Goal: Find specific page/section: Find specific page/section

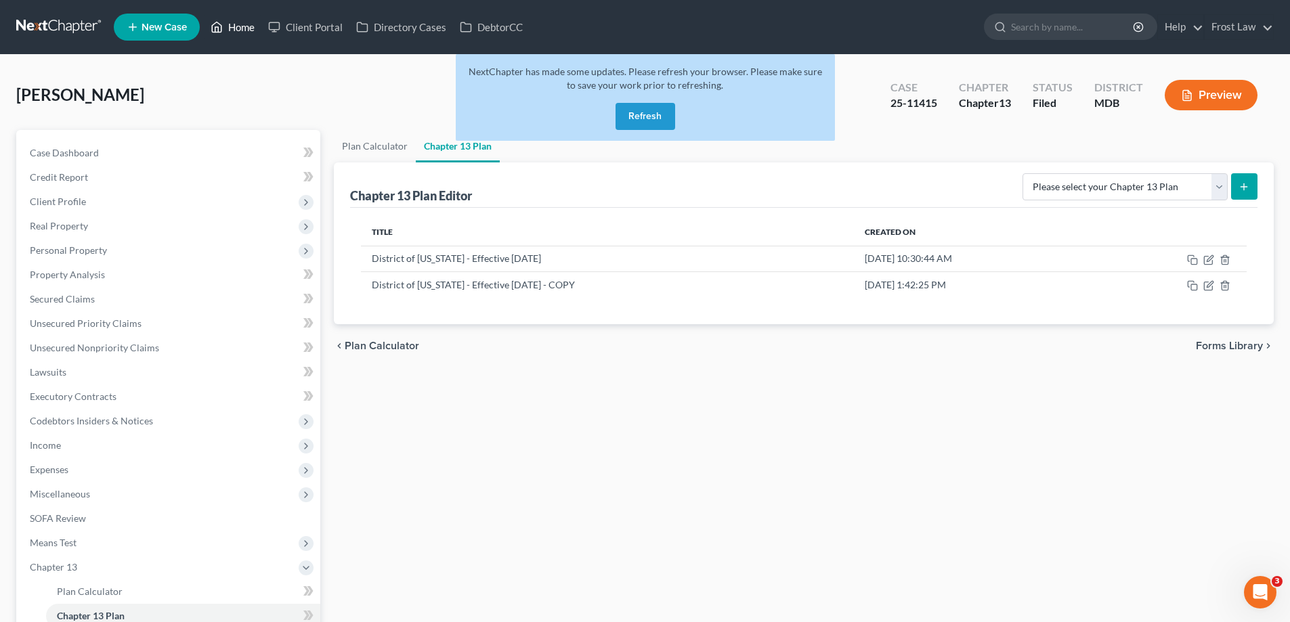
drag, startPoint x: 632, startPoint y: 116, endPoint x: 250, endPoint y: 37, distance: 389.9
click at [633, 117] on button "Refresh" at bounding box center [645, 116] width 60 height 27
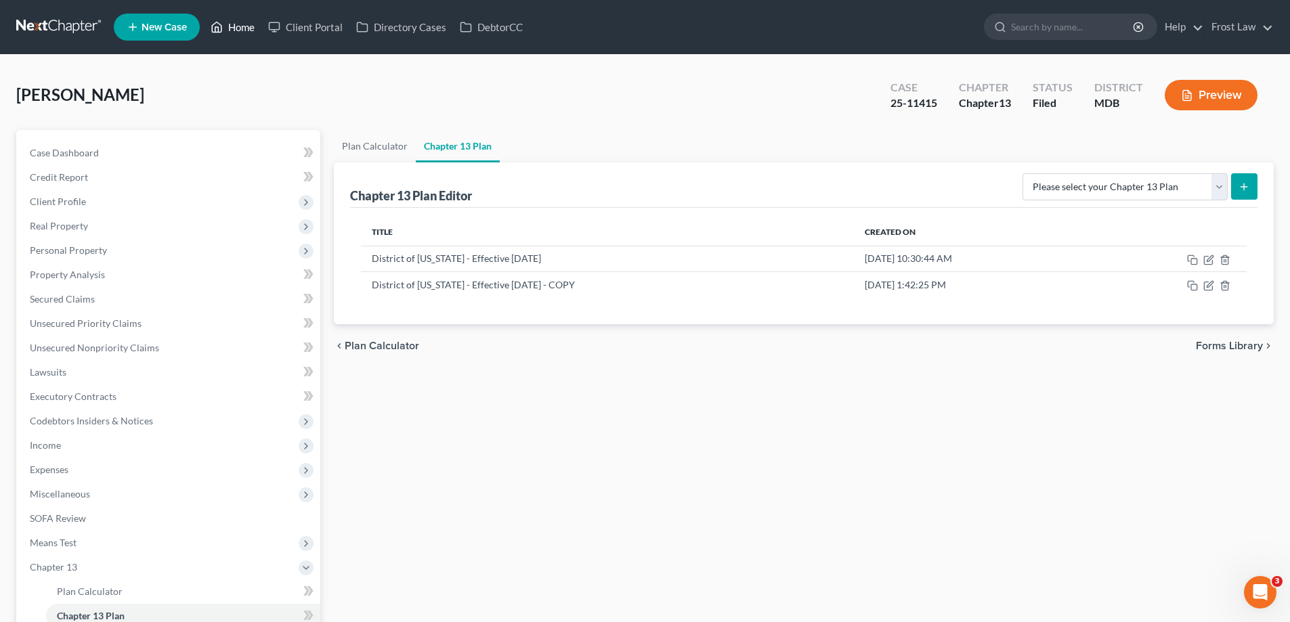
click at [234, 25] on link "Home" at bounding box center [233, 27] width 58 height 24
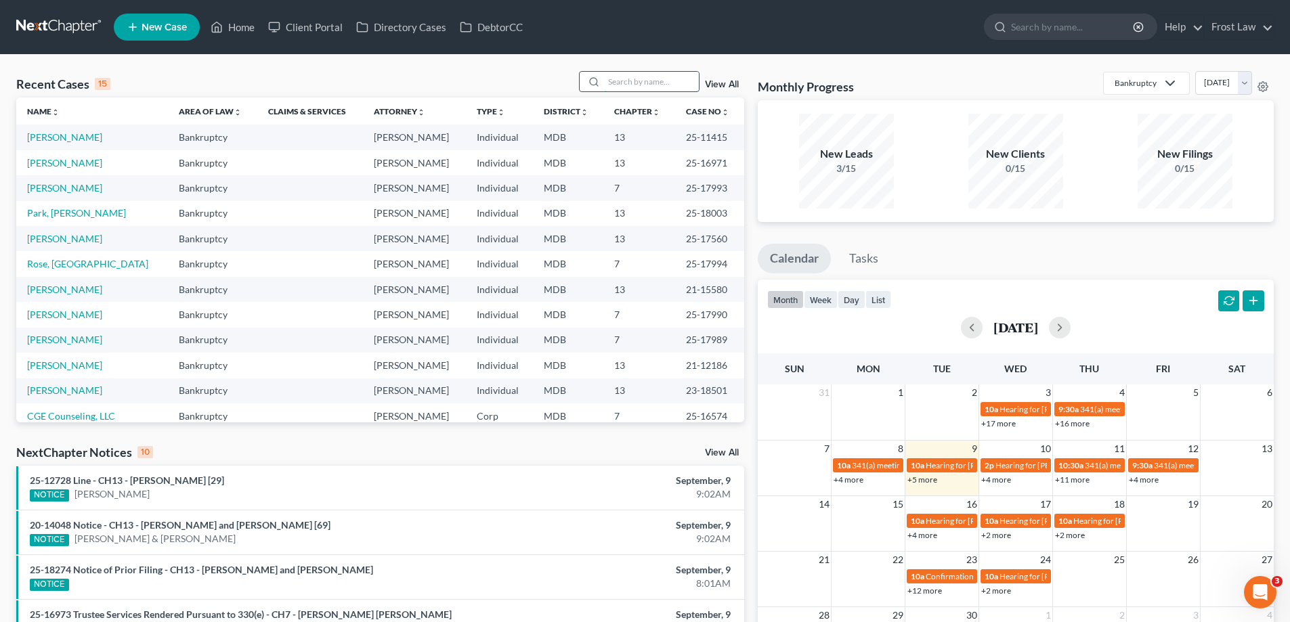
click at [642, 72] on input "search" at bounding box center [651, 82] width 95 height 20
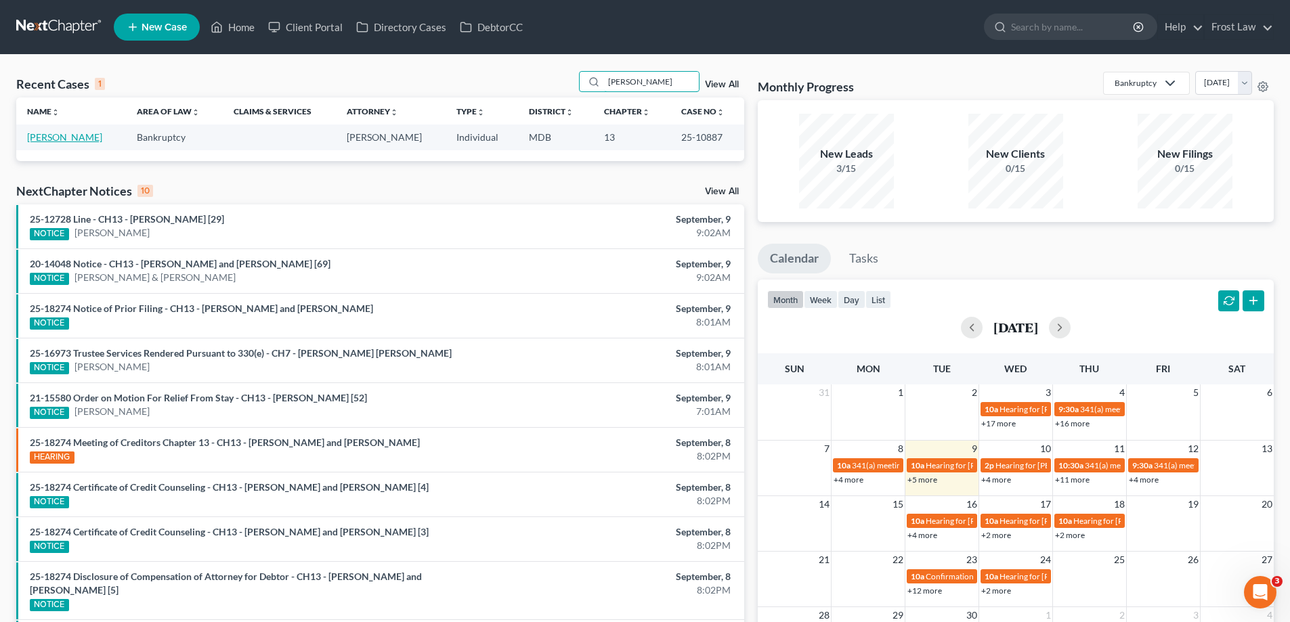
type input "blotkamp"
click at [47, 141] on link "Blotkamp, Paul" at bounding box center [64, 137] width 75 height 12
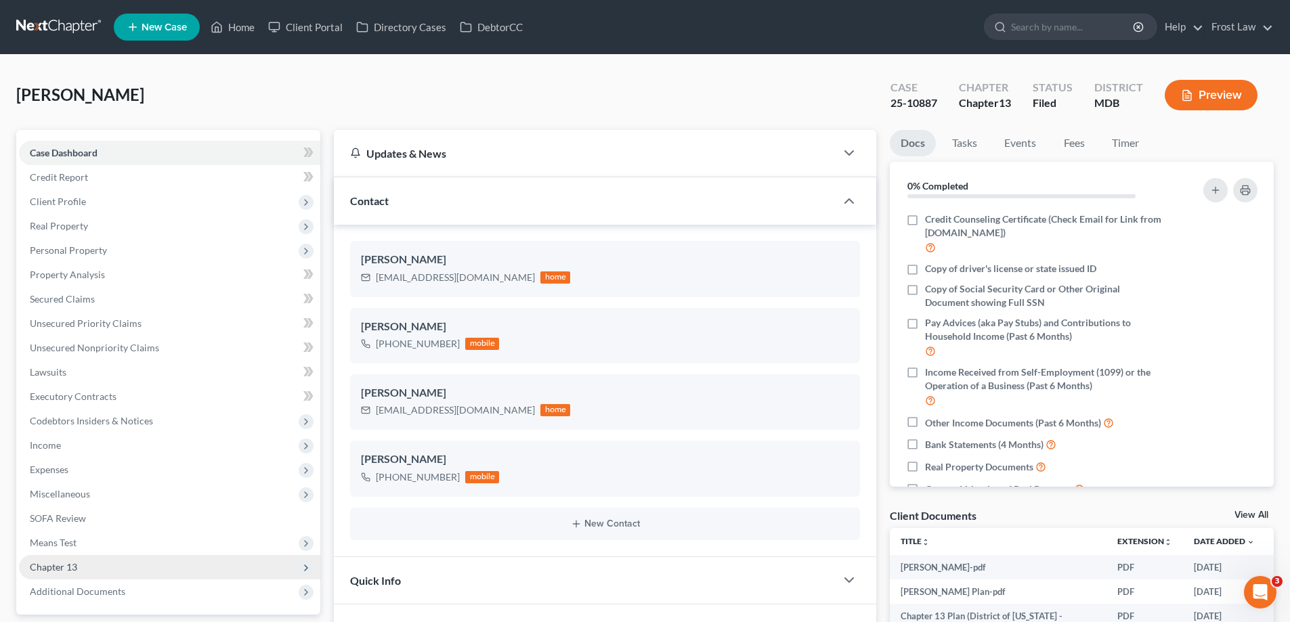
click at [154, 579] on span "Additional Documents" at bounding box center [169, 591] width 301 height 24
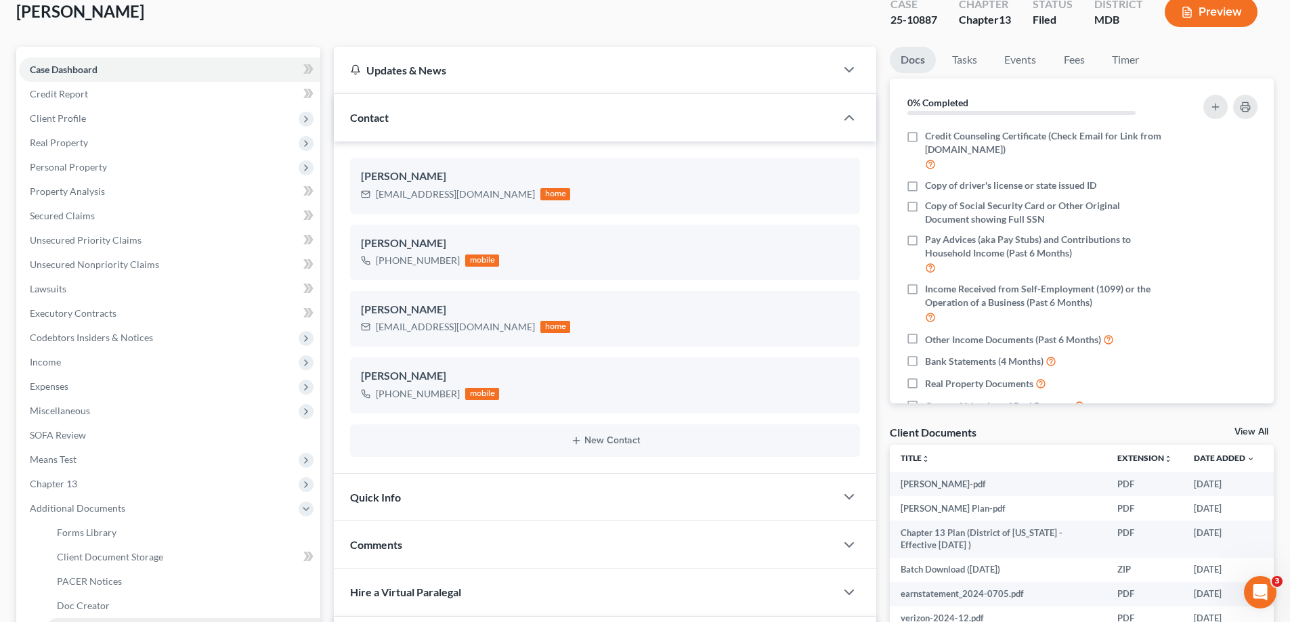
scroll to position [271, 0]
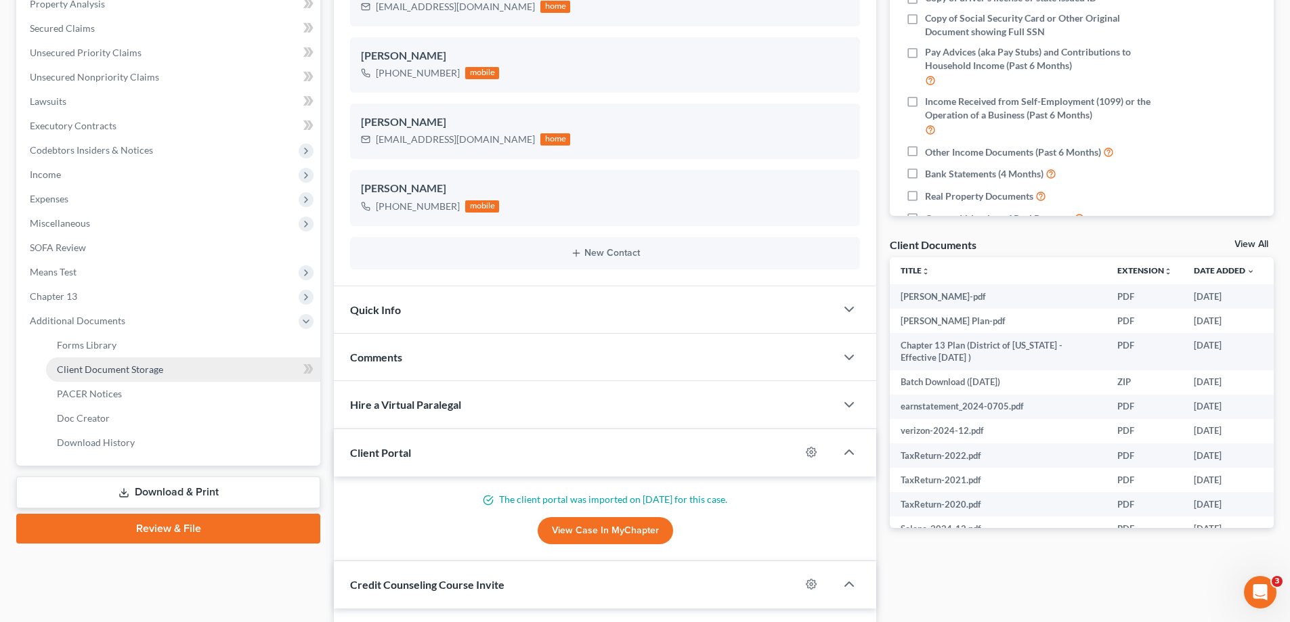
click at [152, 368] on span "Client Document Storage" at bounding box center [110, 370] width 106 height 12
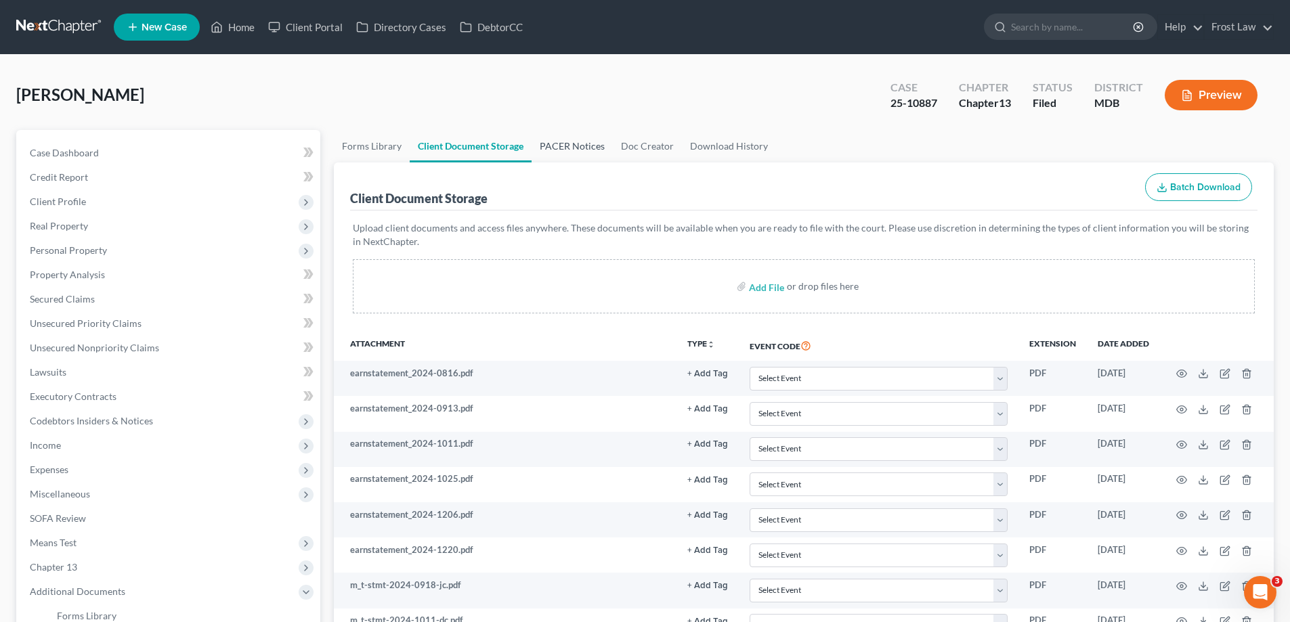
click at [563, 150] on link "PACER Notices" at bounding box center [571, 146] width 81 height 32
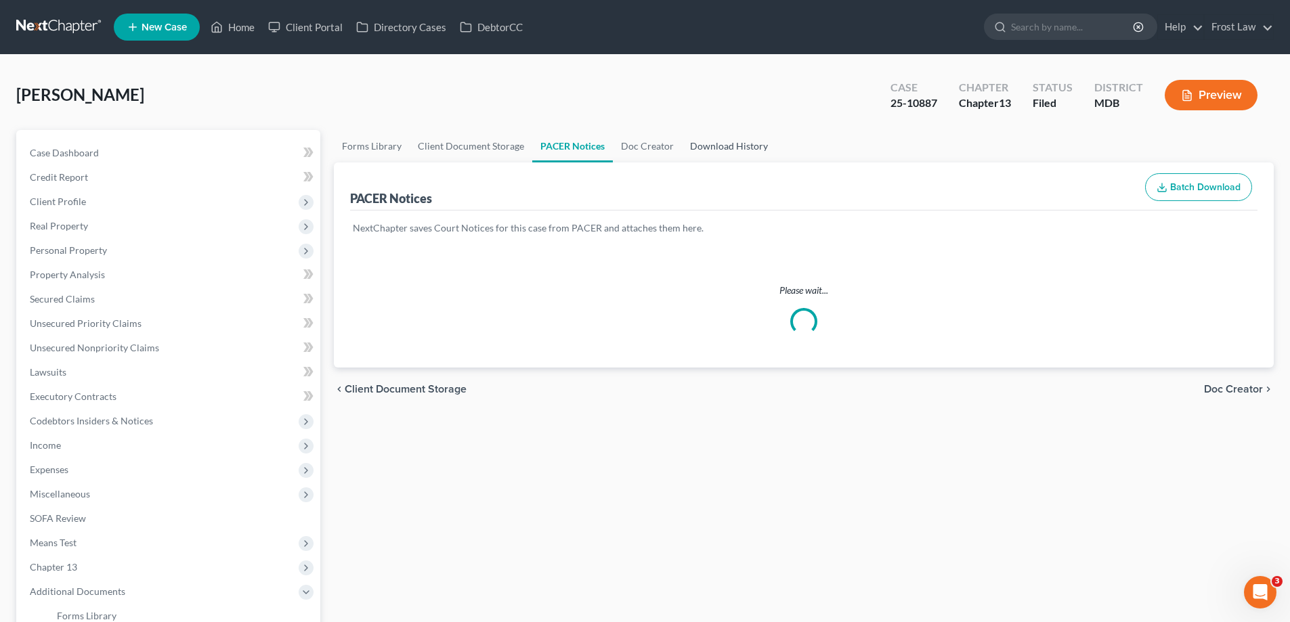
click at [727, 152] on link "Download History" at bounding box center [729, 146] width 94 height 32
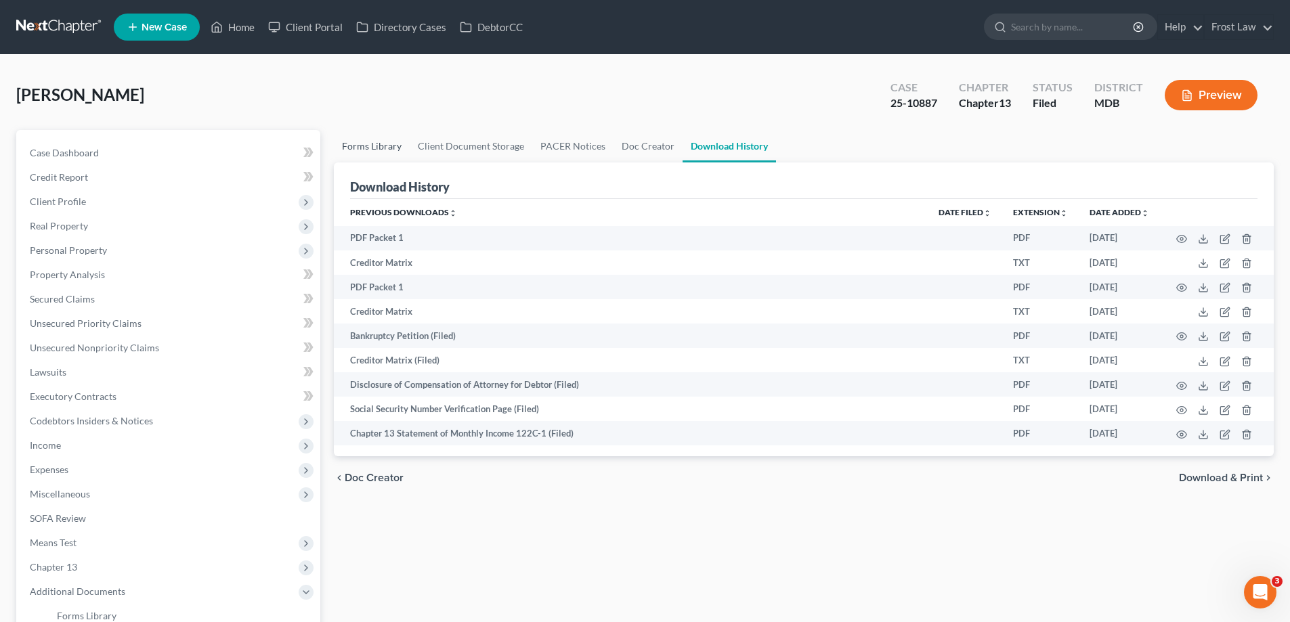
click at [379, 156] on link "Forms Library" at bounding box center [372, 146] width 76 height 32
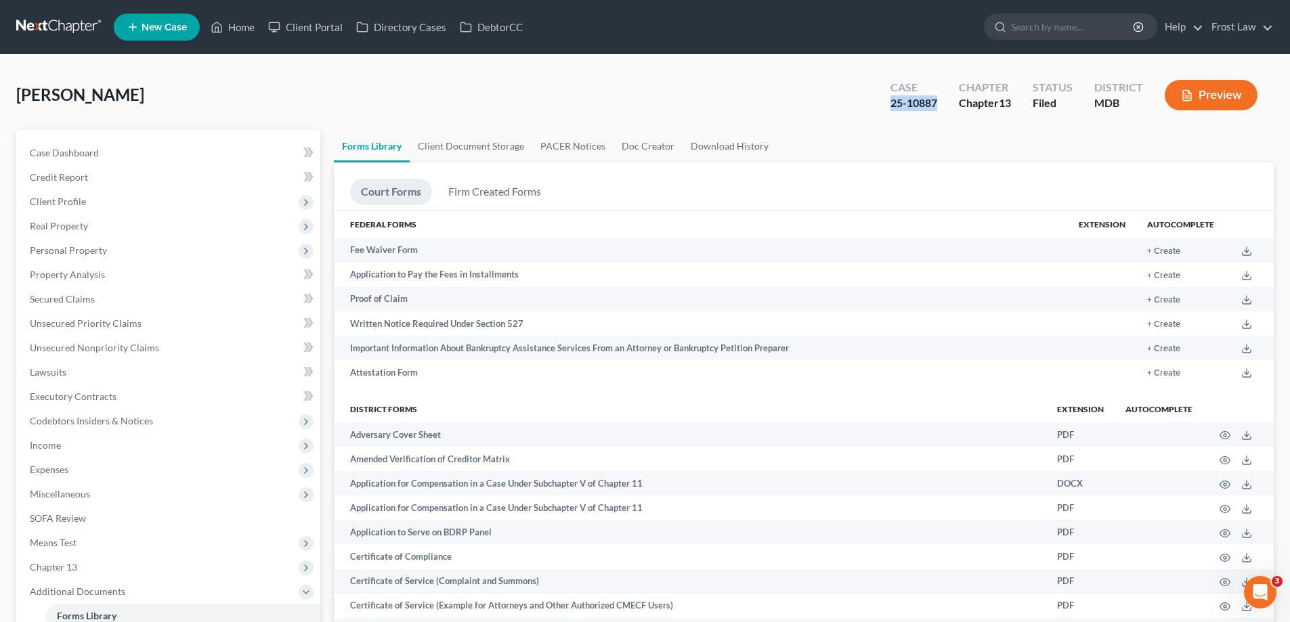
drag, startPoint x: 941, startPoint y: 105, endPoint x: 885, endPoint y: 104, distance: 55.5
click at [885, 104] on div "Case 25-10887" at bounding box center [913, 96] width 68 height 40
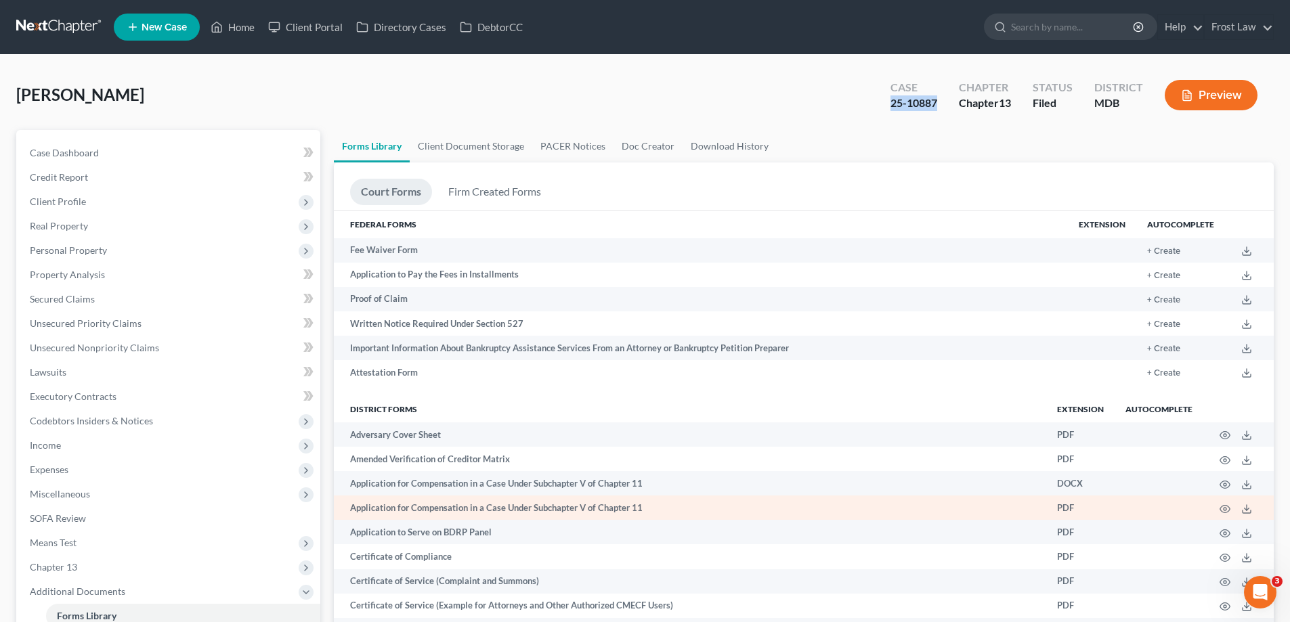
copy div "25-10887"
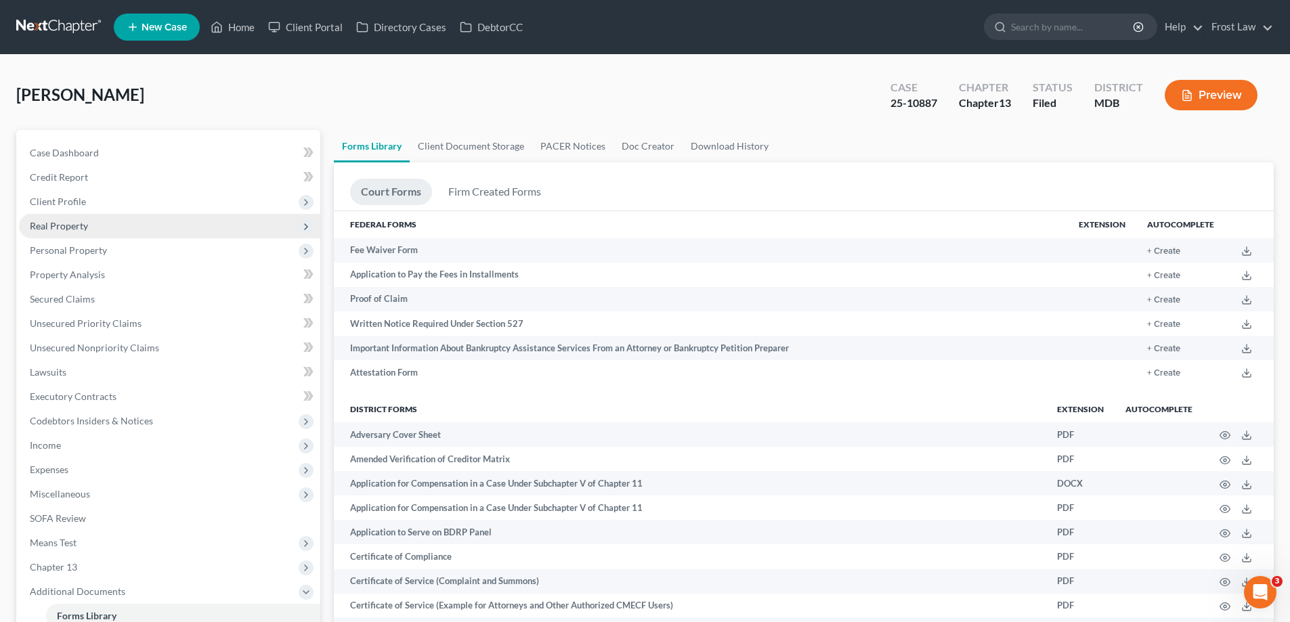
click at [98, 225] on span "Real Property" at bounding box center [169, 226] width 301 height 24
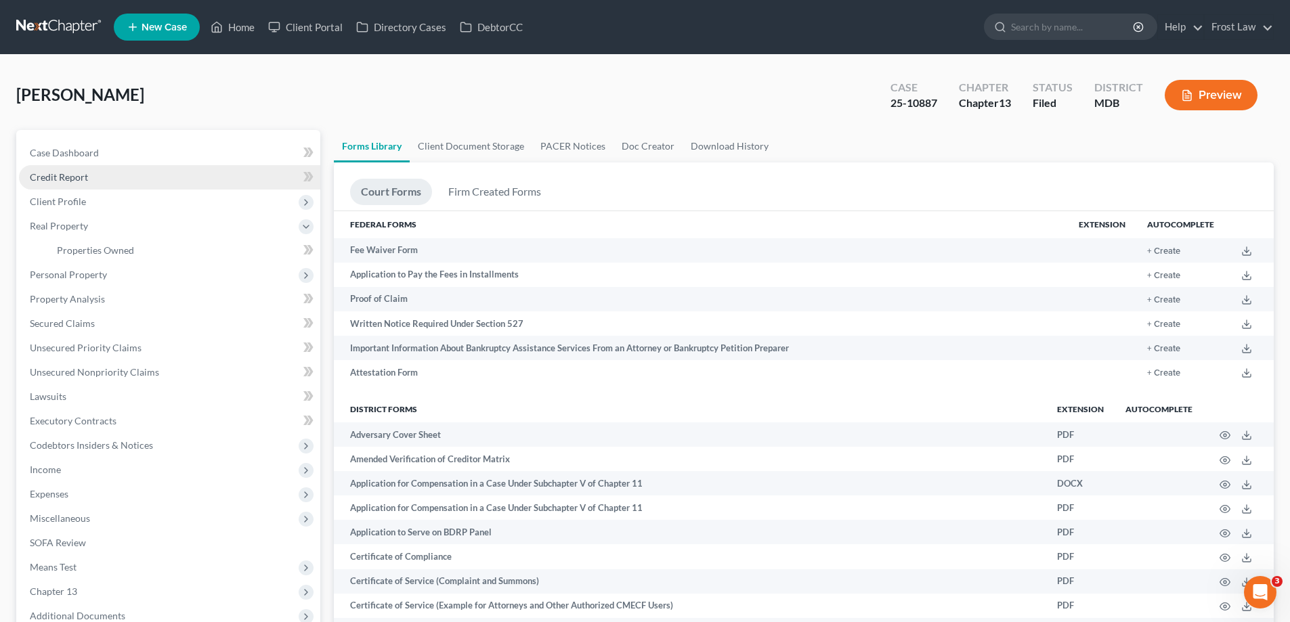
click at [91, 188] on link "Credit Report" at bounding box center [169, 177] width 301 height 24
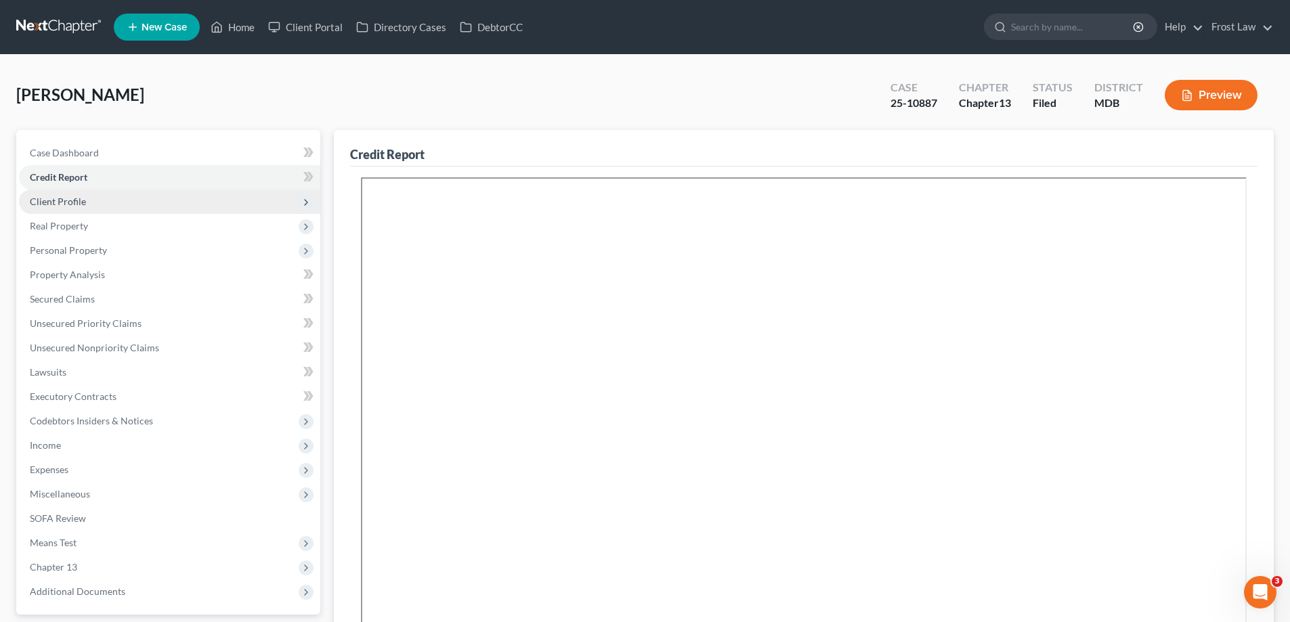
click at [93, 207] on span "Client Profile" at bounding box center [169, 202] width 301 height 24
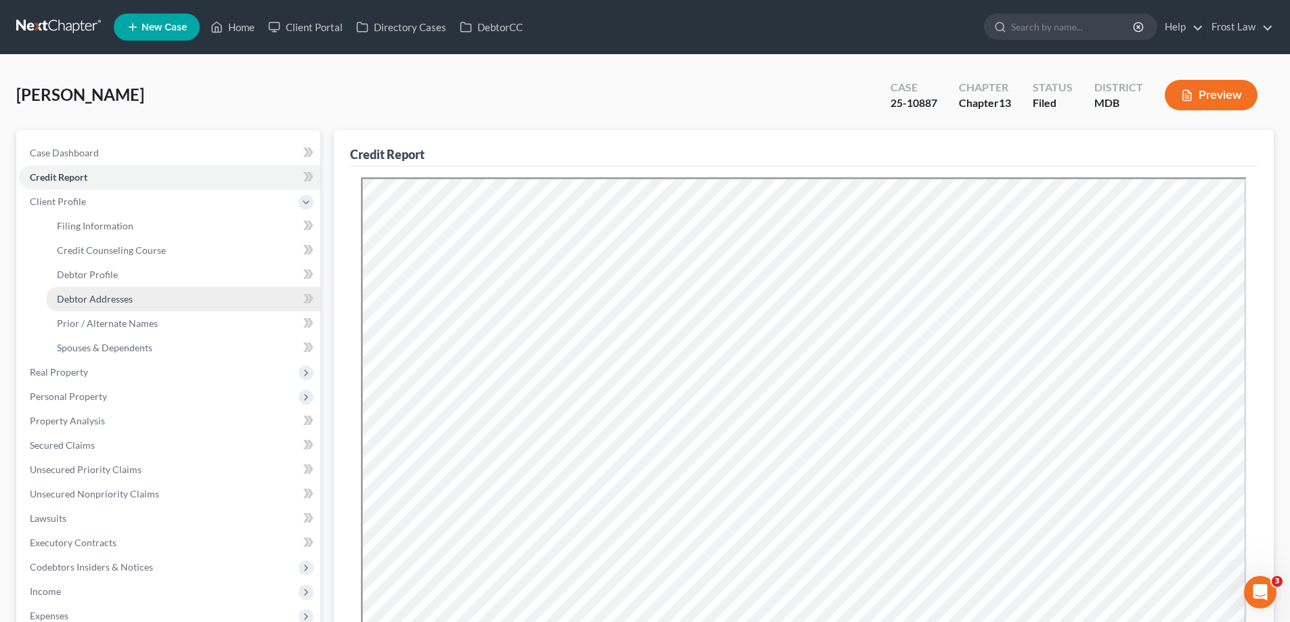
click at [113, 295] on span "Debtor Addresses" at bounding box center [95, 299] width 76 height 12
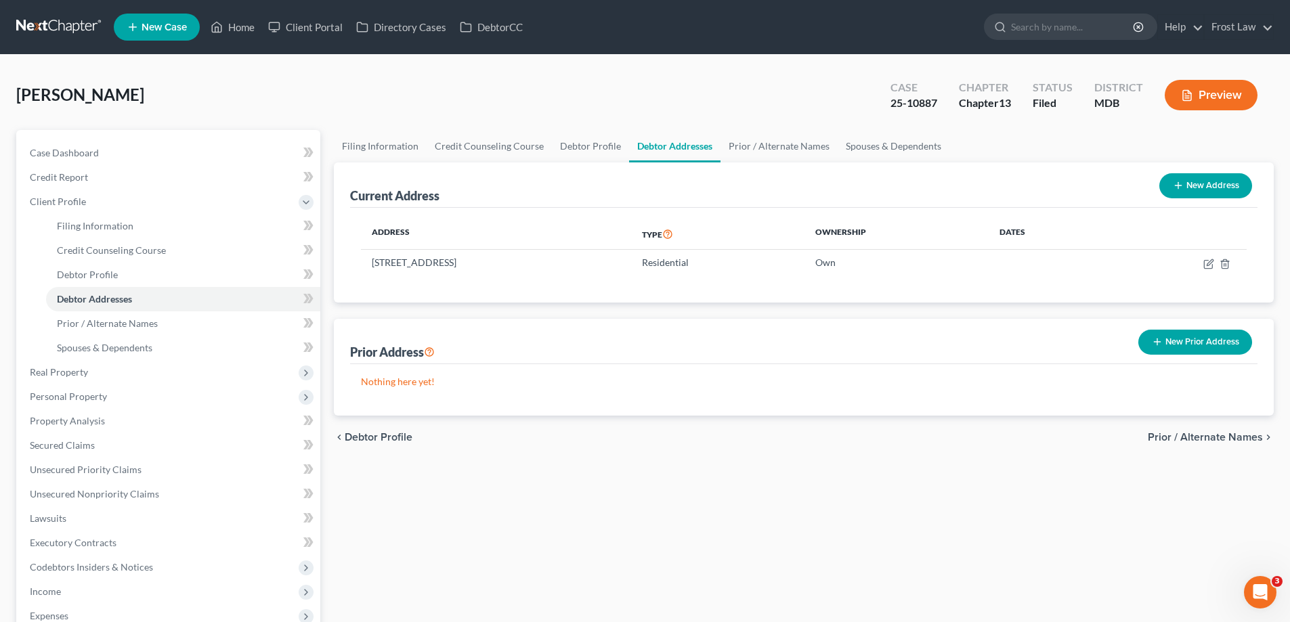
drag, startPoint x: 581, startPoint y: 269, endPoint x: 388, endPoint y: 281, distance: 193.3
click at [388, 281] on div "Address Type Ownership Dates 1 Noblewood Court, Gaithersburg, MD 20878 Resident…" at bounding box center [803, 255] width 907 height 95
click at [528, 284] on div "Address Type Ownership Dates 1 Noblewood Court, Gaithersburg, MD 20878 Resident…" at bounding box center [803, 255] width 907 height 95
drag, startPoint x: 558, startPoint y: 263, endPoint x: 566, endPoint y: 265, distance: 7.7
click at [563, 265] on td "1 Noblewood Court, Gaithersburg, MD 20878" at bounding box center [496, 263] width 270 height 26
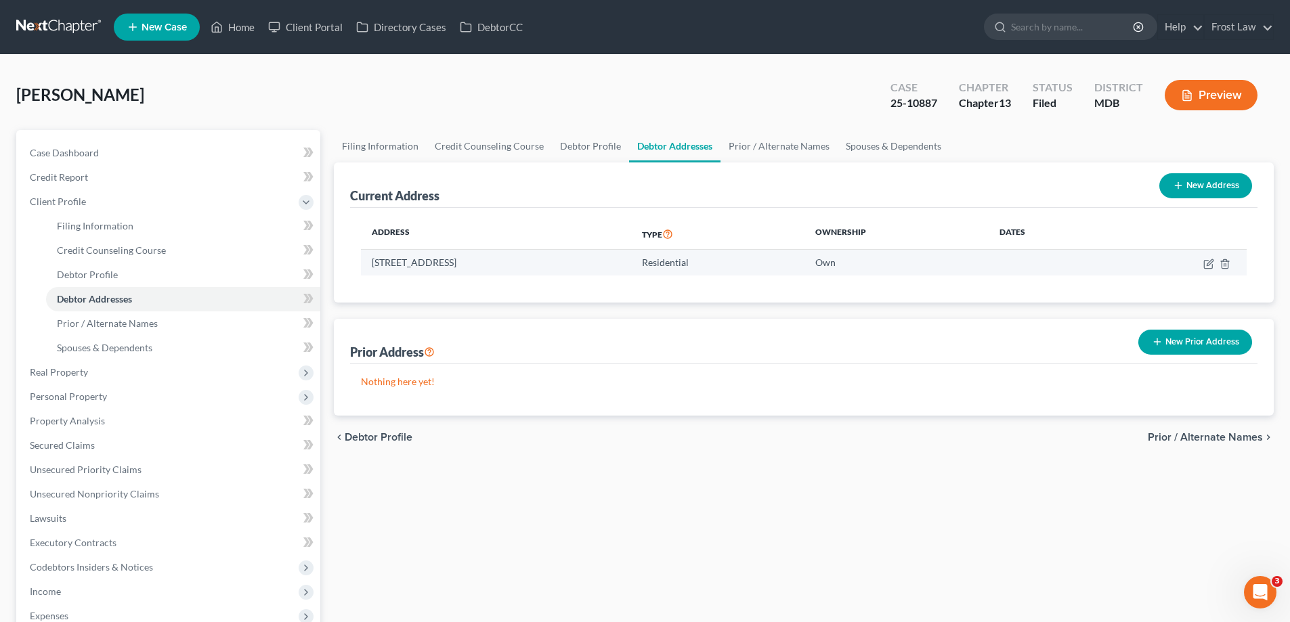
drag, startPoint x: 372, startPoint y: 264, endPoint x: 569, endPoint y: 269, distance: 197.7
click at [569, 269] on td "1 Noblewood Court, Gaithersburg, MD 20878" at bounding box center [496, 263] width 270 height 26
copy td "1 Noblewood Court, Gaithersburg, MD 20878"
click at [225, 31] on link "Home" at bounding box center [233, 27] width 58 height 24
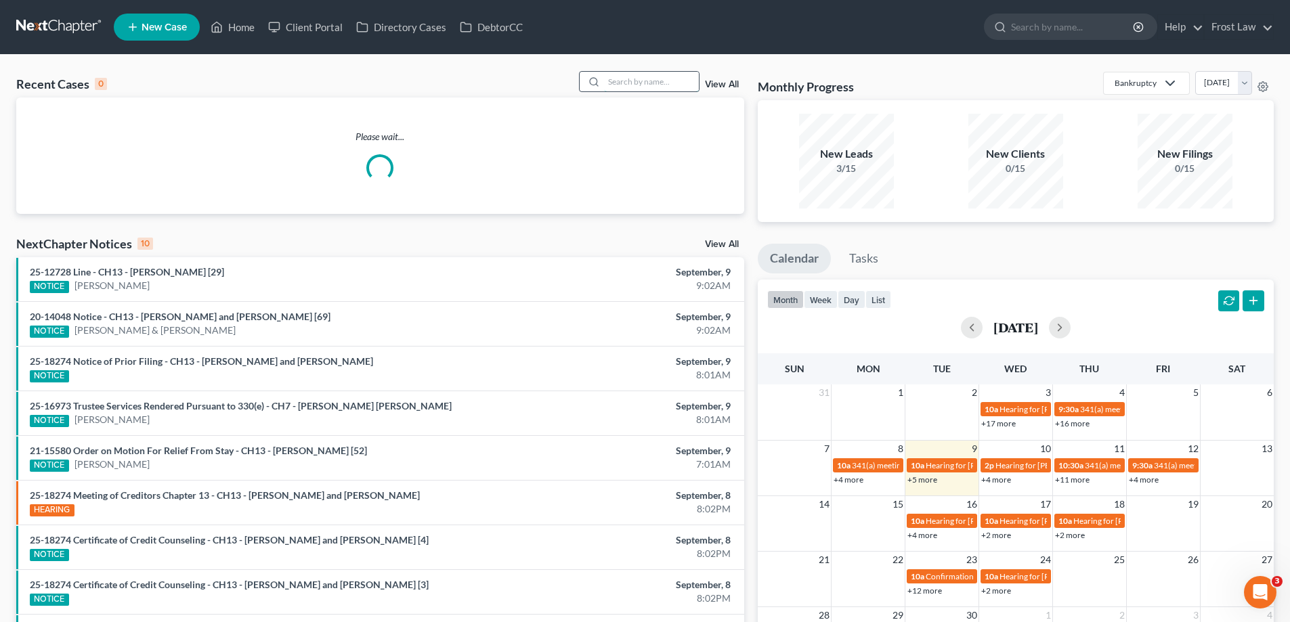
click at [669, 90] on input "search" at bounding box center [651, 82] width 95 height 20
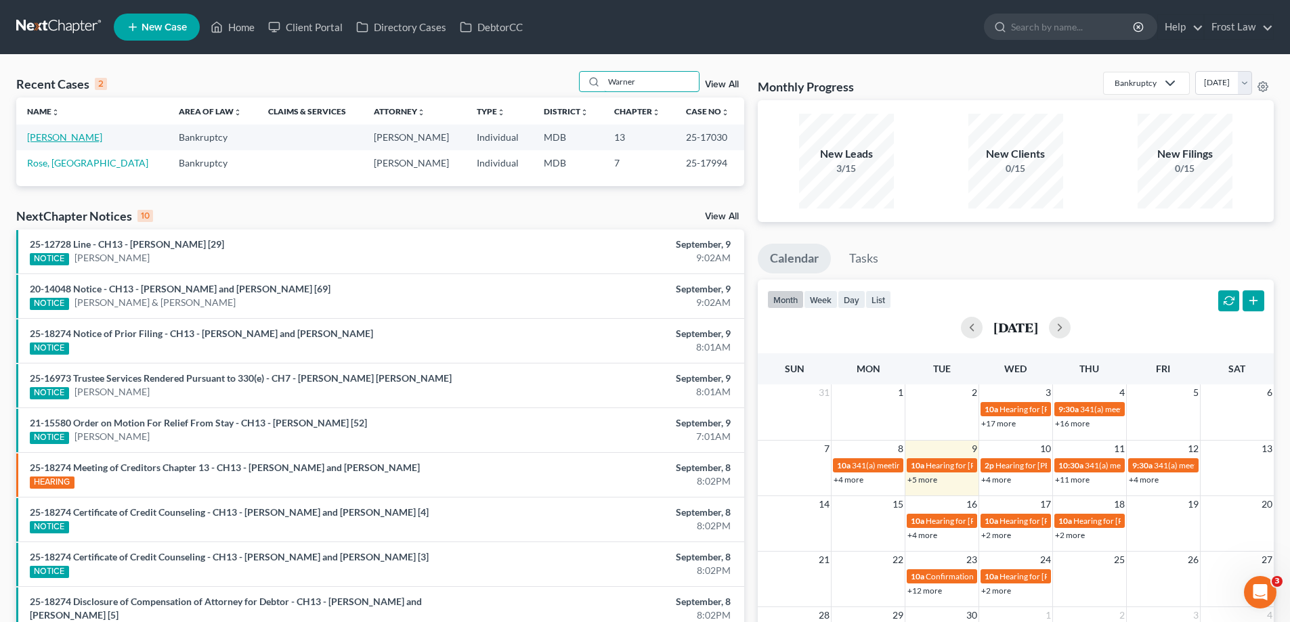
type input "Warner"
click at [34, 138] on link "Warner, Richard" at bounding box center [64, 137] width 75 height 12
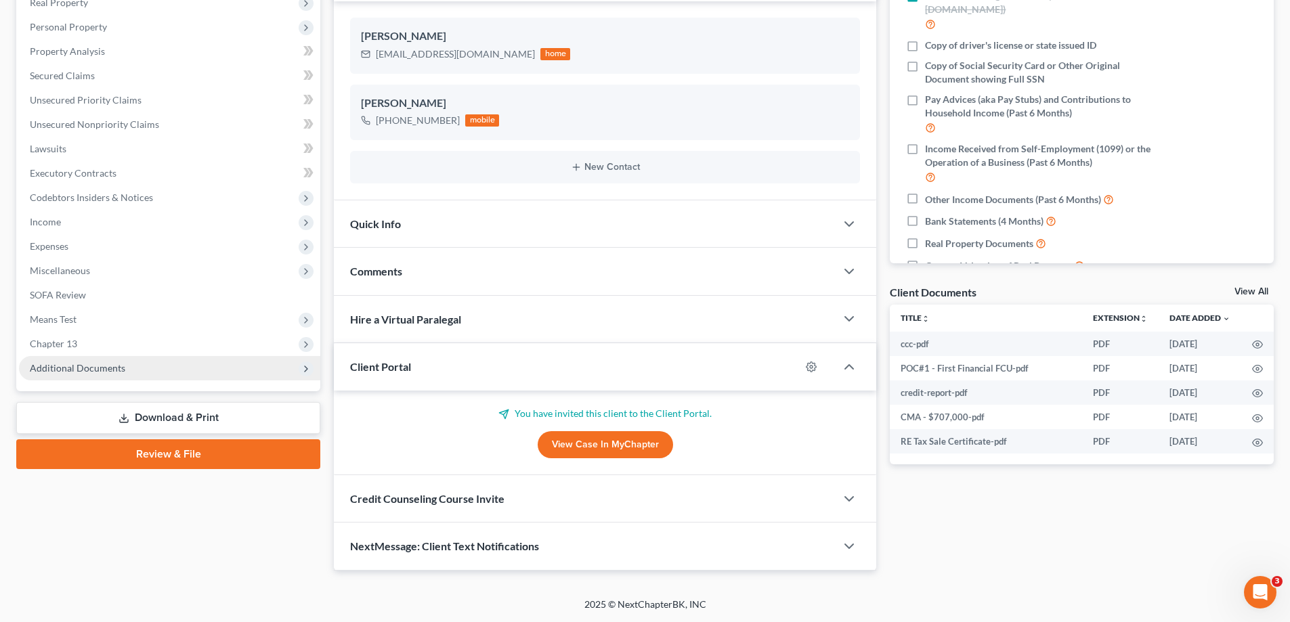
click at [108, 374] on span "Additional Documents" at bounding box center [169, 368] width 301 height 24
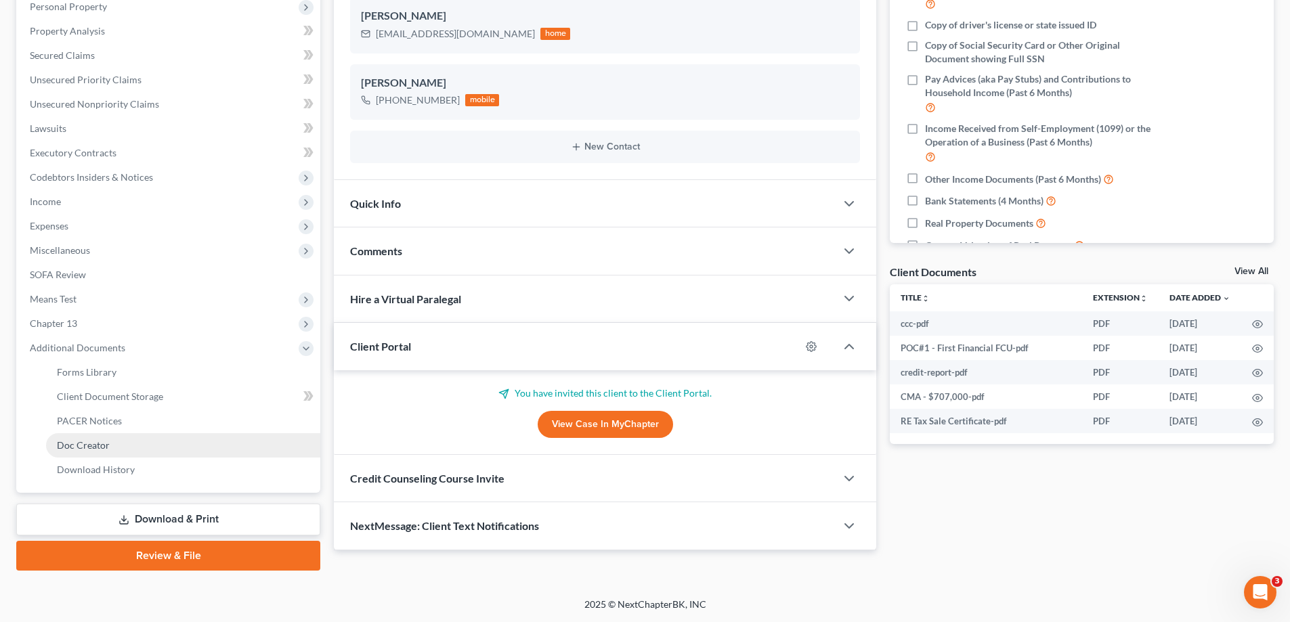
click at [127, 440] on link "Doc Creator" at bounding box center [183, 445] width 274 height 24
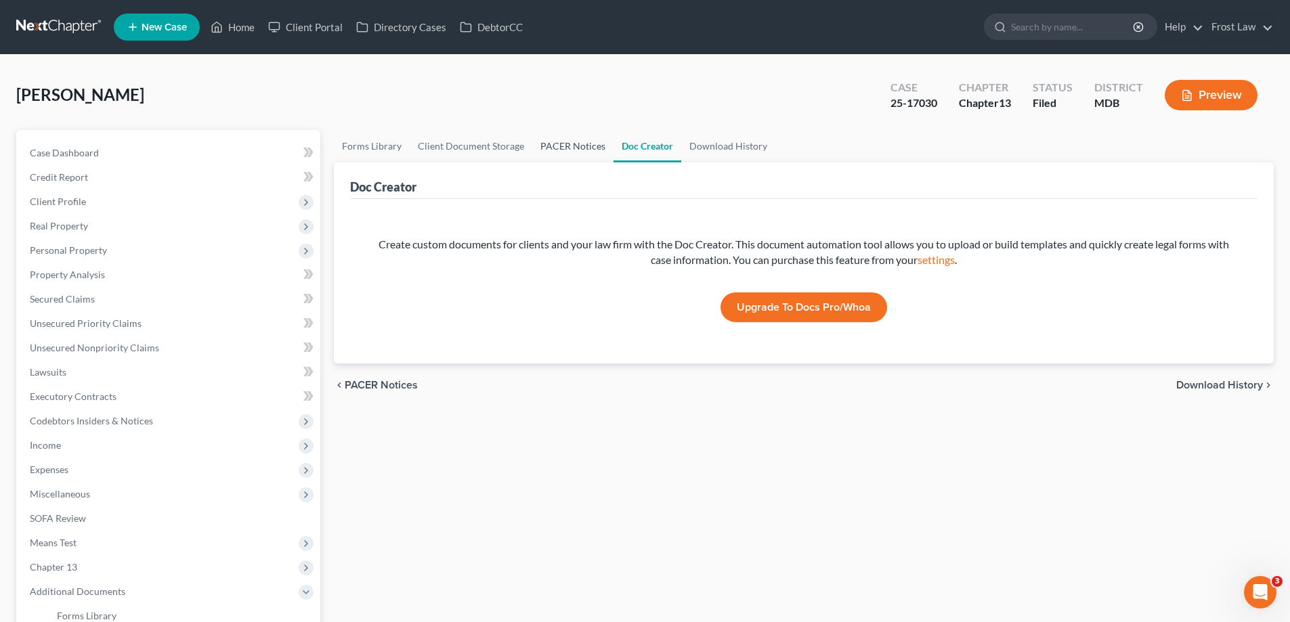
click at [575, 152] on link "PACER Notices" at bounding box center [572, 146] width 81 height 32
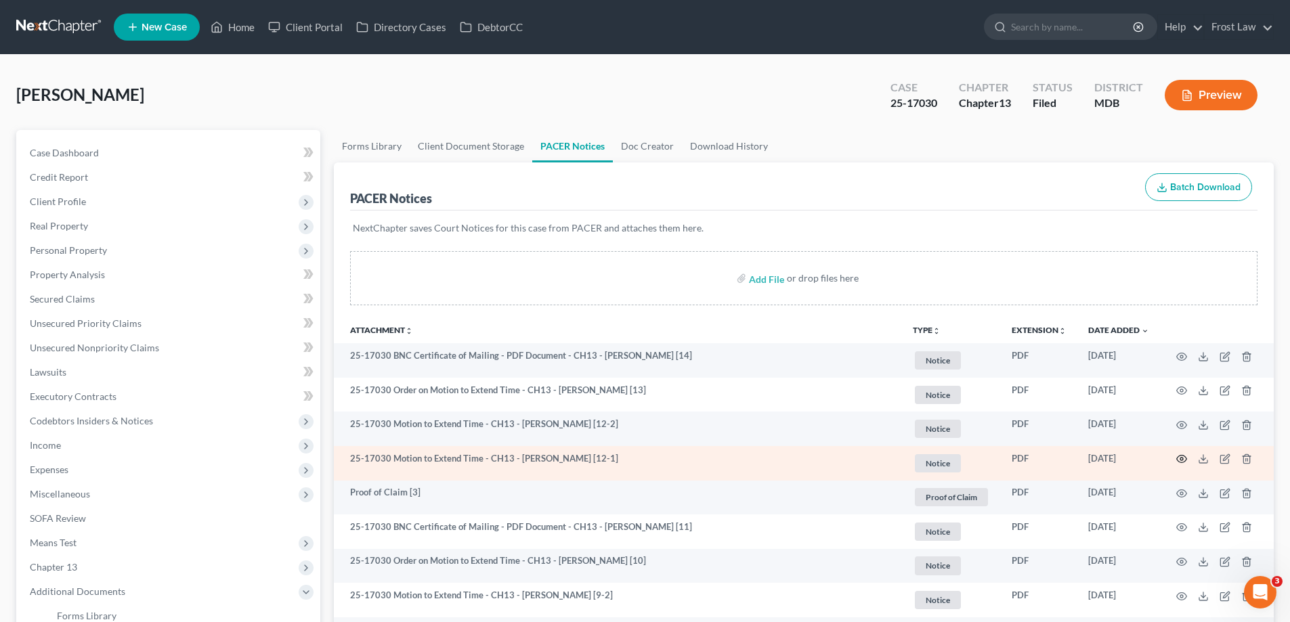
click at [1181, 459] on icon "button" at bounding box center [1181, 459] width 11 height 11
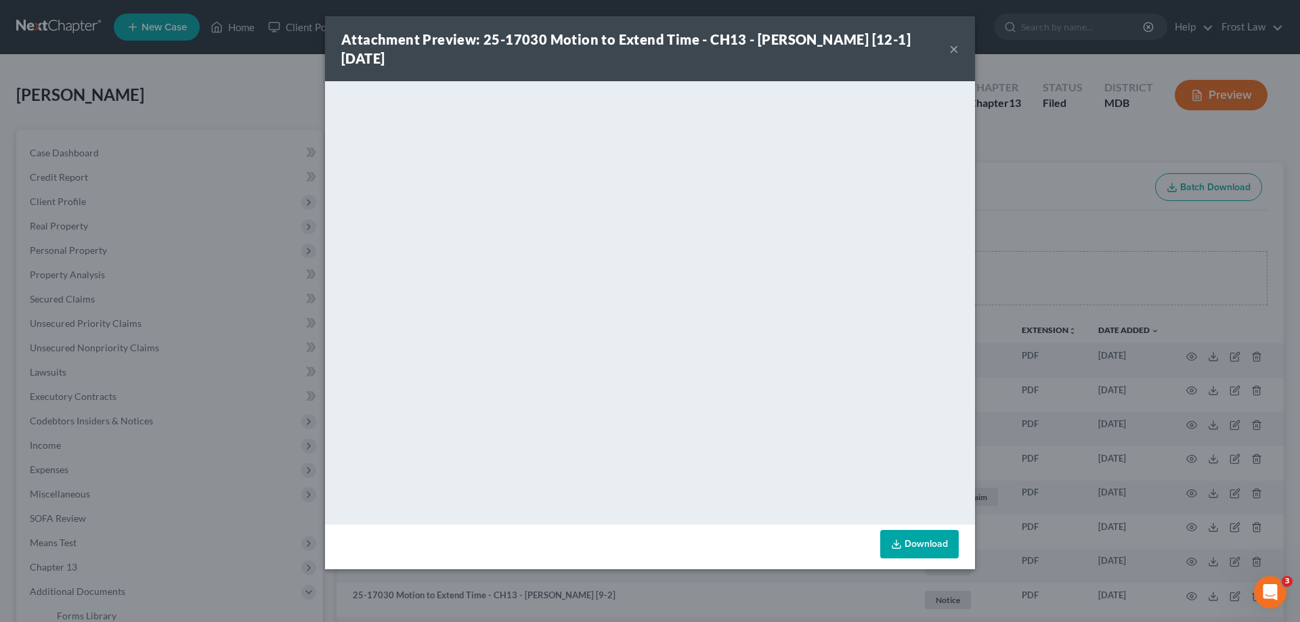
click at [953, 47] on button "×" at bounding box center [953, 49] width 9 height 16
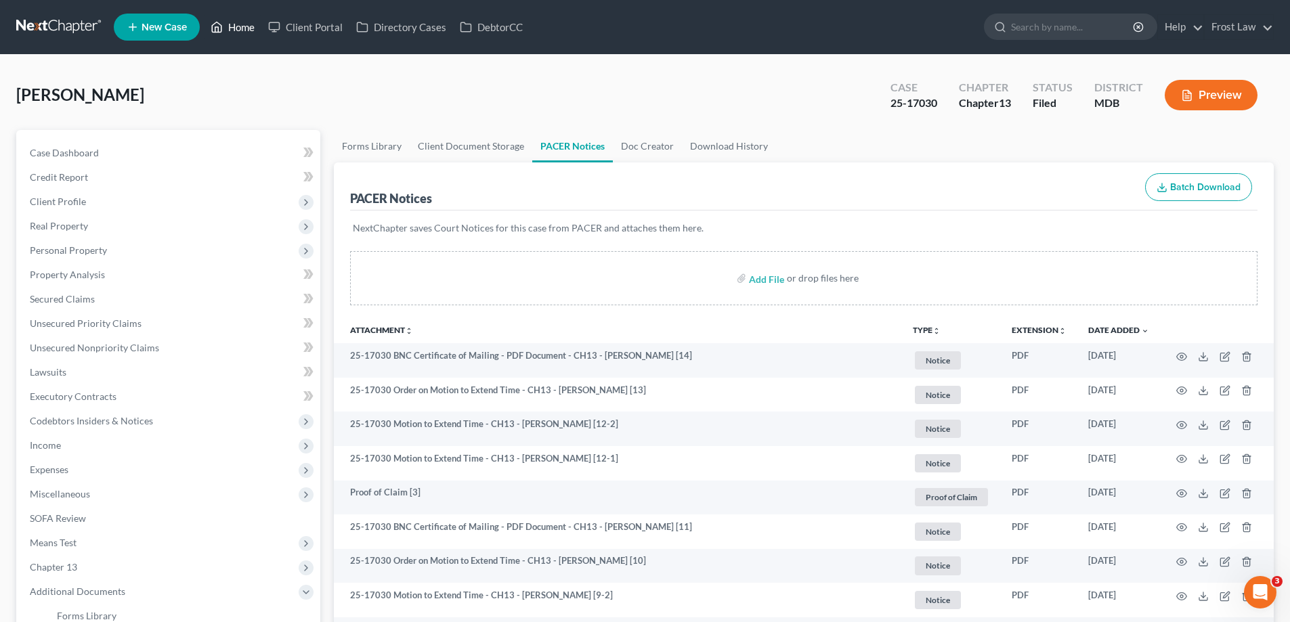
click at [239, 30] on link "Home" at bounding box center [233, 27] width 58 height 24
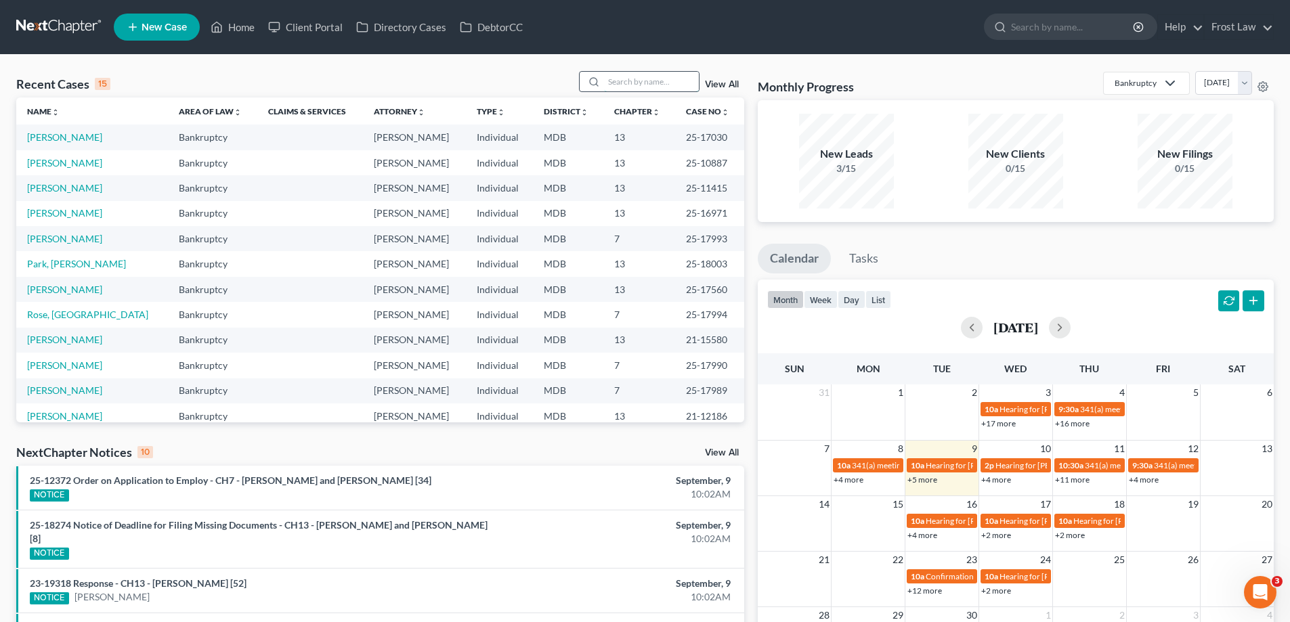
click at [640, 81] on input "search" at bounding box center [651, 82] width 95 height 20
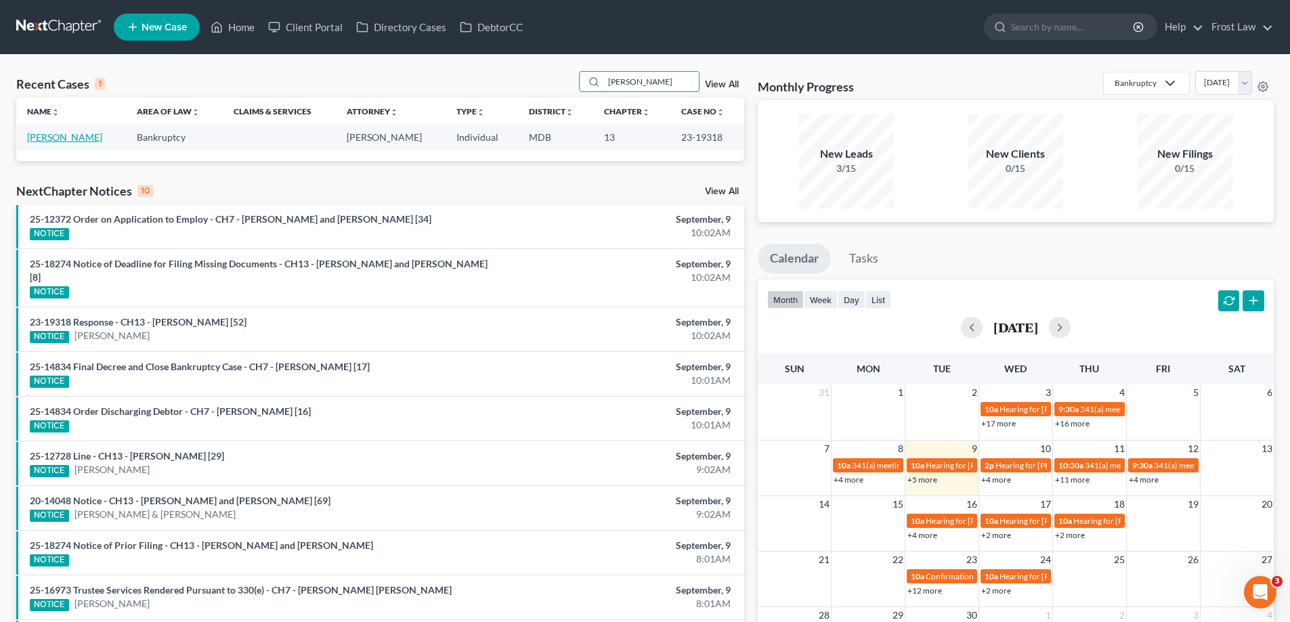
type input "Gaskins"
click at [79, 141] on link "Gaskins, Melvin" at bounding box center [64, 137] width 75 height 12
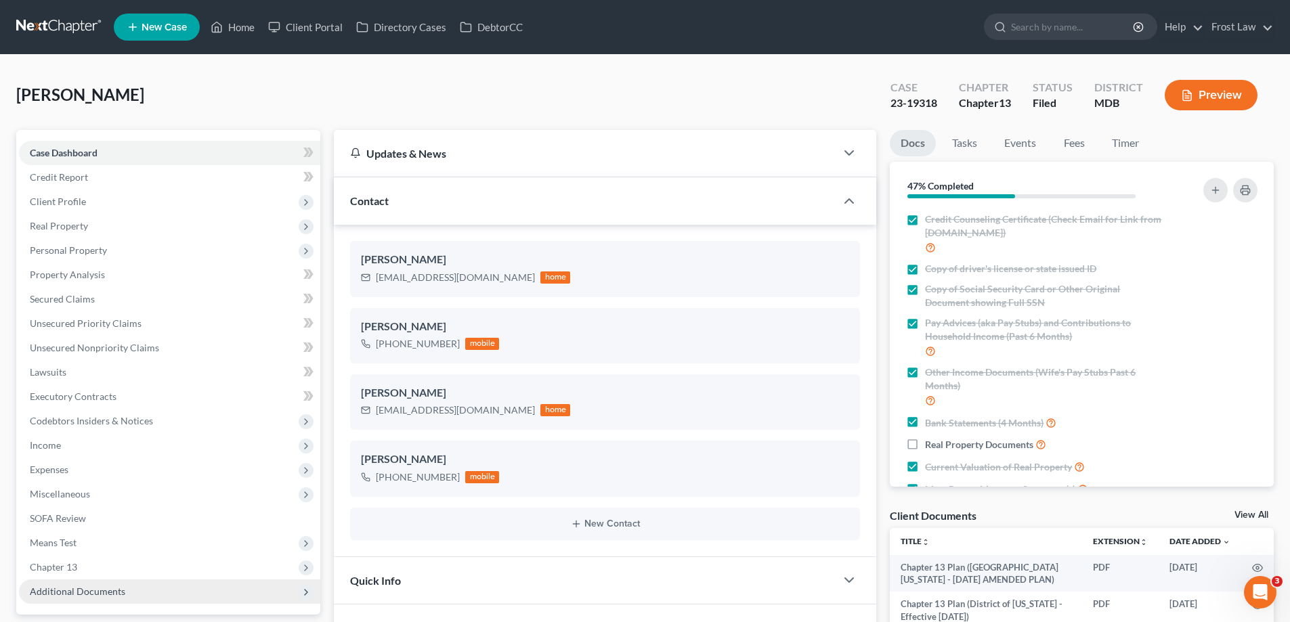
scroll to position [474, 0]
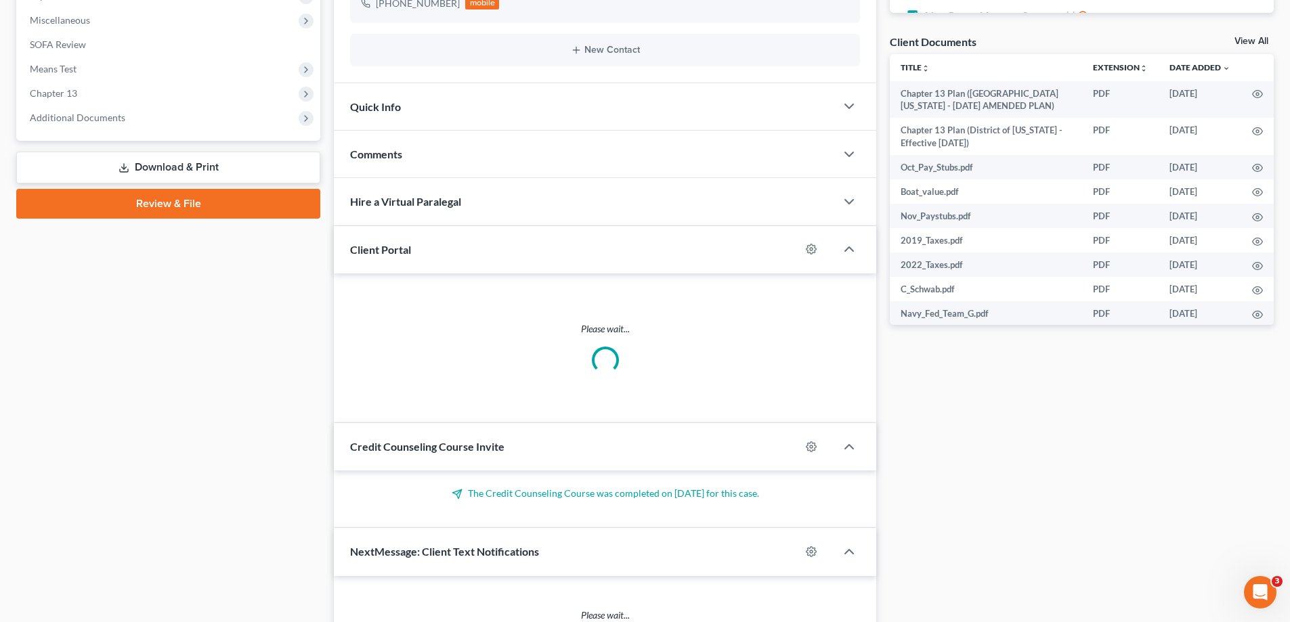
click at [103, 118] on span "Additional Documents" at bounding box center [77, 118] width 95 height 12
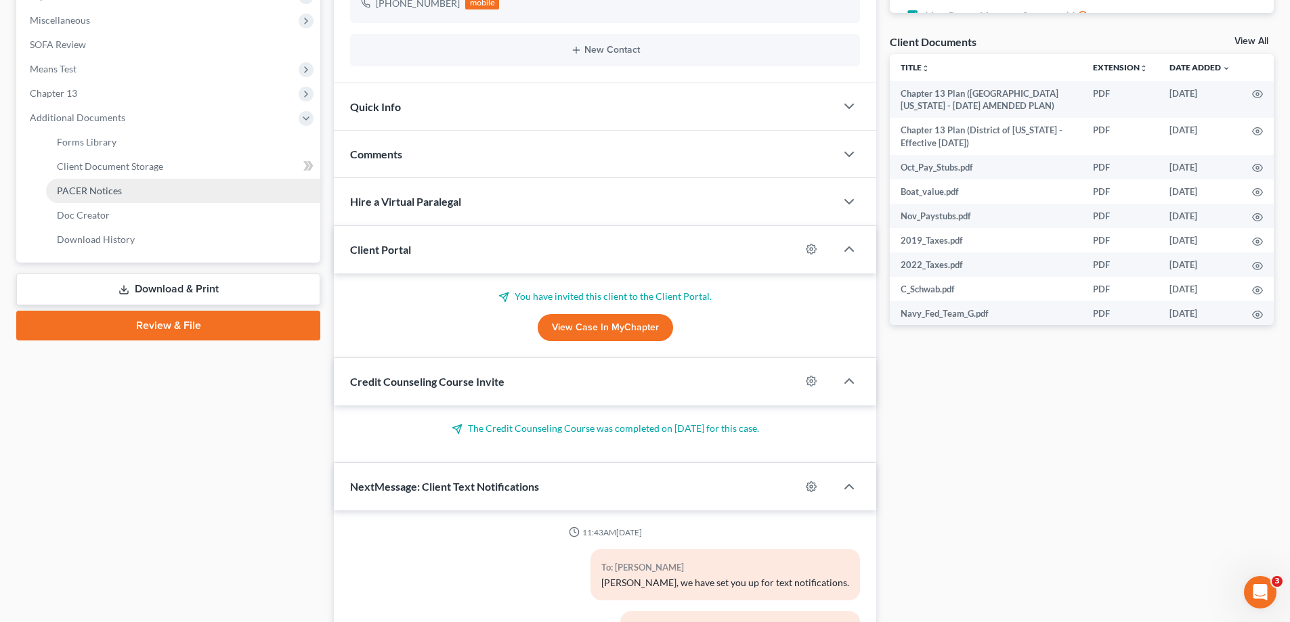
scroll to position [19, 0]
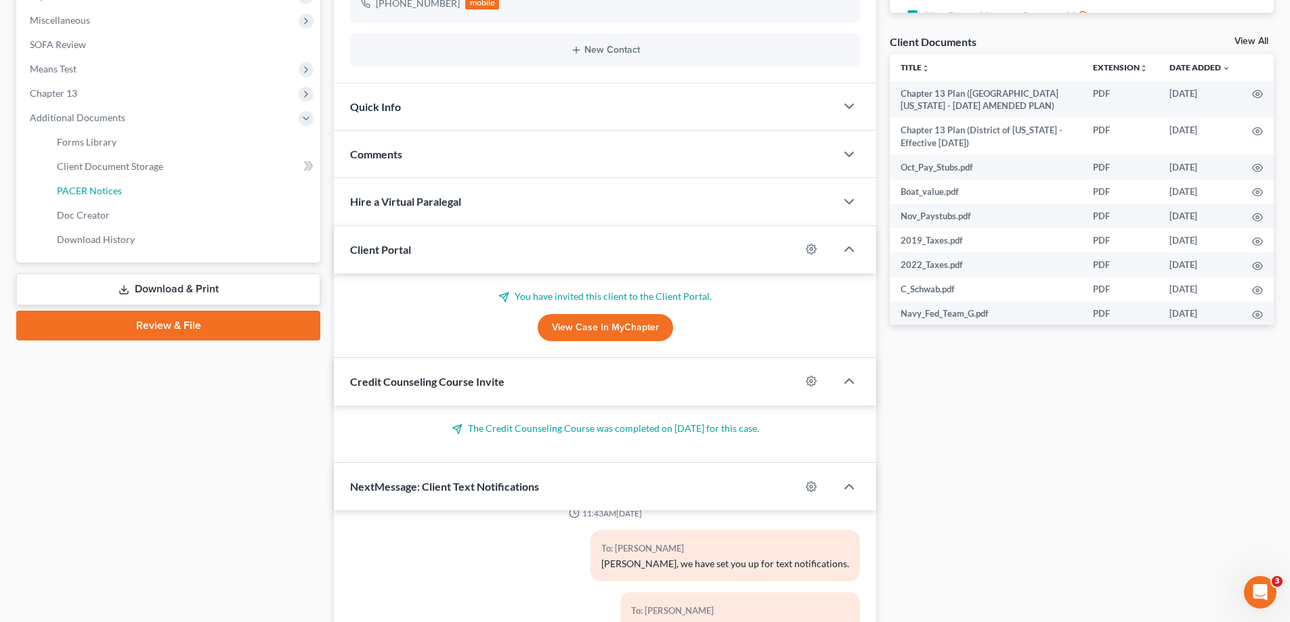
drag, startPoint x: 132, startPoint y: 192, endPoint x: 1121, endPoint y: 252, distance: 990.8
click at [132, 193] on link "PACER Notices" at bounding box center [183, 191] width 274 height 24
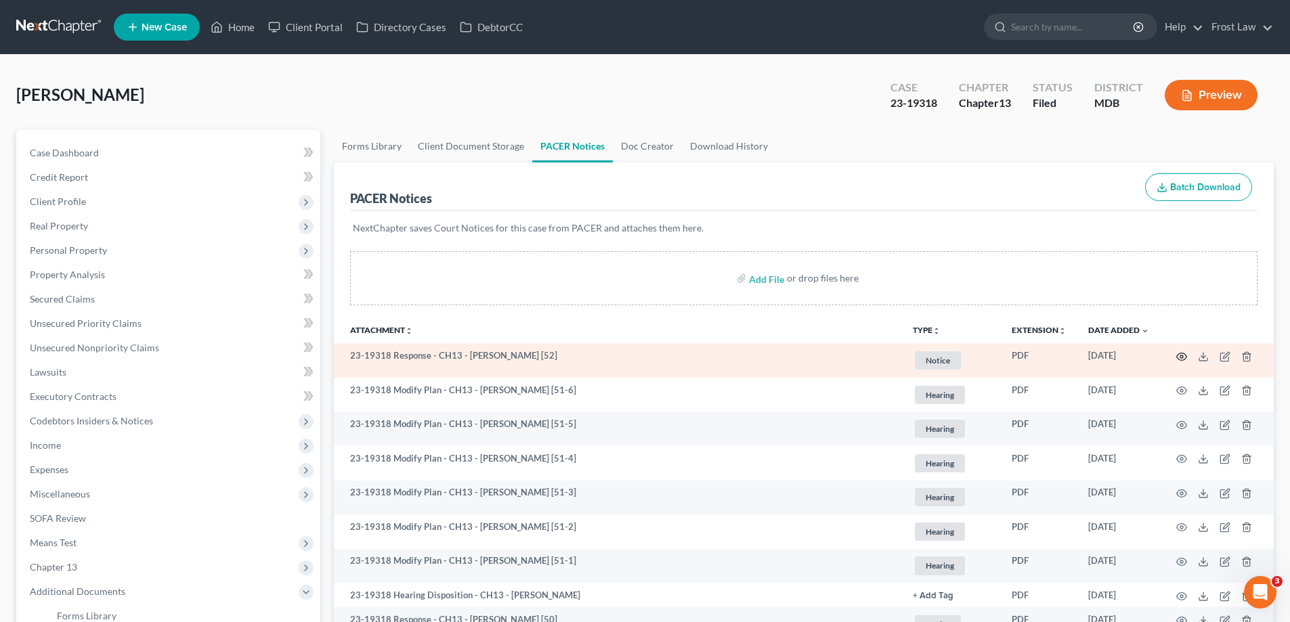
click at [1183, 357] on circle "button" at bounding box center [1181, 356] width 3 height 3
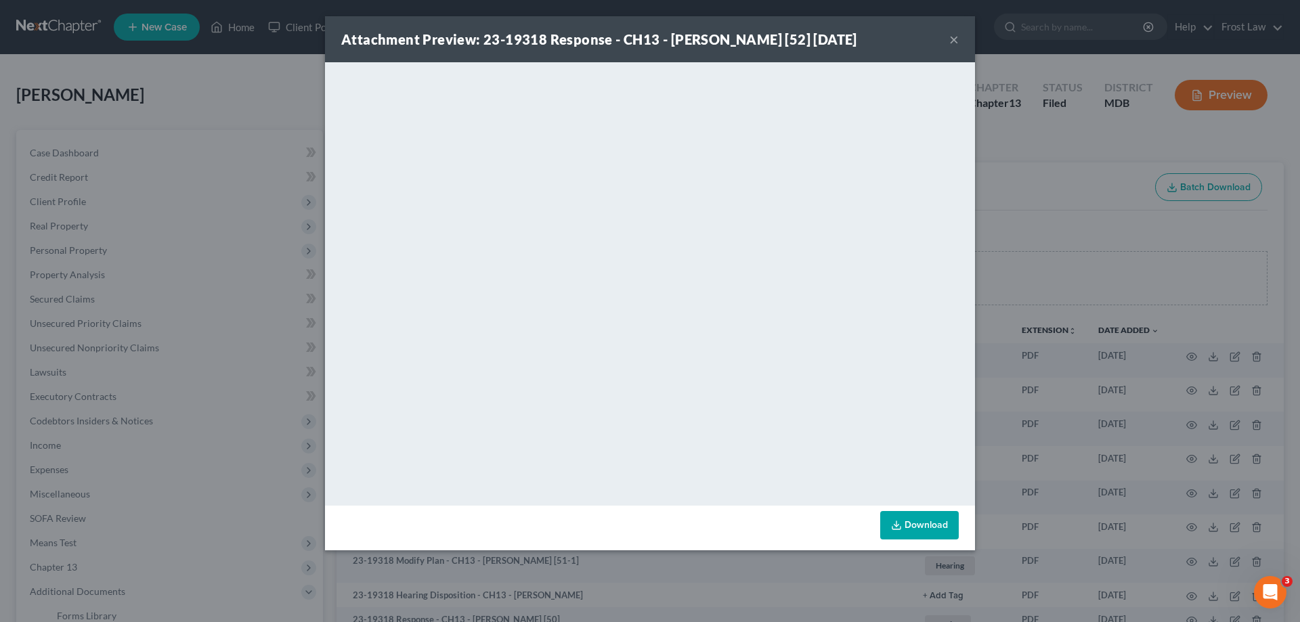
click at [953, 43] on button "×" at bounding box center [953, 39] width 9 height 16
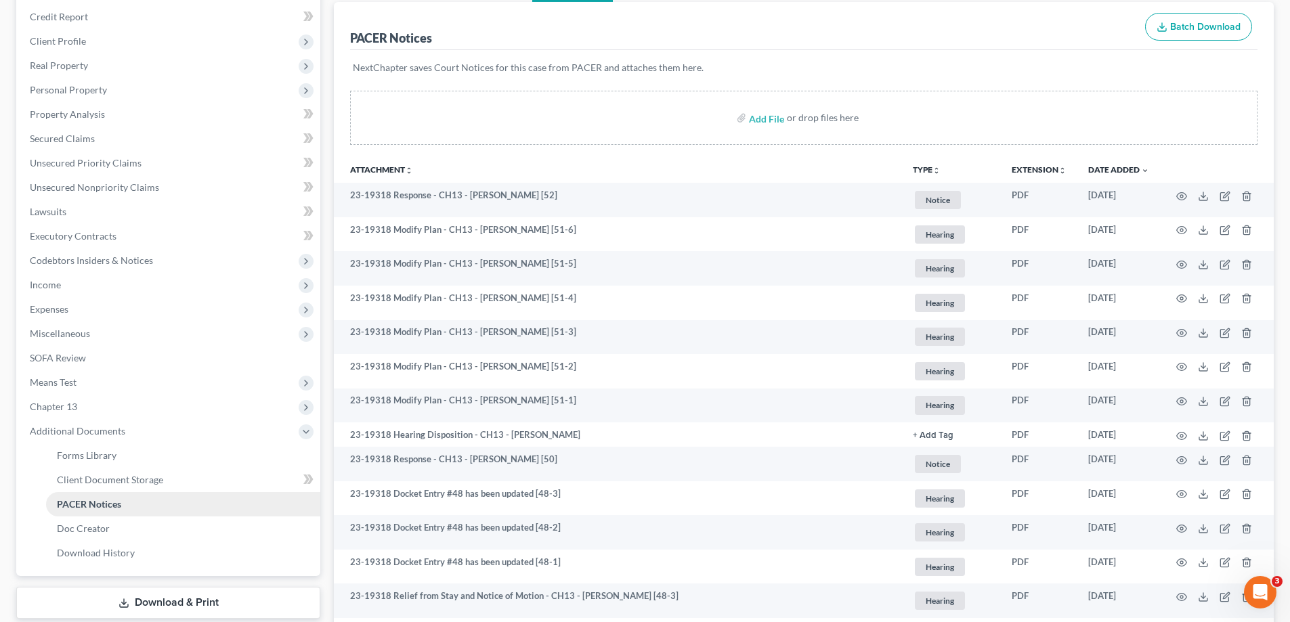
scroll to position [203, 0]
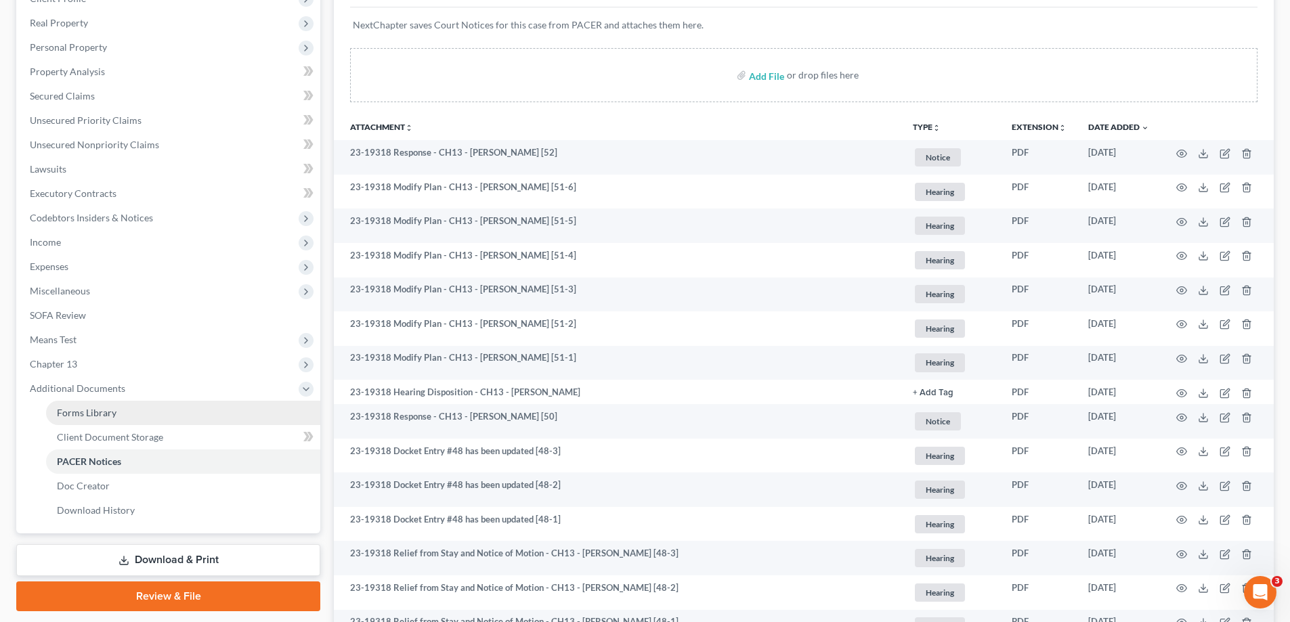
click at [136, 359] on span "Chapter 13" at bounding box center [169, 364] width 301 height 24
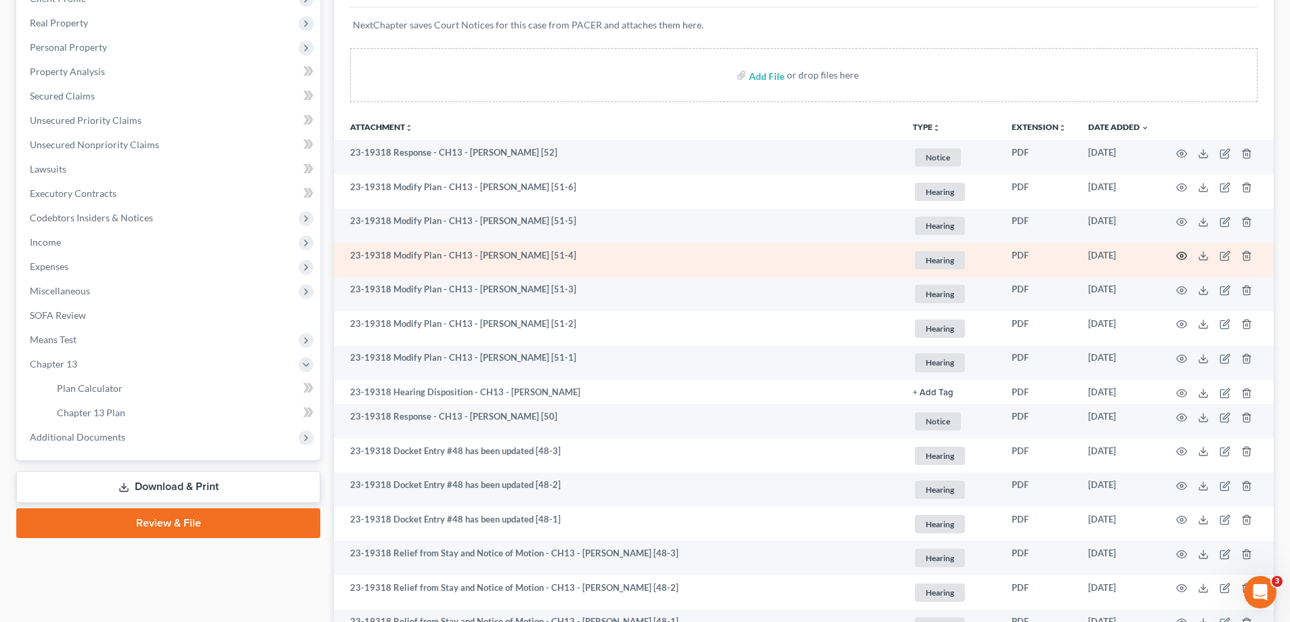
click at [1179, 256] on icon "button" at bounding box center [1181, 255] width 11 height 11
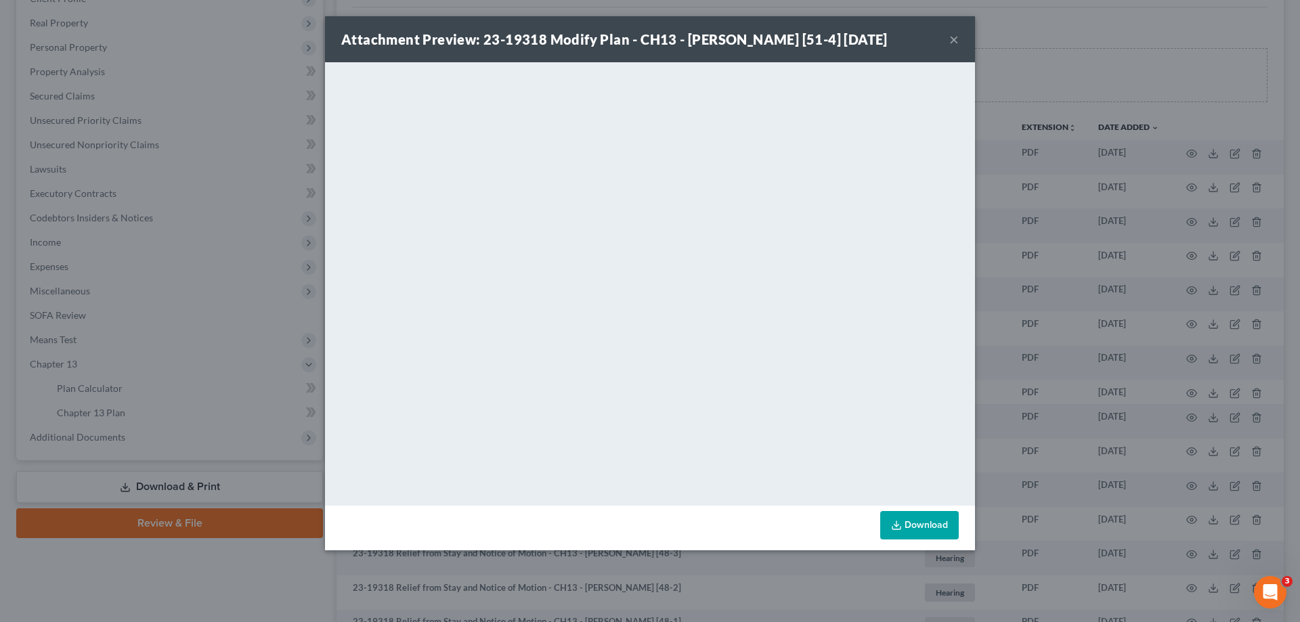
drag, startPoint x: 952, startPoint y: 39, endPoint x: 1042, endPoint y: 3, distance: 96.5
click at [953, 39] on button "×" at bounding box center [953, 39] width 9 height 16
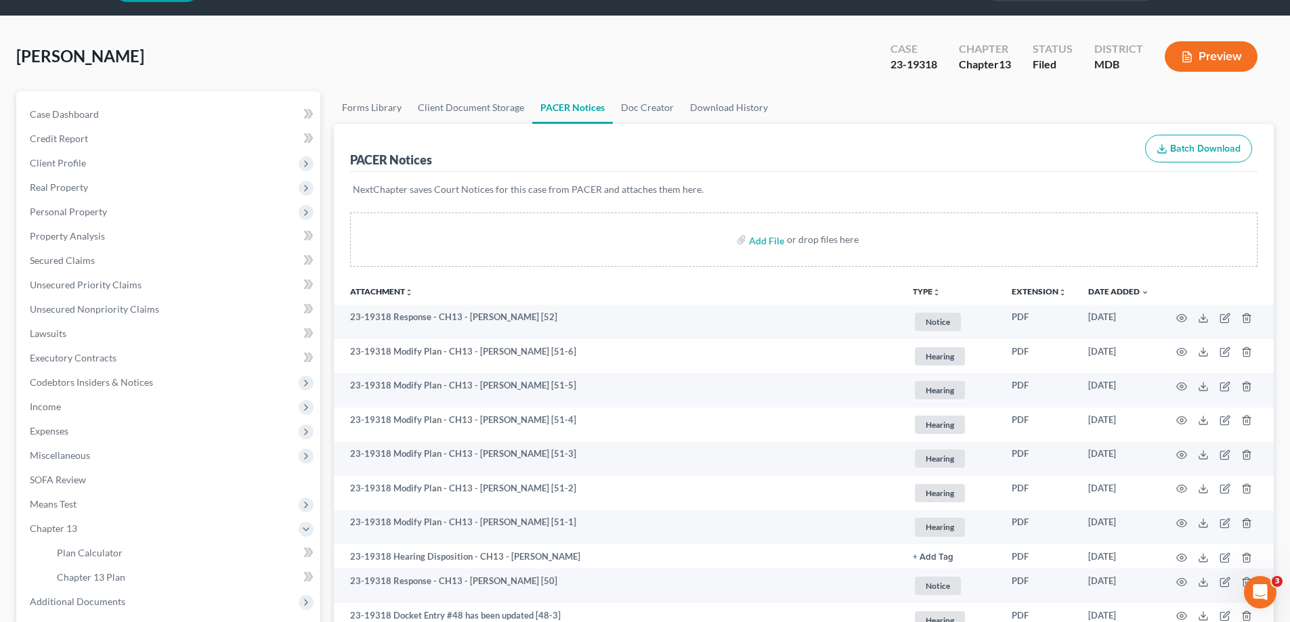
scroll to position [0, 0]
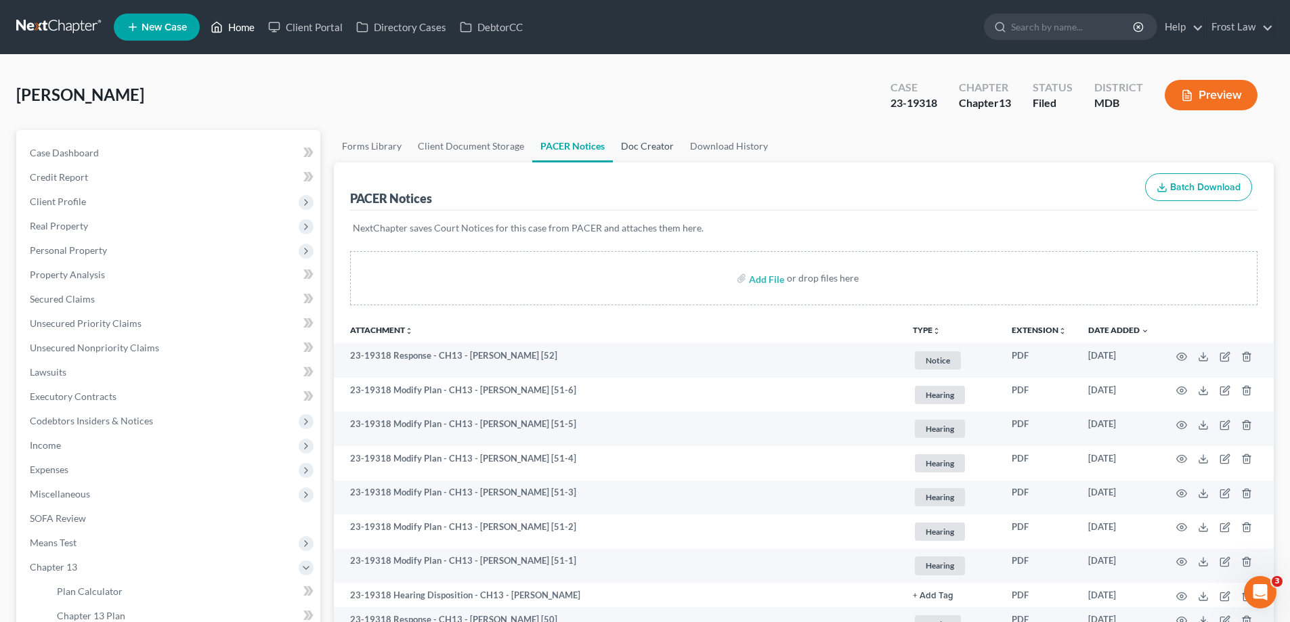
click at [232, 26] on link "Home" at bounding box center [233, 27] width 58 height 24
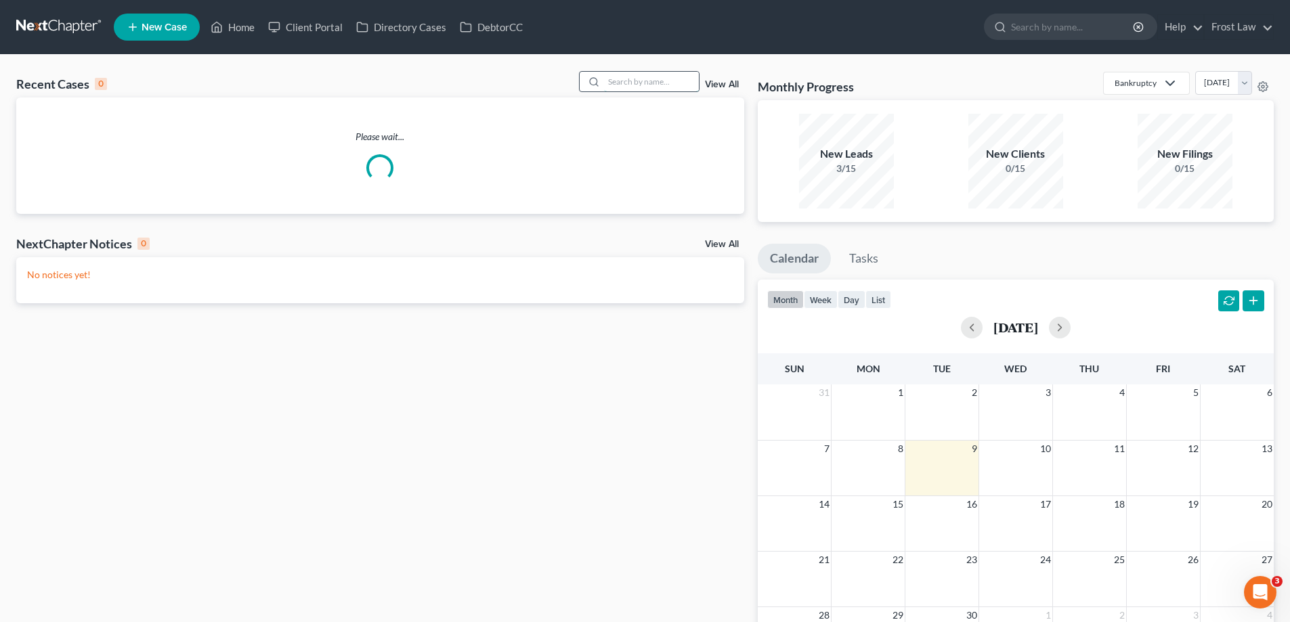
click at [660, 87] on input "search" at bounding box center [651, 82] width 95 height 20
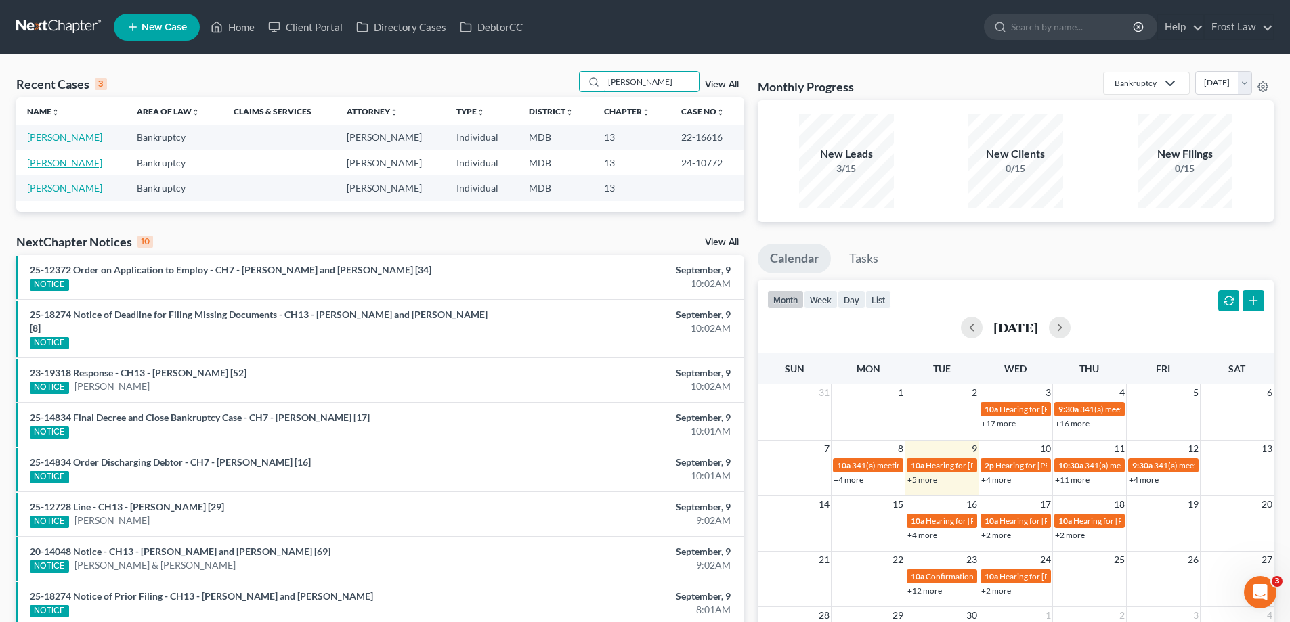
type input "Wilson"
click at [72, 158] on link "Wilson, Eliot" at bounding box center [64, 163] width 75 height 12
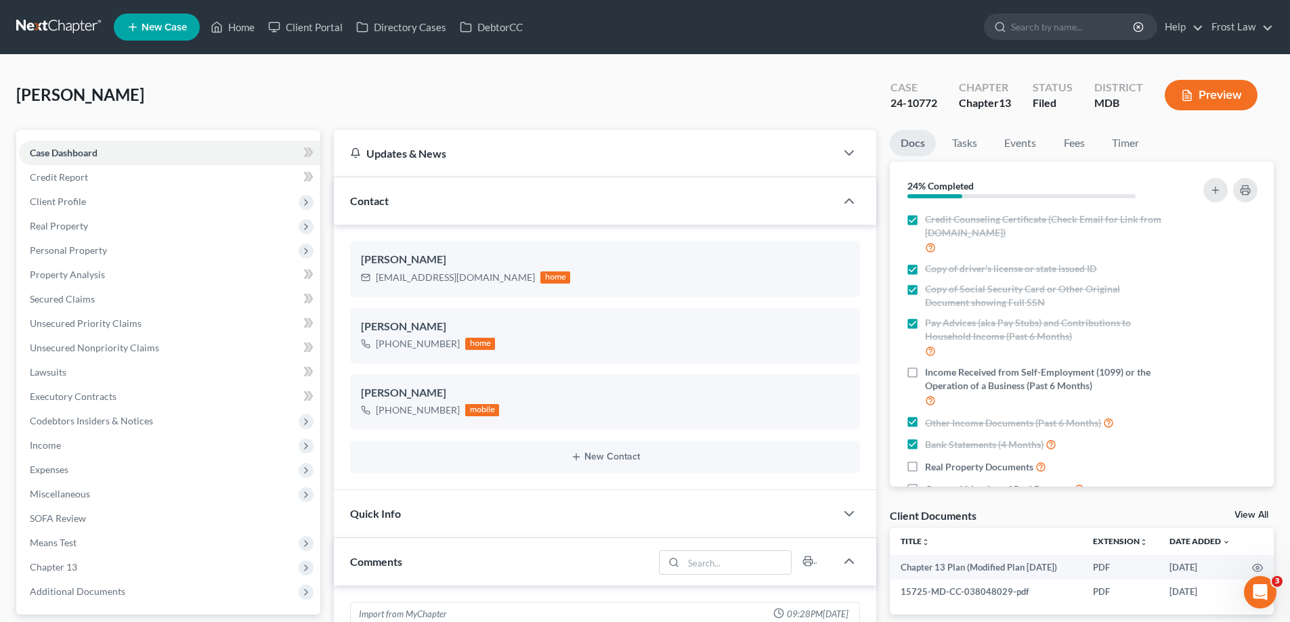
scroll to position [235, 0]
click at [239, 26] on link "Home" at bounding box center [233, 27] width 58 height 24
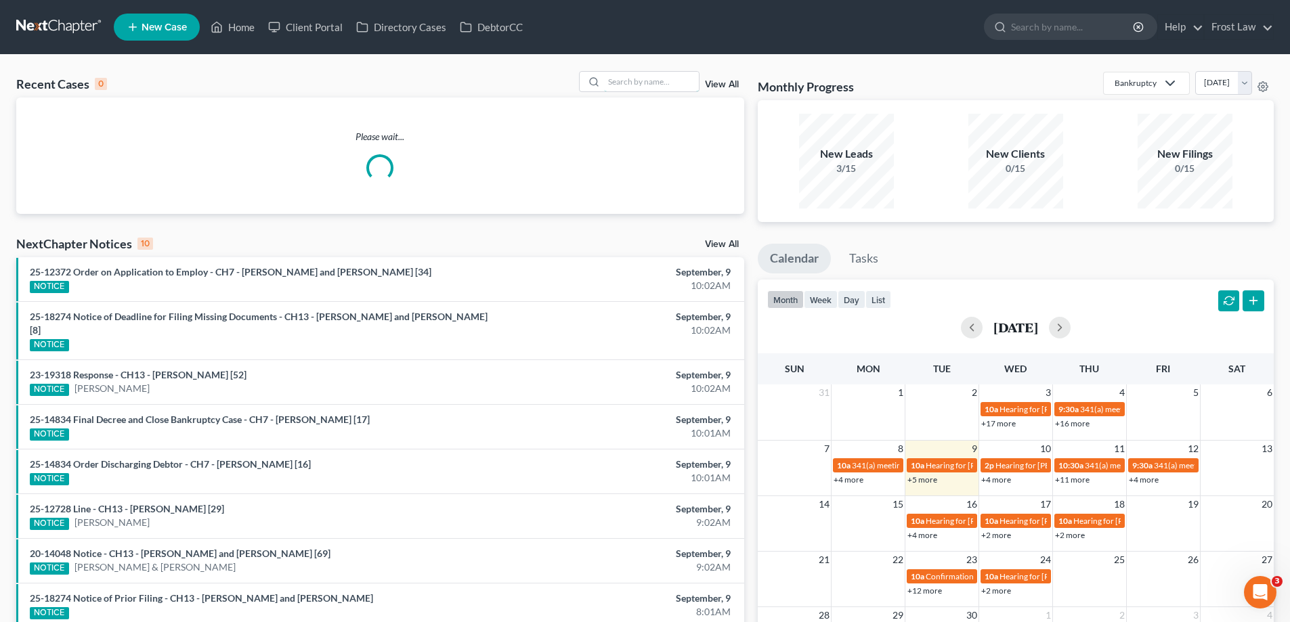
drag, startPoint x: 644, startPoint y: 81, endPoint x: 707, endPoint y: 82, distance: 62.3
click at [644, 81] on input "search" at bounding box center [651, 82] width 95 height 20
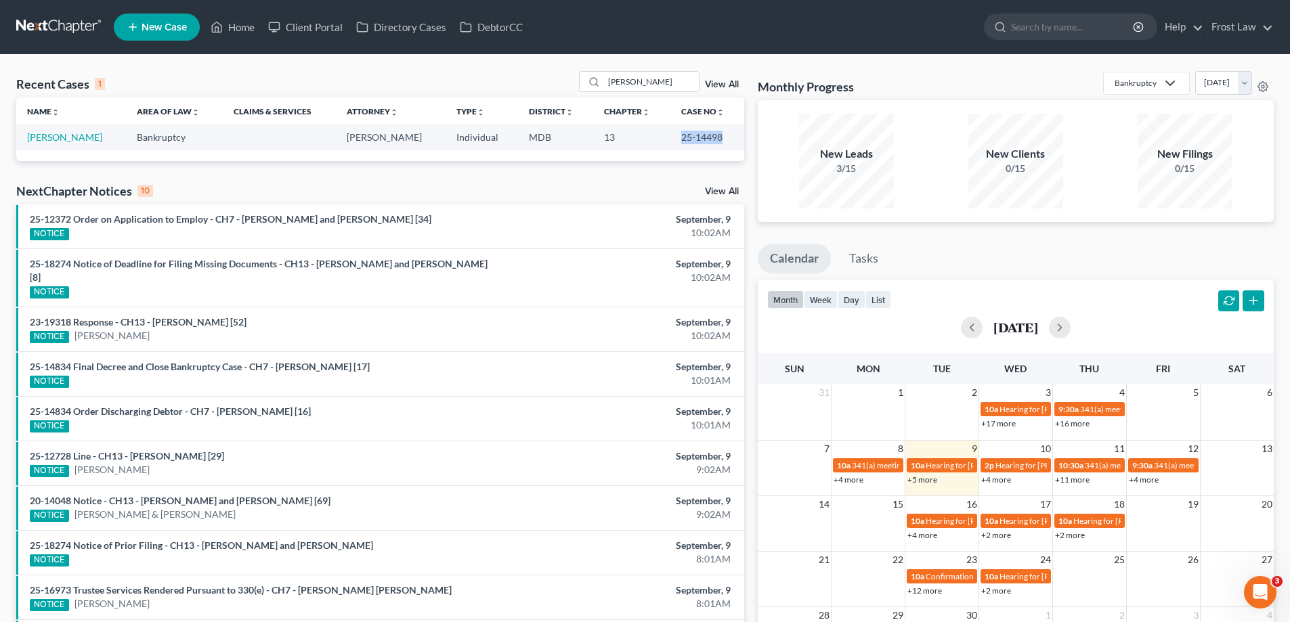
drag, startPoint x: 722, startPoint y: 137, endPoint x: 668, endPoint y: 136, distance: 53.5
click at [670, 136] on td "25-14498" at bounding box center [707, 137] width 74 height 25
copy td "25-14498"
drag, startPoint x: 663, startPoint y: 77, endPoint x: 586, endPoint y: 74, distance: 76.6
click at [586, 74] on div "Zollars" at bounding box center [639, 81] width 120 height 21
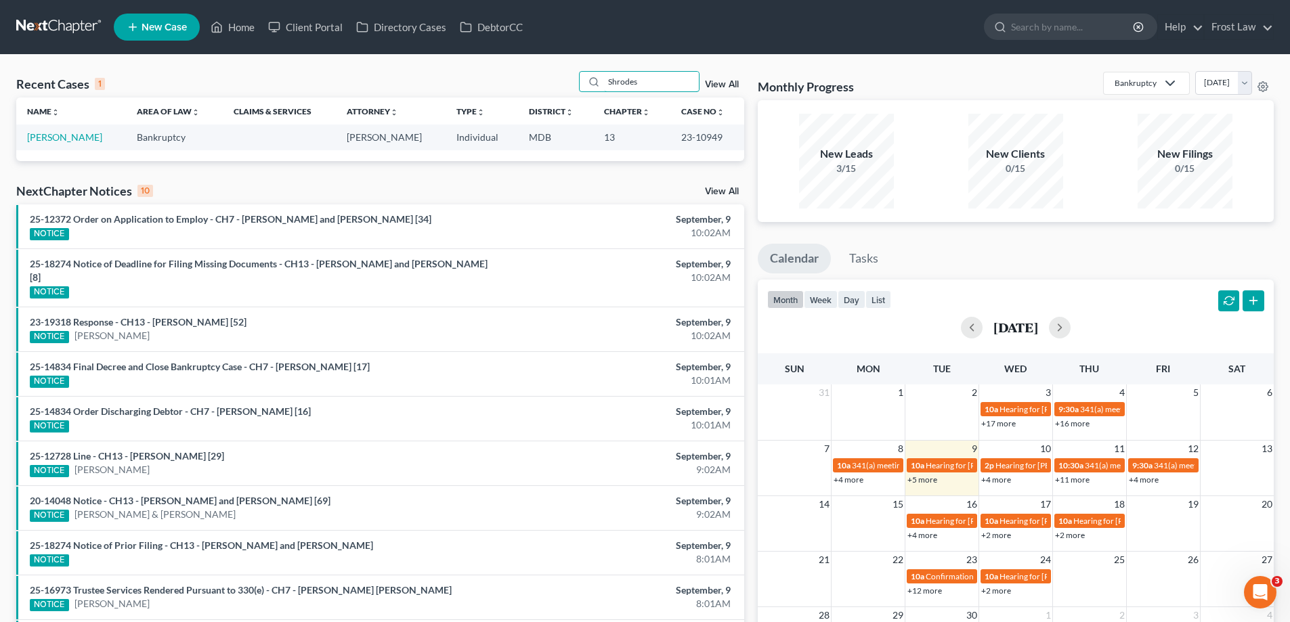
type input "Shrodes"
click at [58, 141] on link "Shrodes, Chrystal" at bounding box center [64, 137] width 75 height 12
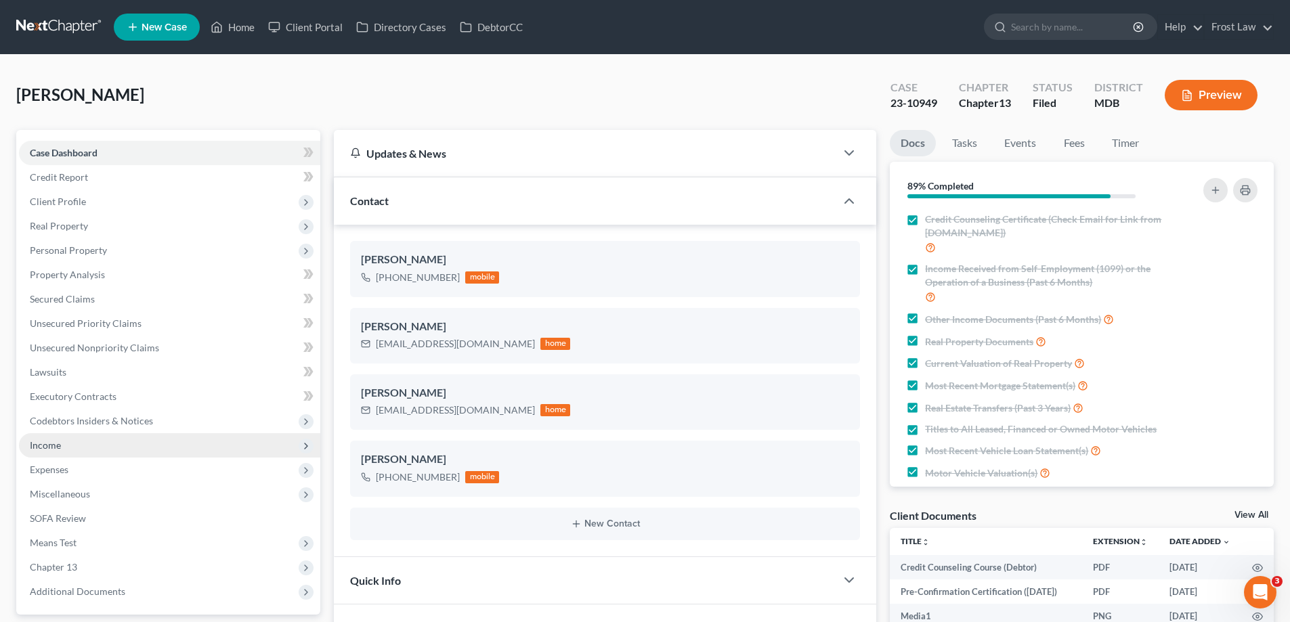
scroll to position [135, 0]
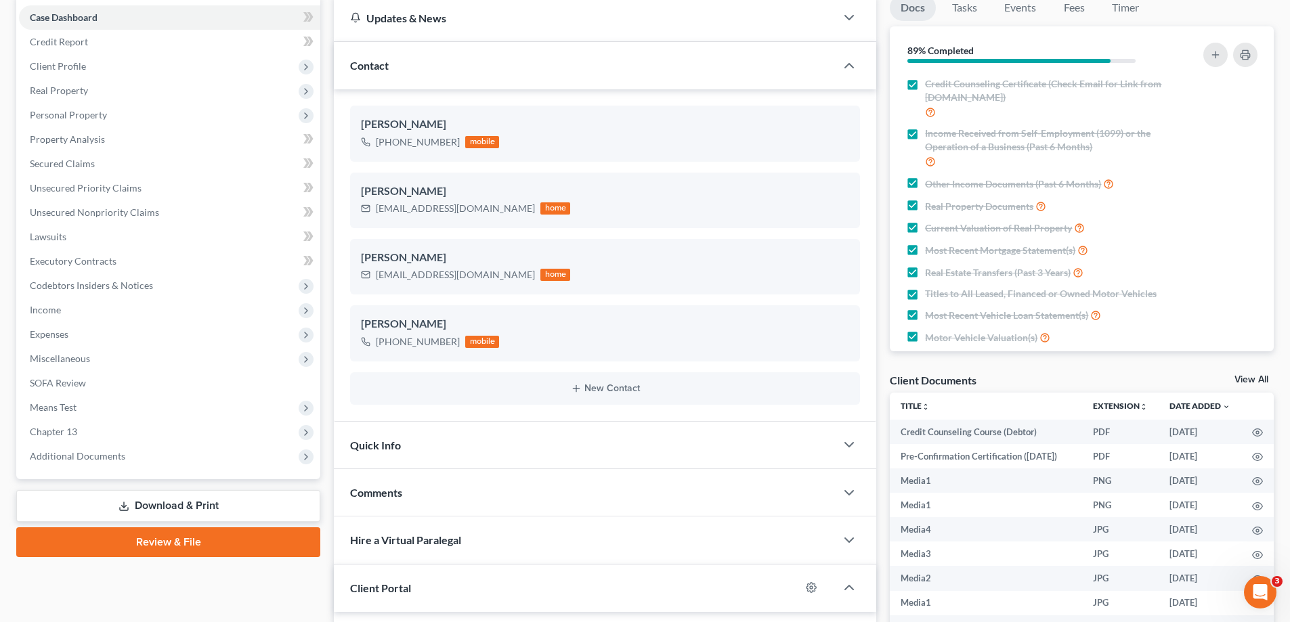
drag, startPoint x: 147, startPoint y: 451, endPoint x: 158, endPoint y: 473, distance: 25.1
click at [148, 451] on span "Additional Documents" at bounding box center [169, 456] width 301 height 24
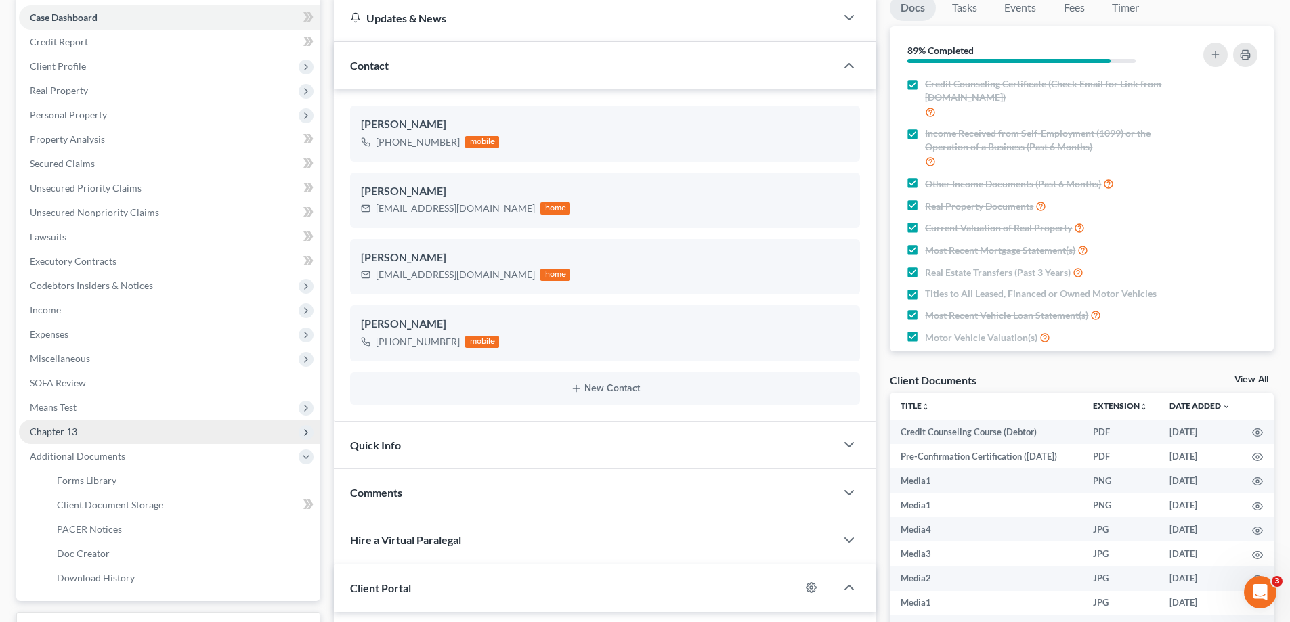
click at [97, 426] on span "Chapter 13" at bounding box center [169, 432] width 301 height 24
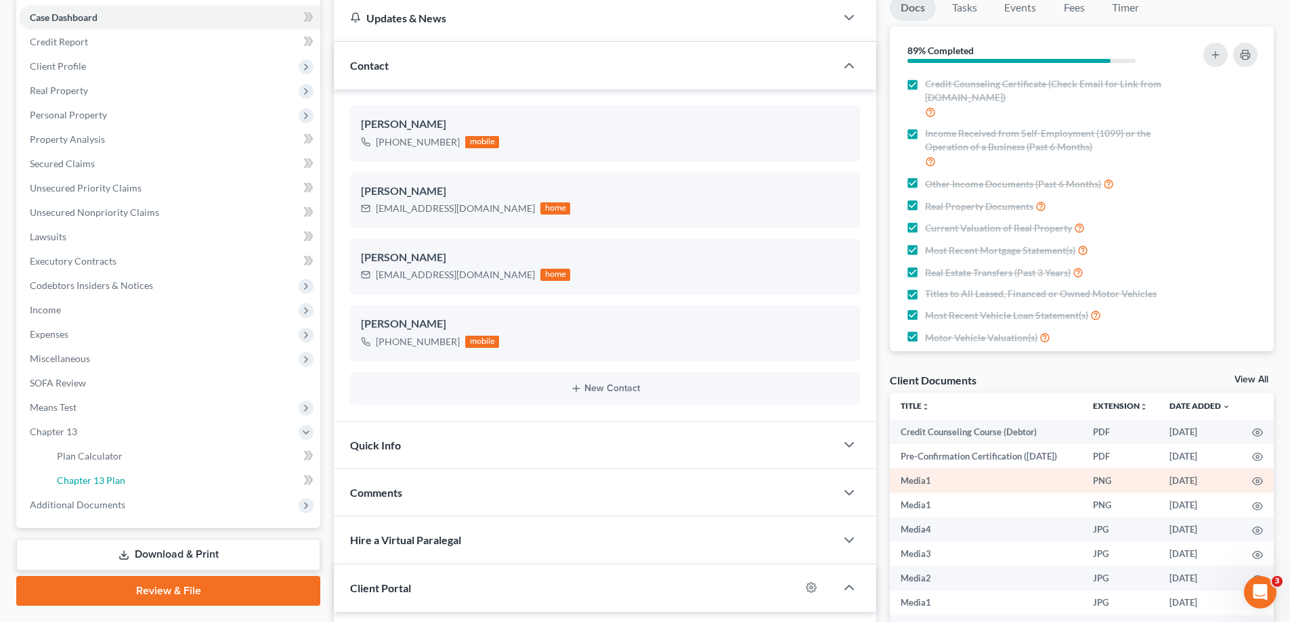
drag, startPoint x: 124, startPoint y: 475, endPoint x: 1244, endPoint y: 504, distance: 1120.8
click at [125, 475] on link "Chapter 13 Plan" at bounding box center [183, 480] width 274 height 24
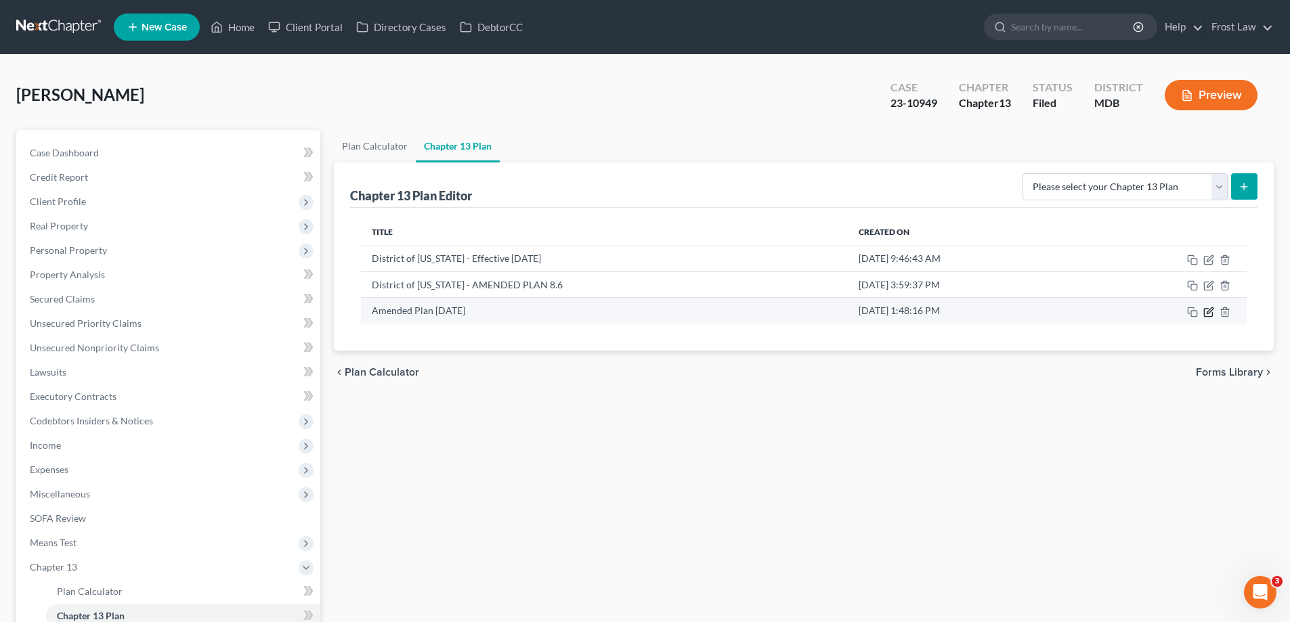
click at [1208, 307] on icon "button" at bounding box center [1208, 312] width 11 height 11
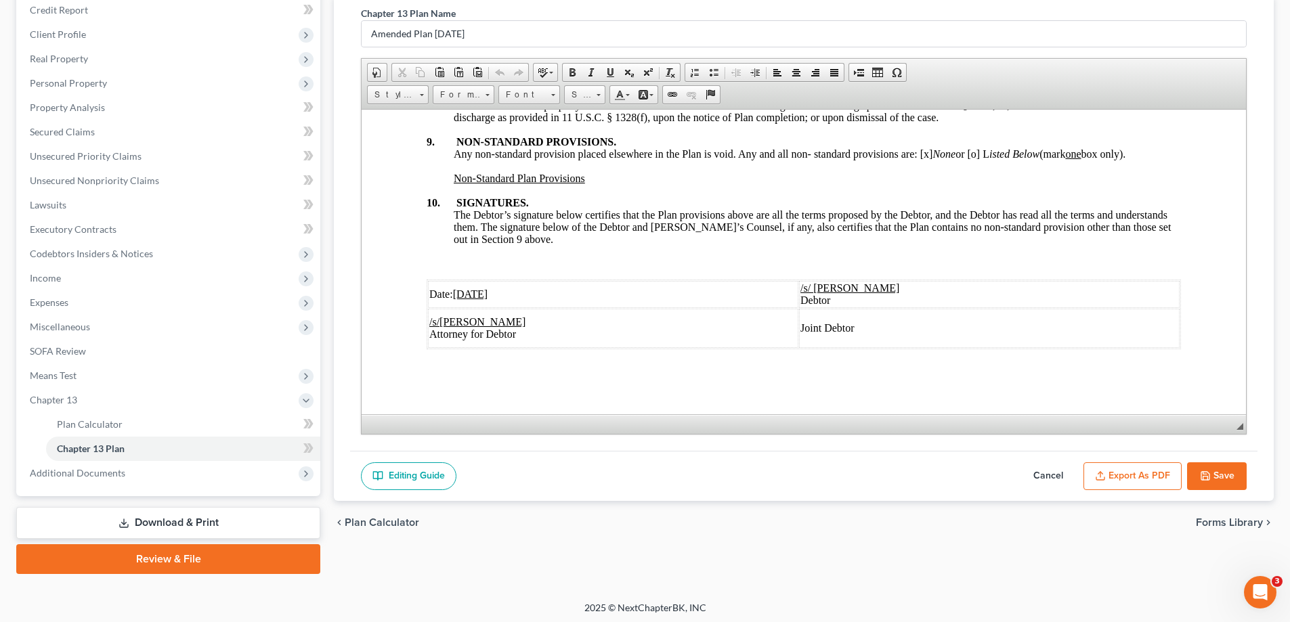
scroll to position [171, 0]
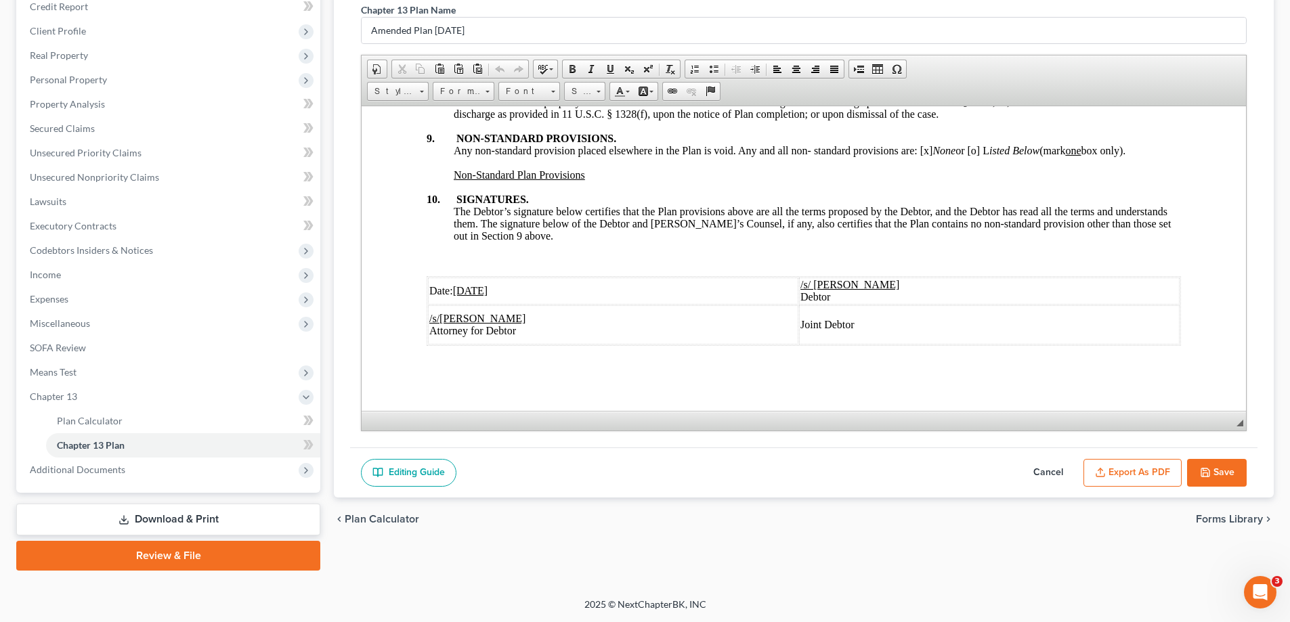
drag, startPoint x: 1051, startPoint y: 474, endPoint x: 980, endPoint y: 470, distance: 70.5
click at [1051, 473] on button "Cancel" at bounding box center [1048, 473] width 60 height 28
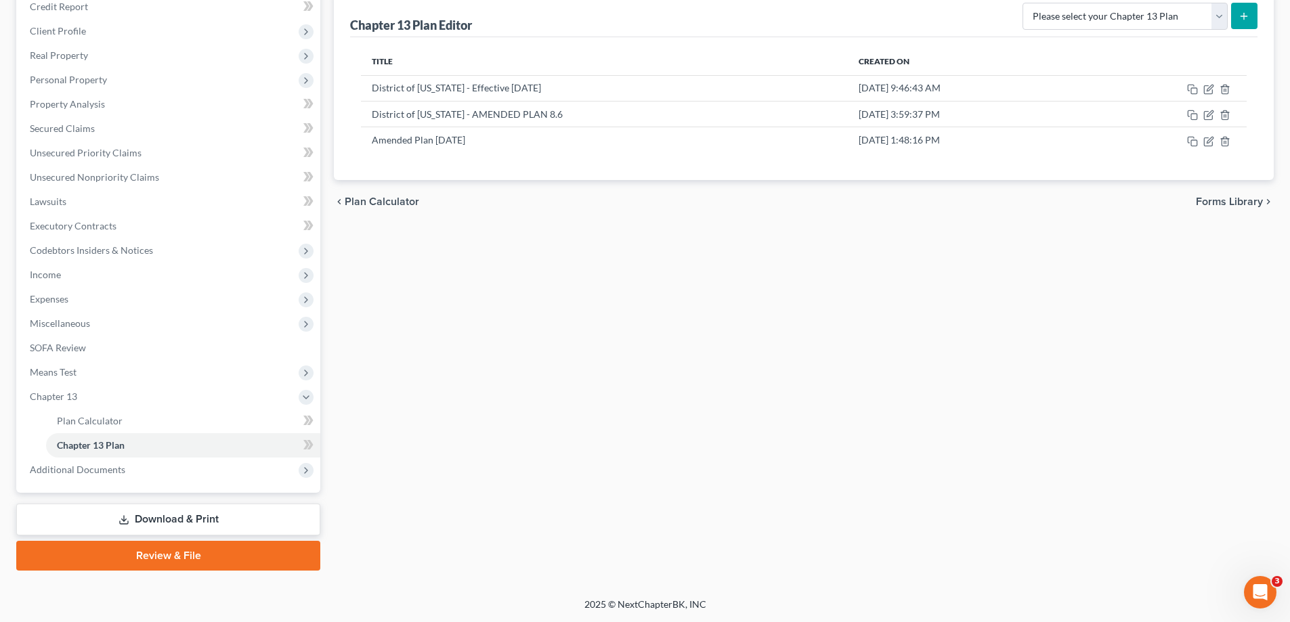
scroll to position [0, 0]
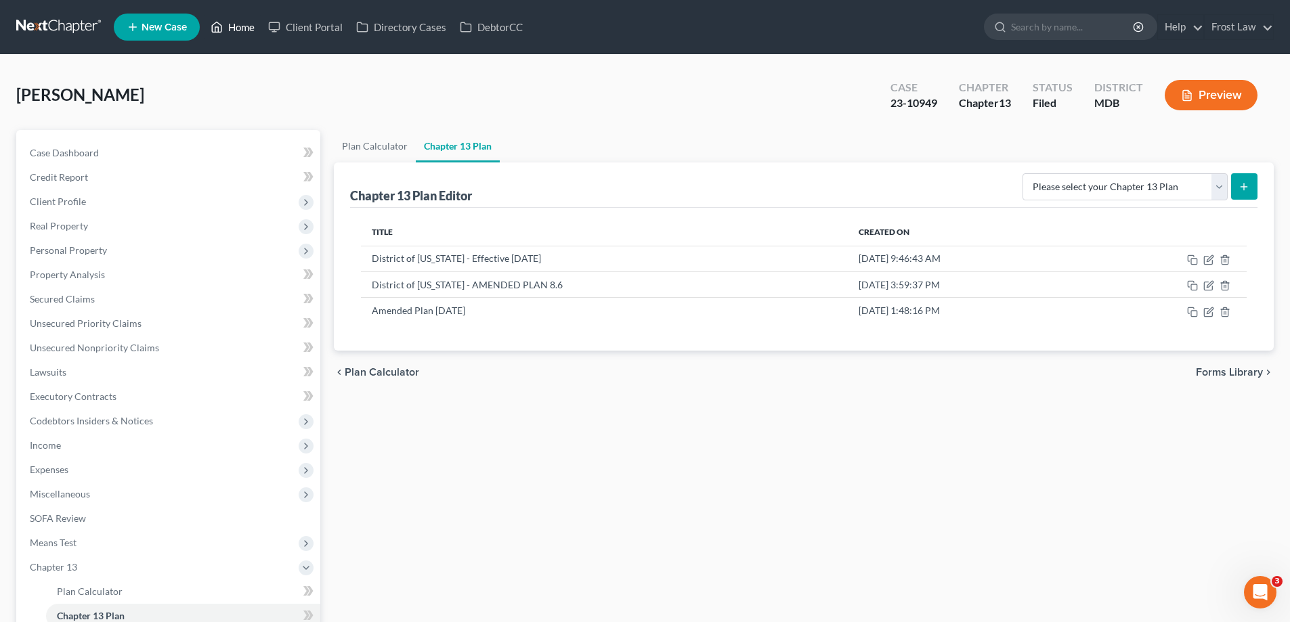
click at [225, 34] on link "Home" at bounding box center [233, 27] width 58 height 24
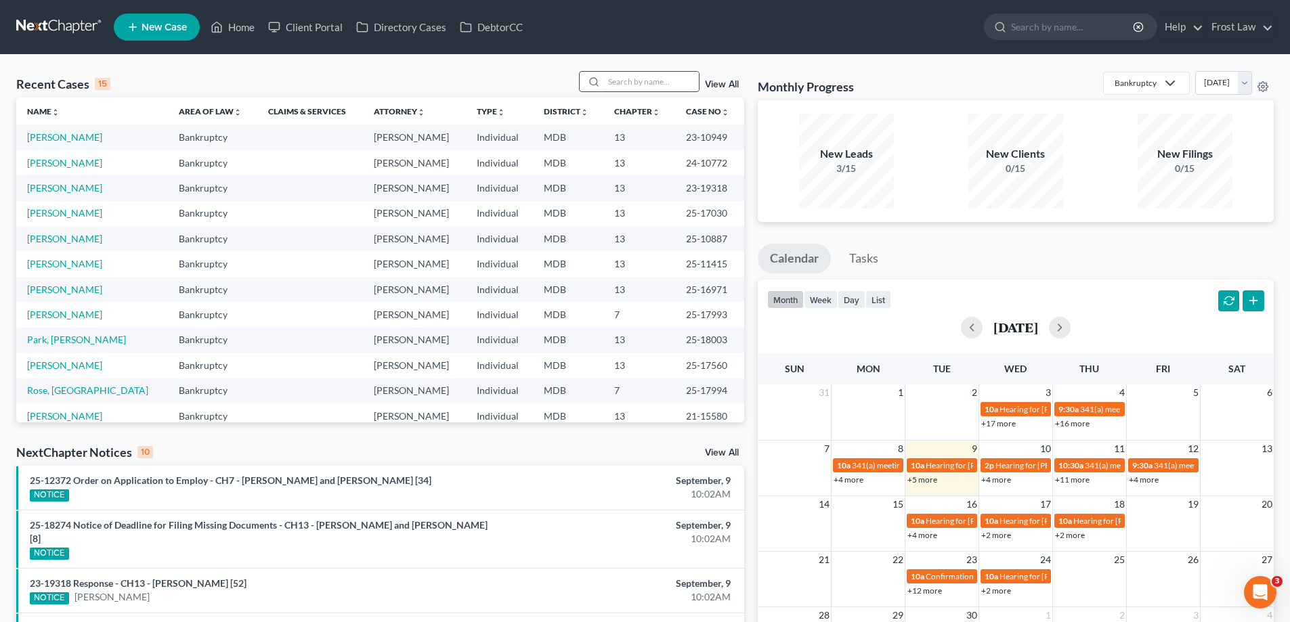
drag, startPoint x: 633, startPoint y: 81, endPoint x: 666, endPoint y: 90, distance: 34.5
click at [633, 80] on input "search" at bounding box center [651, 82] width 95 height 20
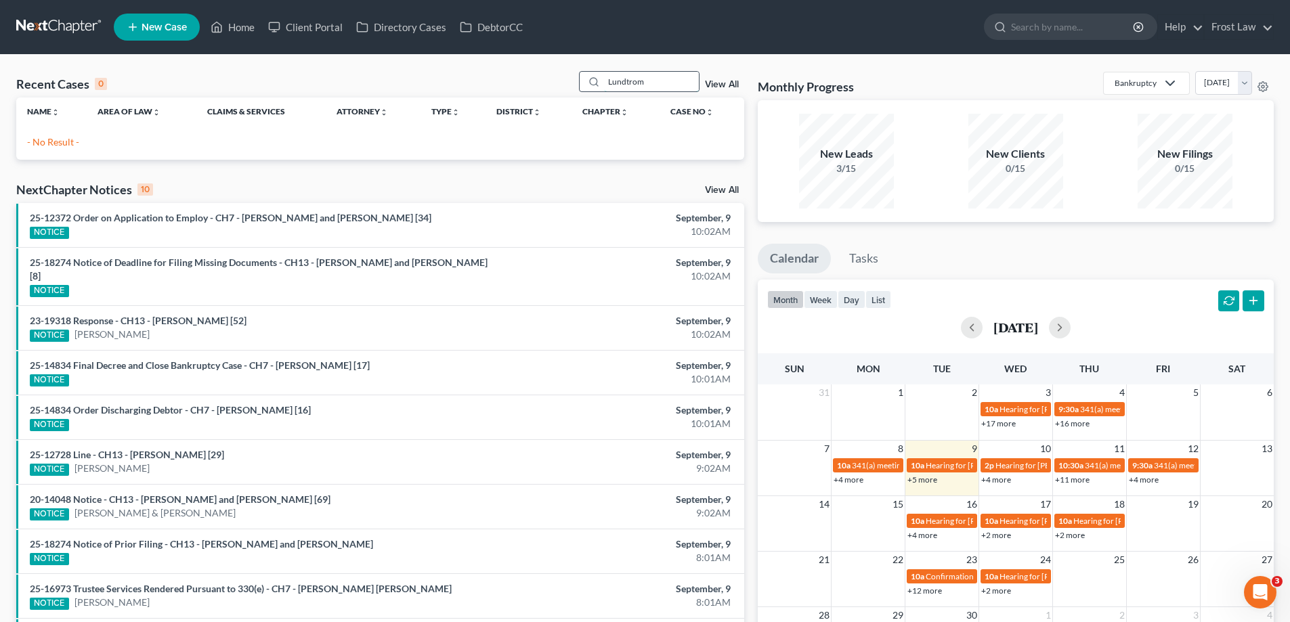
drag, startPoint x: 646, startPoint y: 82, endPoint x: 675, endPoint y: 86, distance: 28.7
click at [628, 85] on input "Lundtrom" at bounding box center [651, 82] width 95 height 20
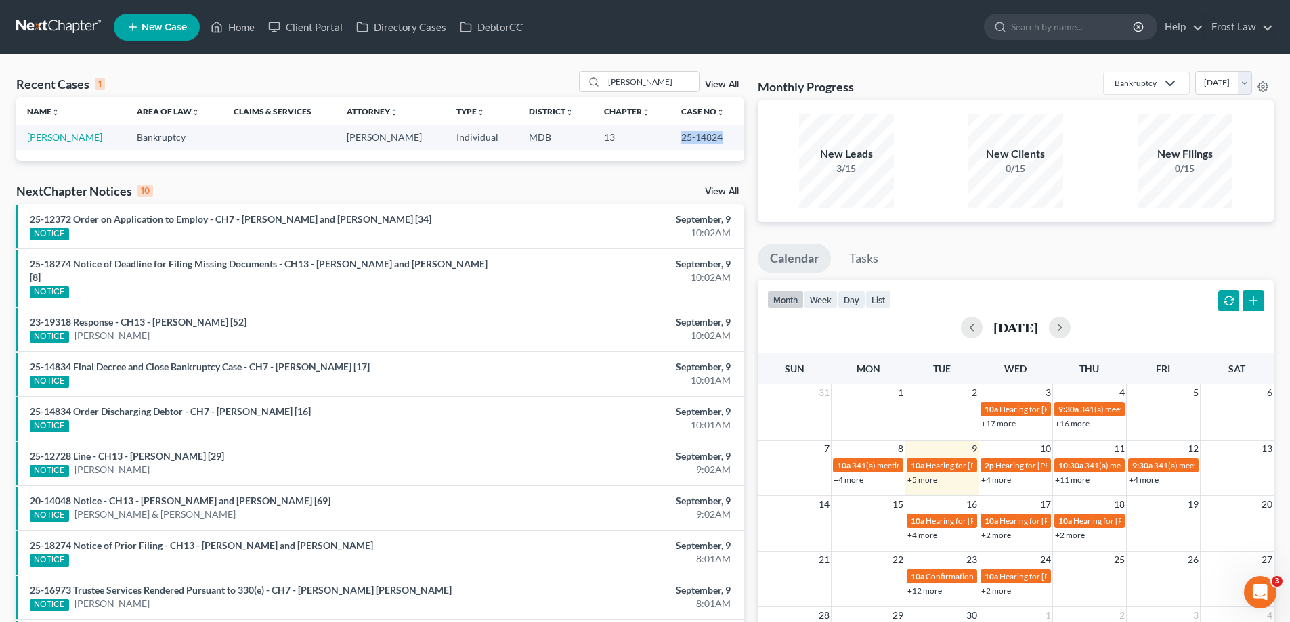
drag, startPoint x: 726, startPoint y: 137, endPoint x: 679, endPoint y: 135, distance: 47.4
click at [679, 135] on td "25-14824" at bounding box center [707, 137] width 74 height 25
copy td "25-14824"
drag, startPoint x: 655, startPoint y: 83, endPoint x: 582, endPoint y: 82, distance: 73.1
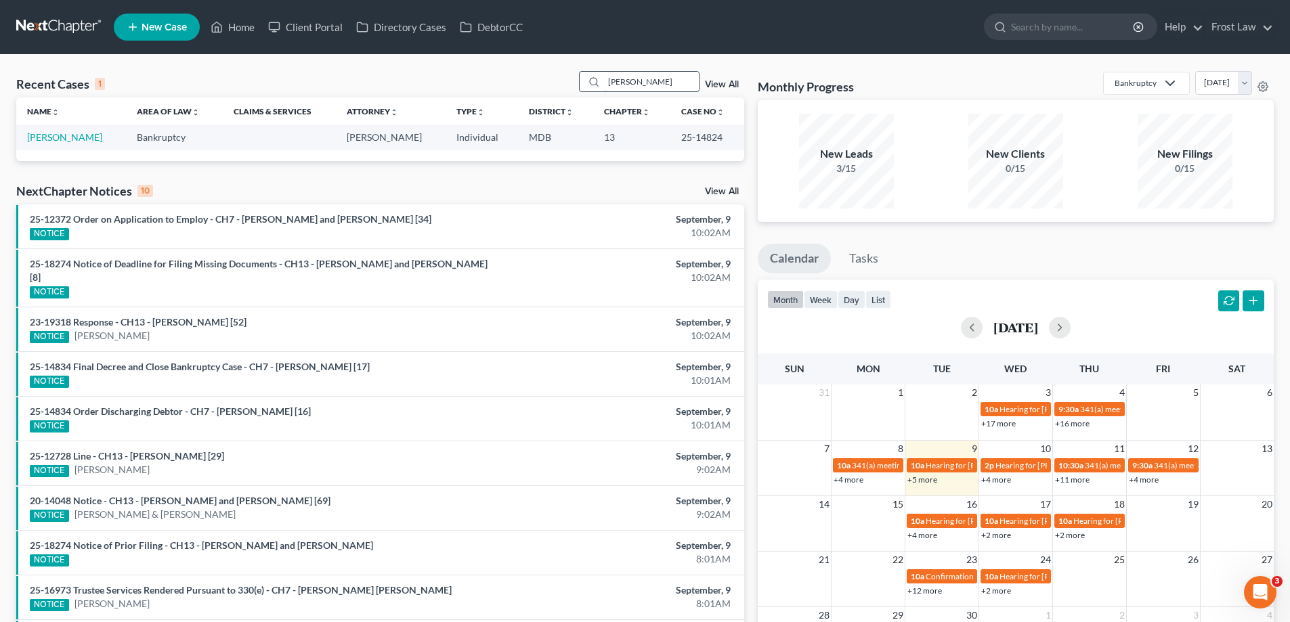
click at [582, 82] on div "Lundstrom" at bounding box center [639, 81] width 120 height 21
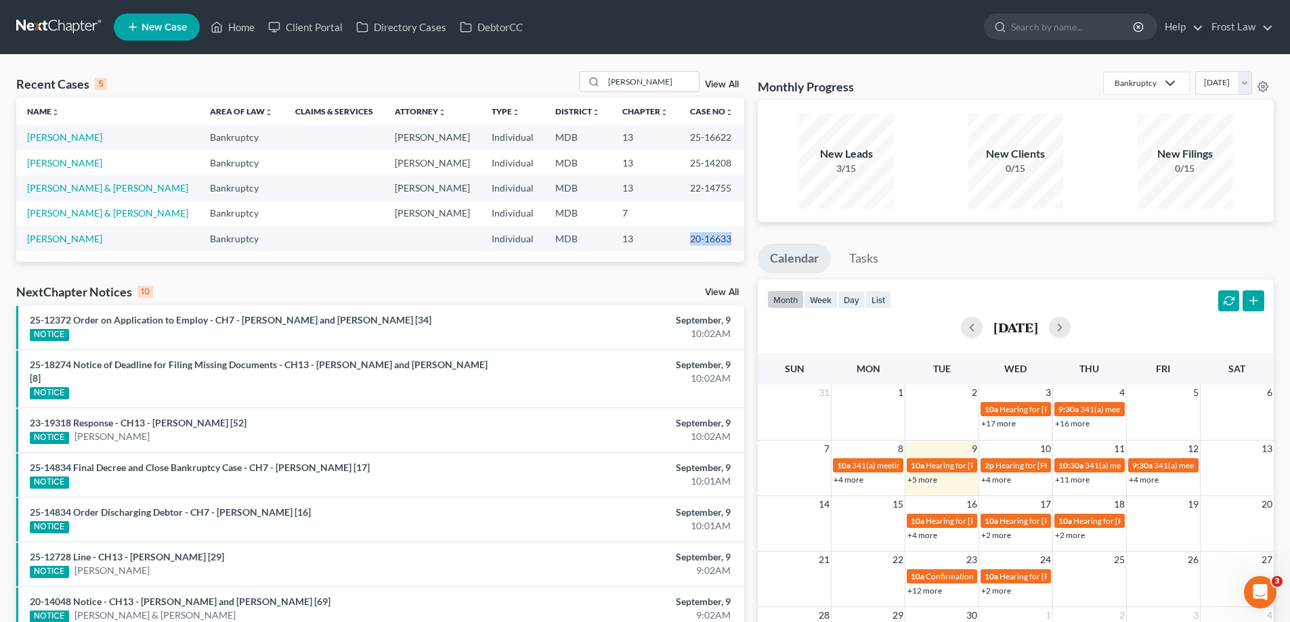
drag, startPoint x: 727, startPoint y: 239, endPoint x: 684, endPoint y: 239, distance: 43.3
click at [684, 239] on td "20-16633" at bounding box center [711, 238] width 65 height 25
copy td "20-16633"
drag, startPoint x: 655, startPoint y: 86, endPoint x: 579, endPoint y: 79, distance: 76.2
click at [579, 83] on div "Recent Cases 5 THomas View All" at bounding box center [380, 84] width 728 height 26
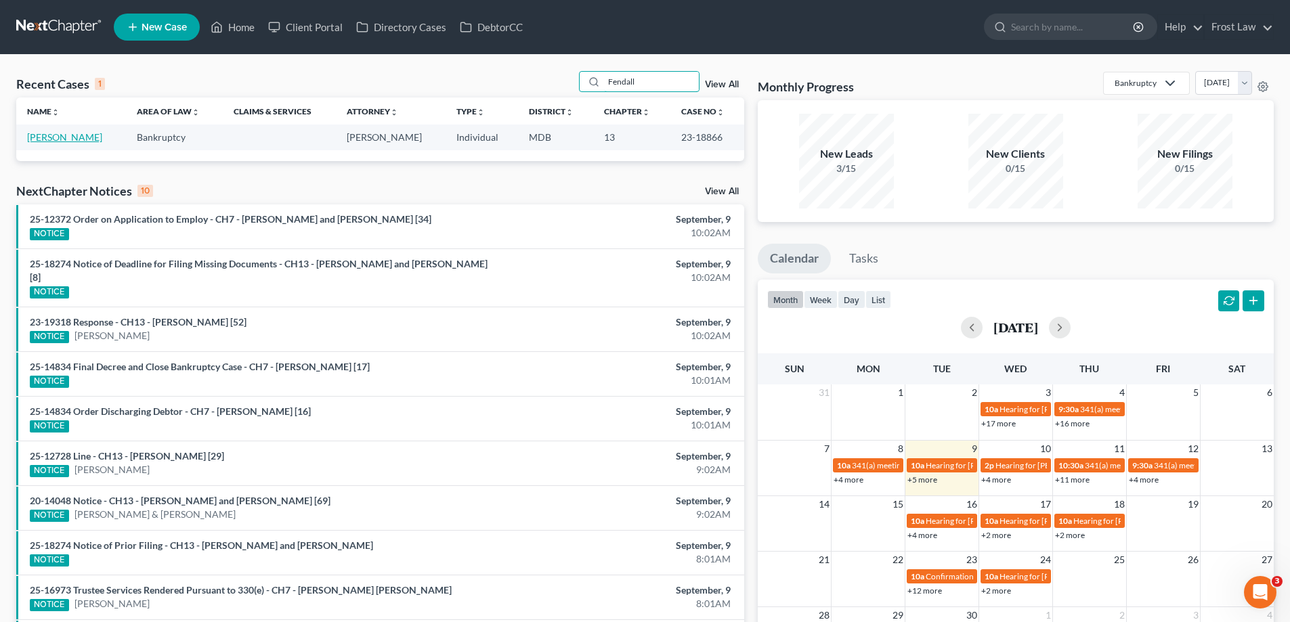
type input "Fendall"
drag, startPoint x: 81, startPoint y: 141, endPoint x: 88, endPoint y: 148, distance: 10.1
click at [81, 141] on link "Fendall, Shawn" at bounding box center [64, 137] width 75 height 12
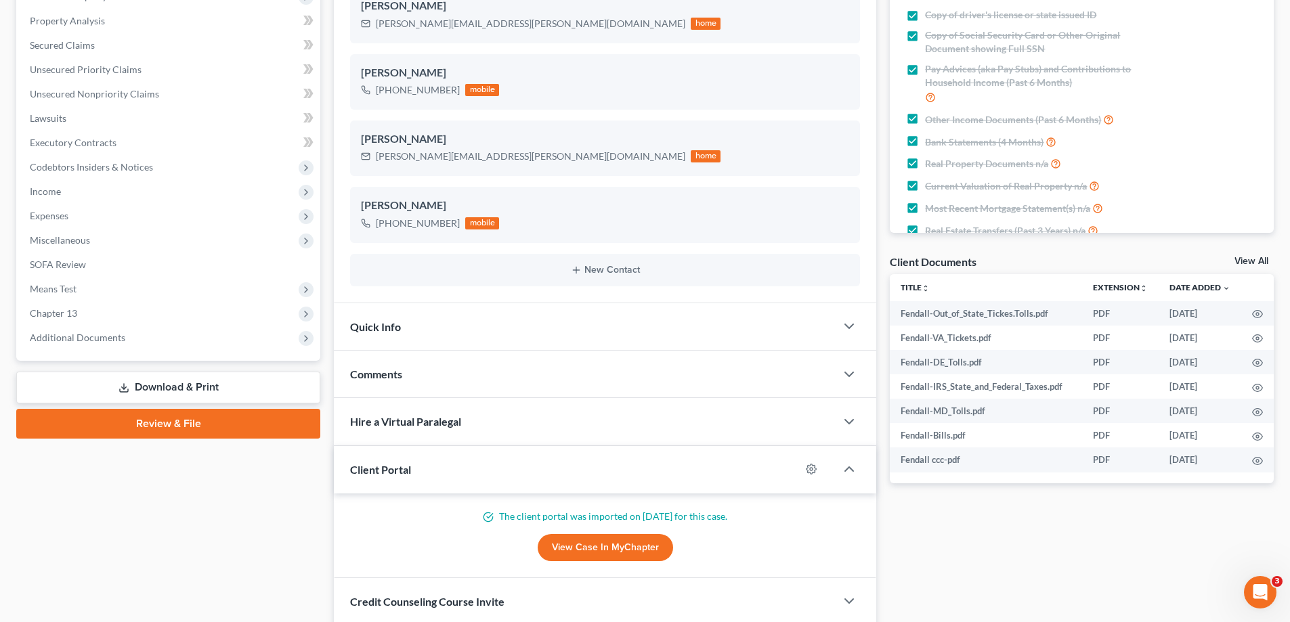
scroll to position [338, 0]
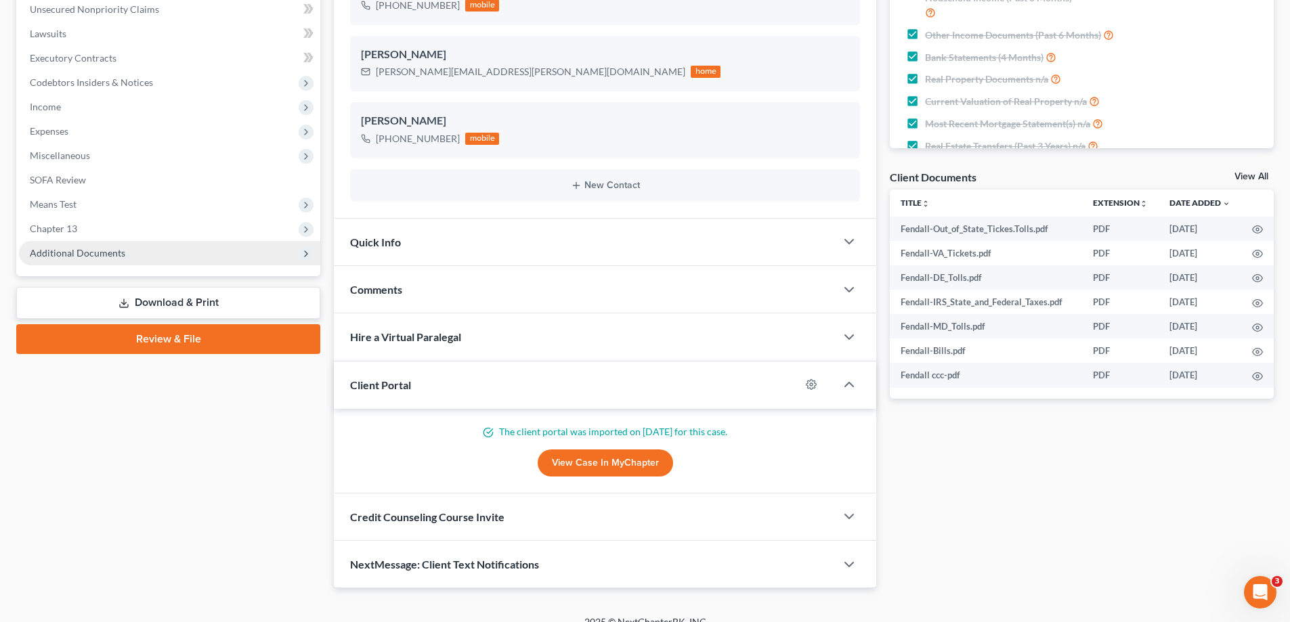
click at [130, 258] on span "Additional Documents" at bounding box center [169, 253] width 301 height 24
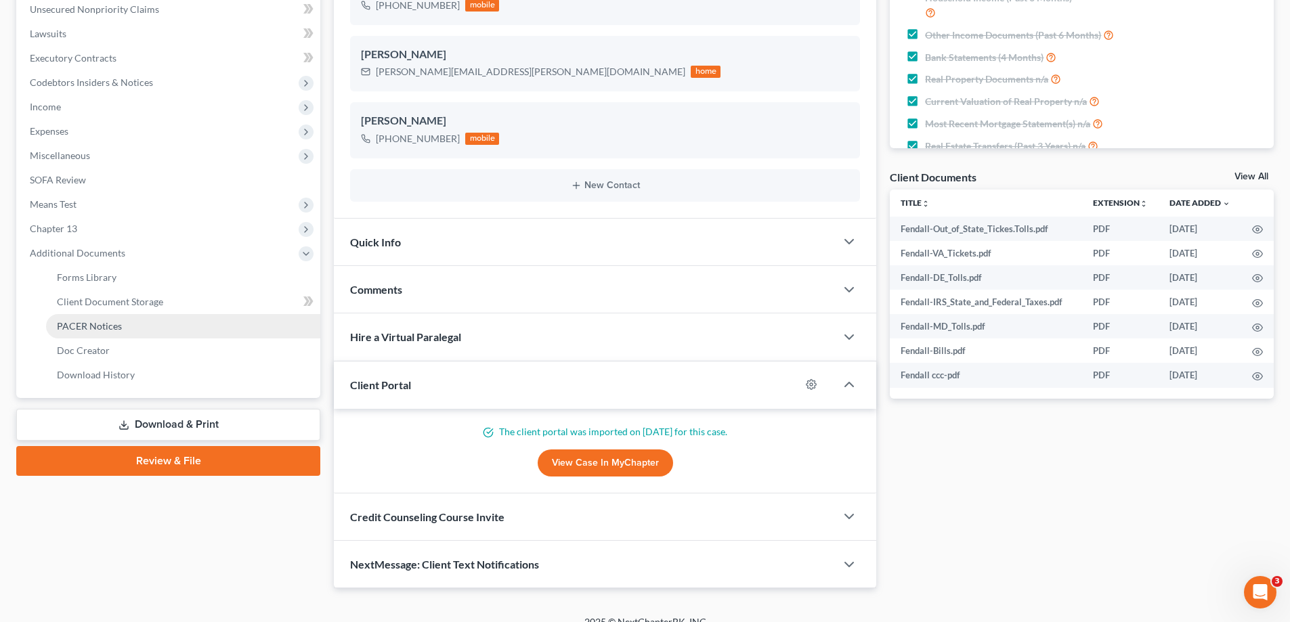
click at [134, 327] on link "PACER Notices" at bounding box center [183, 326] width 274 height 24
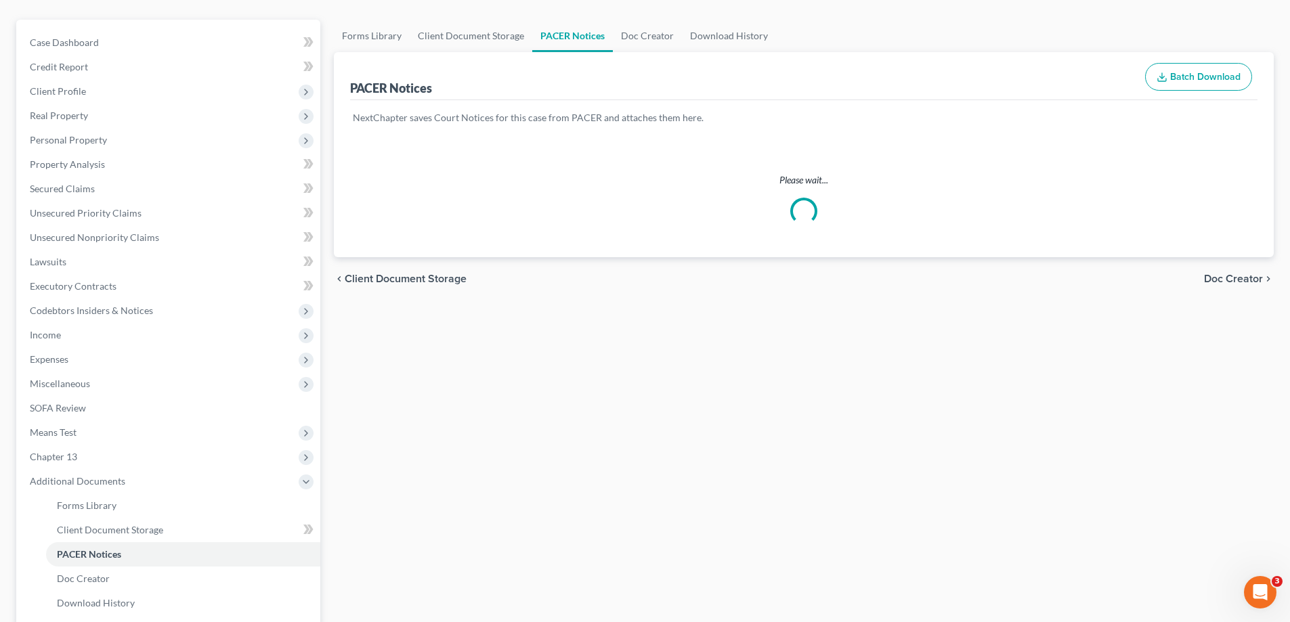
scroll to position [5, 0]
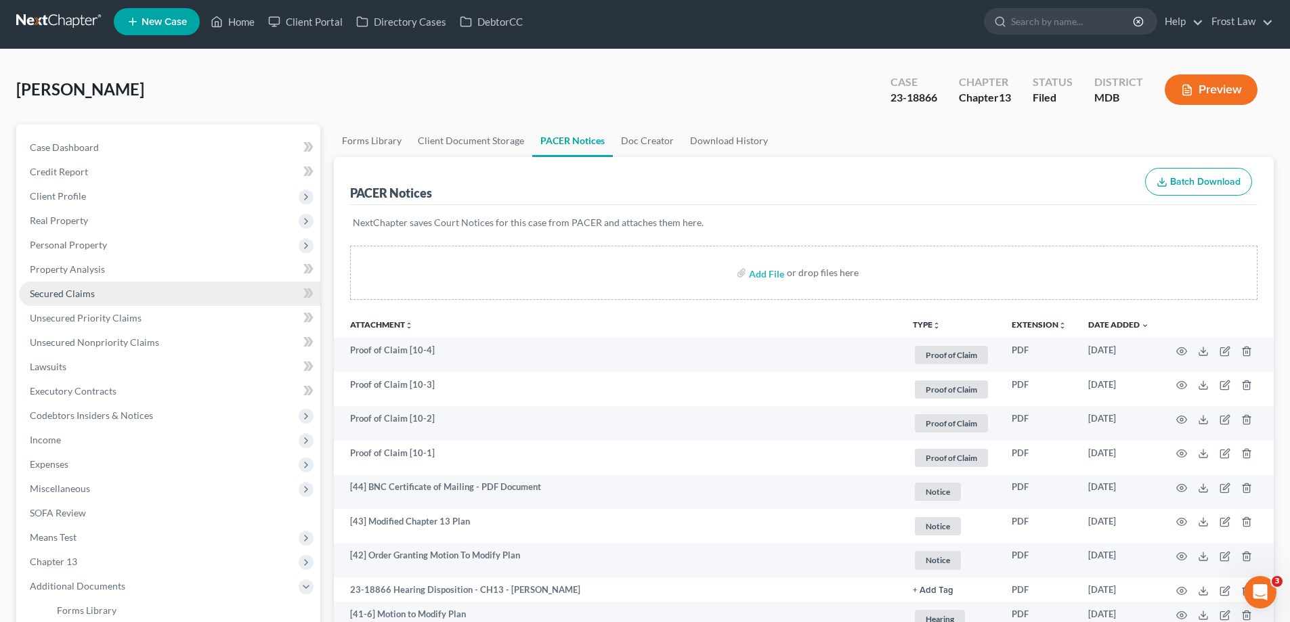
click at [79, 296] on span "Secured Claims" at bounding box center [62, 294] width 65 height 12
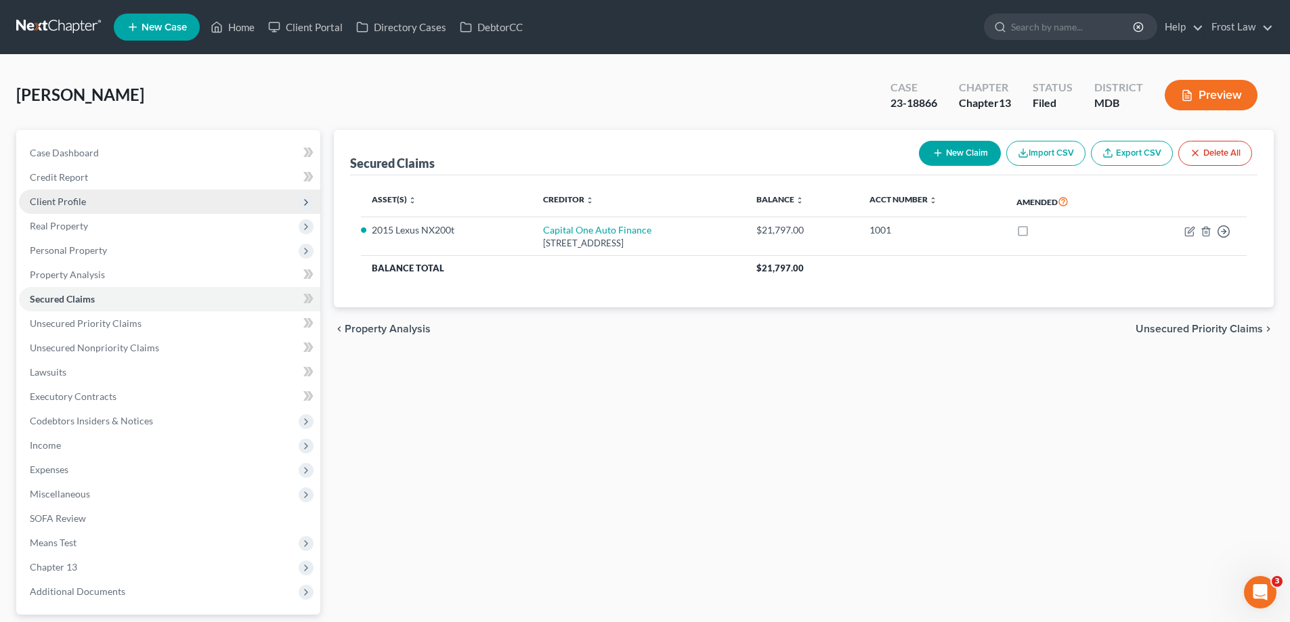
click at [69, 204] on span "Client Profile" at bounding box center [58, 202] width 56 height 12
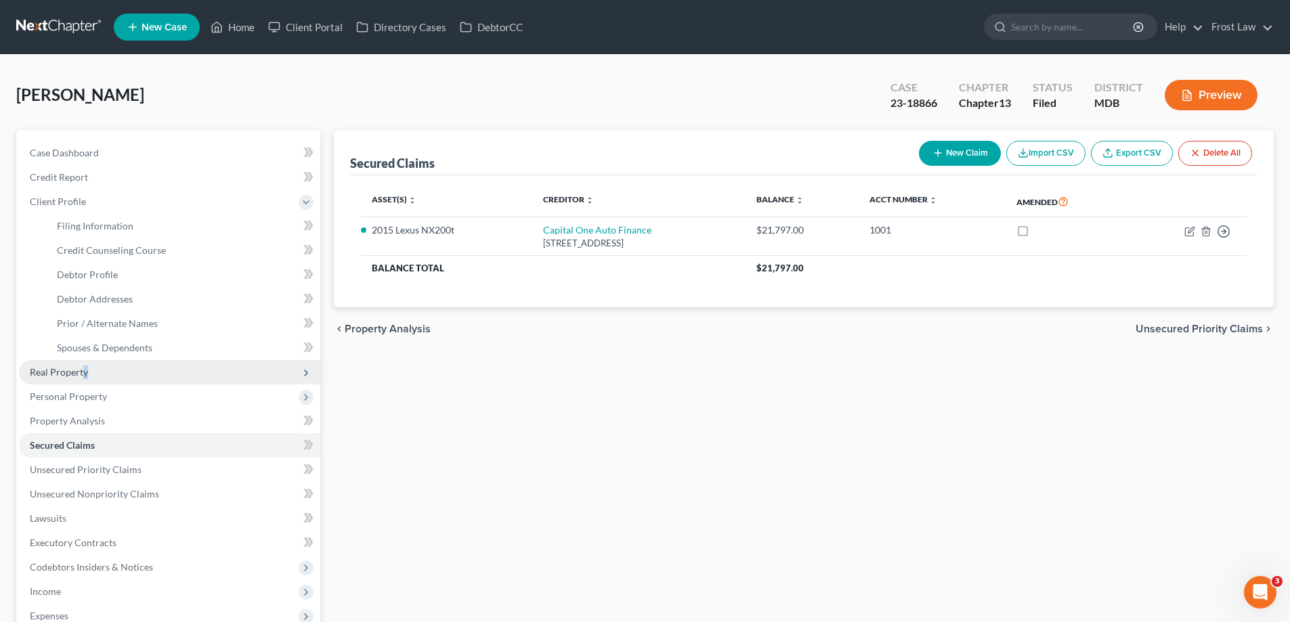
click at [85, 374] on span "Real Property" at bounding box center [59, 372] width 58 height 12
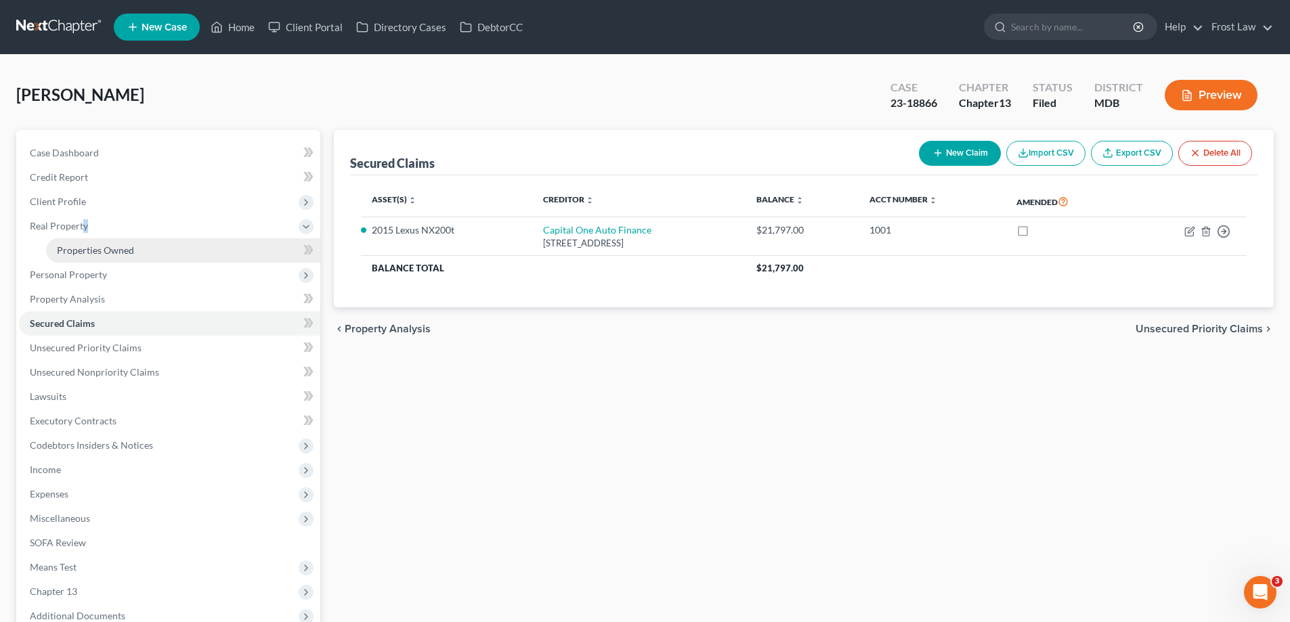
click at [97, 249] on span "Properties Owned" at bounding box center [95, 250] width 77 height 12
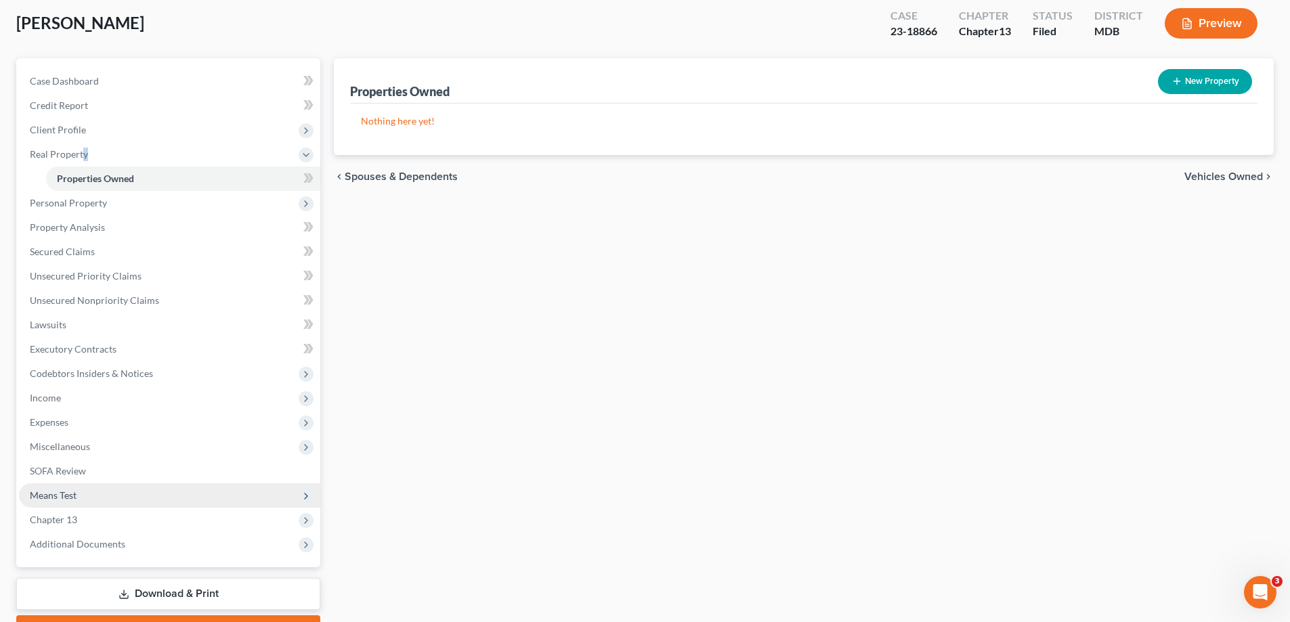
scroll to position [146, 0]
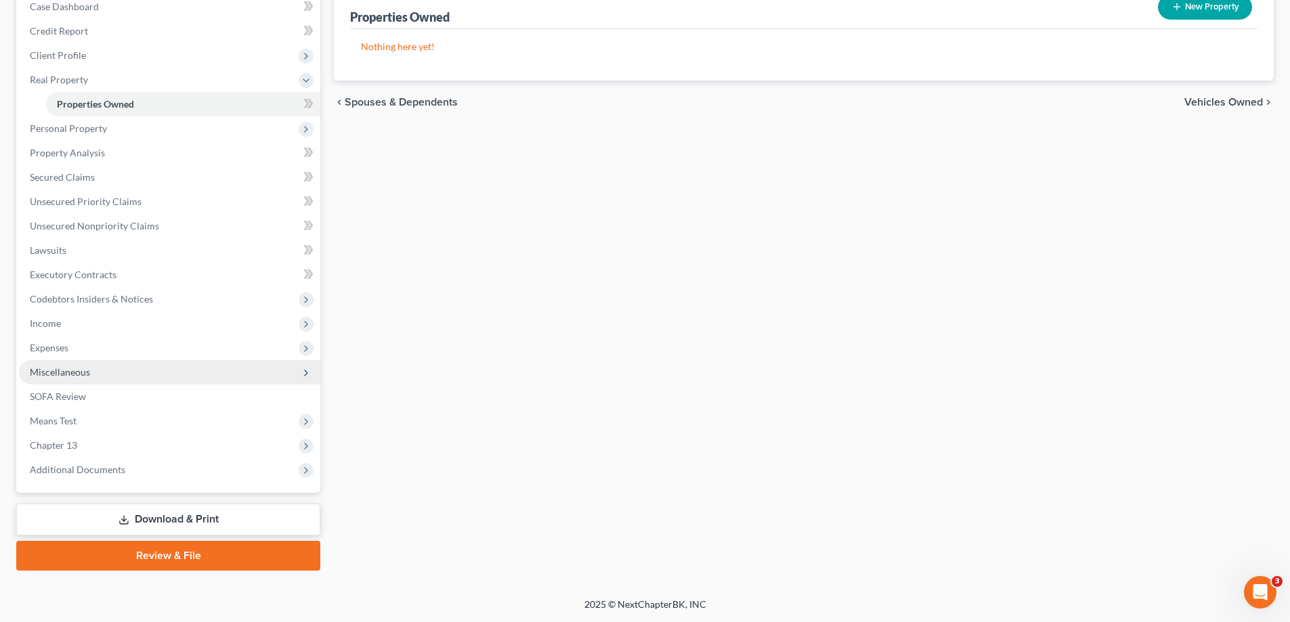
drag, startPoint x: 76, startPoint y: 347, endPoint x: 88, endPoint y: 361, distance: 18.3
click at [76, 347] on span "Expenses" at bounding box center [169, 348] width 301 height 24
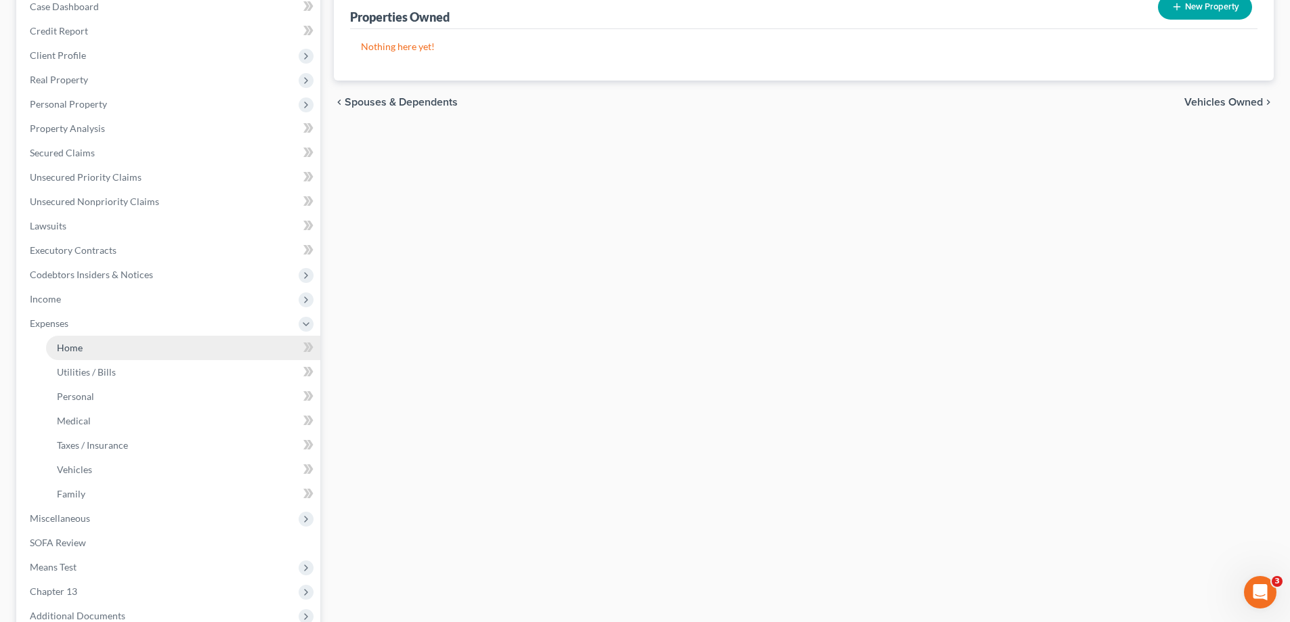
click at [93, 353] on link "Home" at bounding box center [183, 348] width 274 height 24
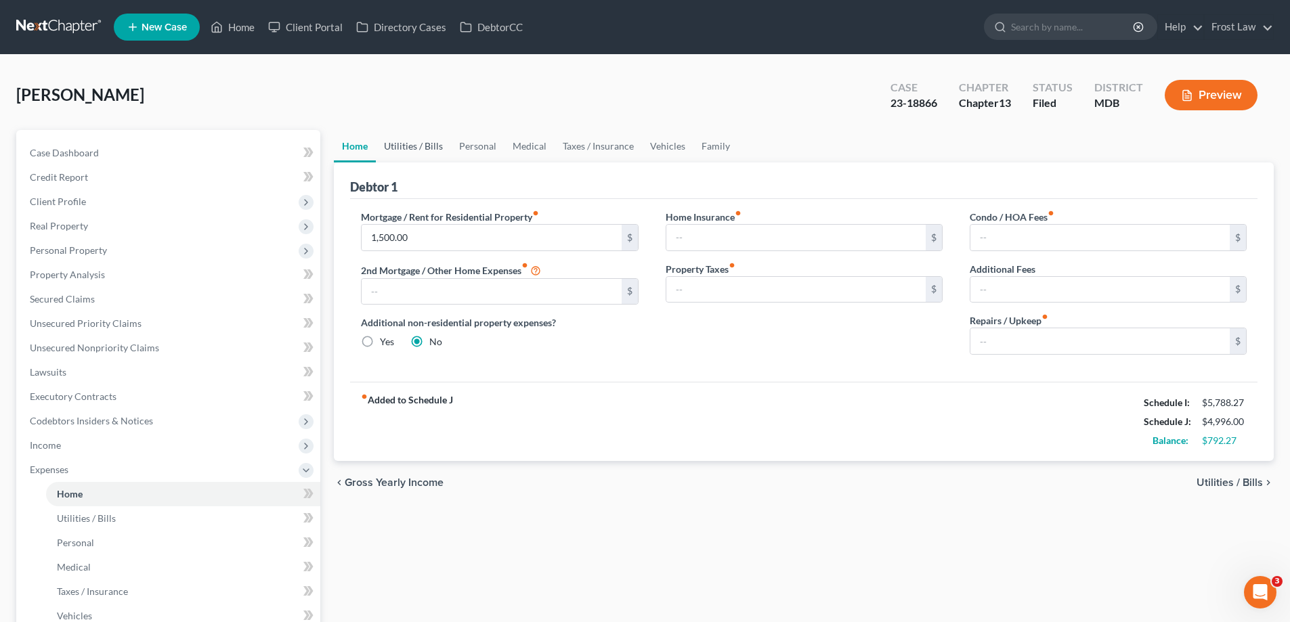
click at [411, 133] on link "Utilities / Bills" at bounding box center [413, 146] width 75 height 32
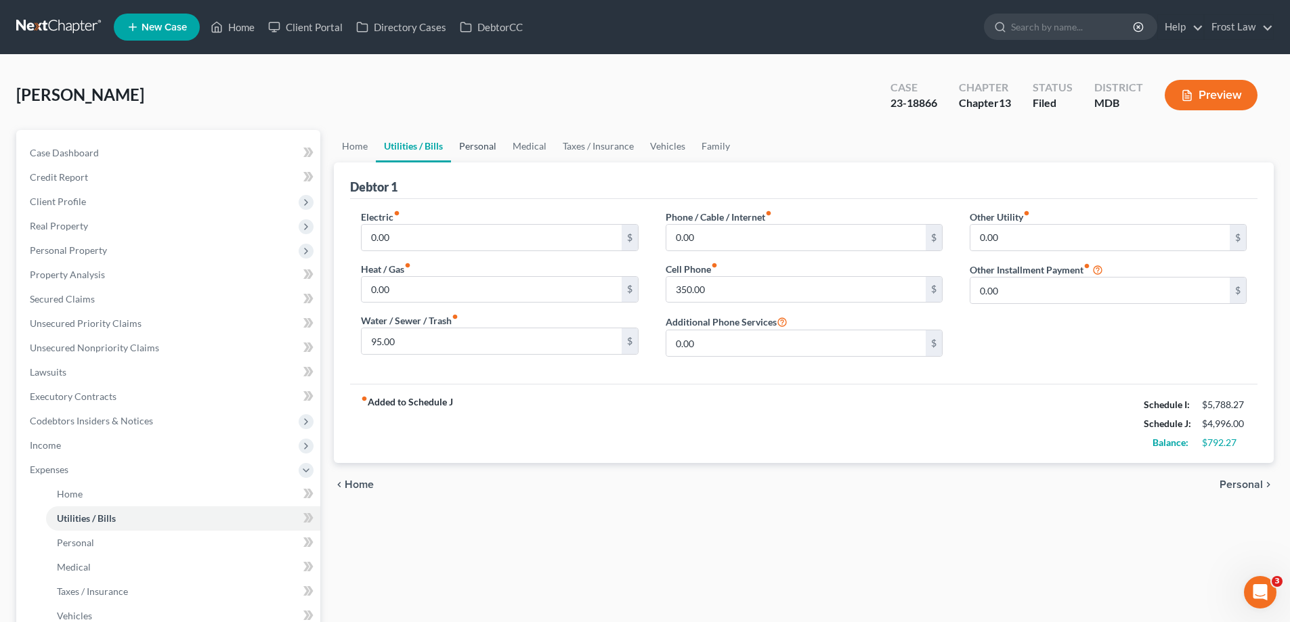
click at [496, 150] on link "Personal" at bounding box center [477, 146] width 53 height 32
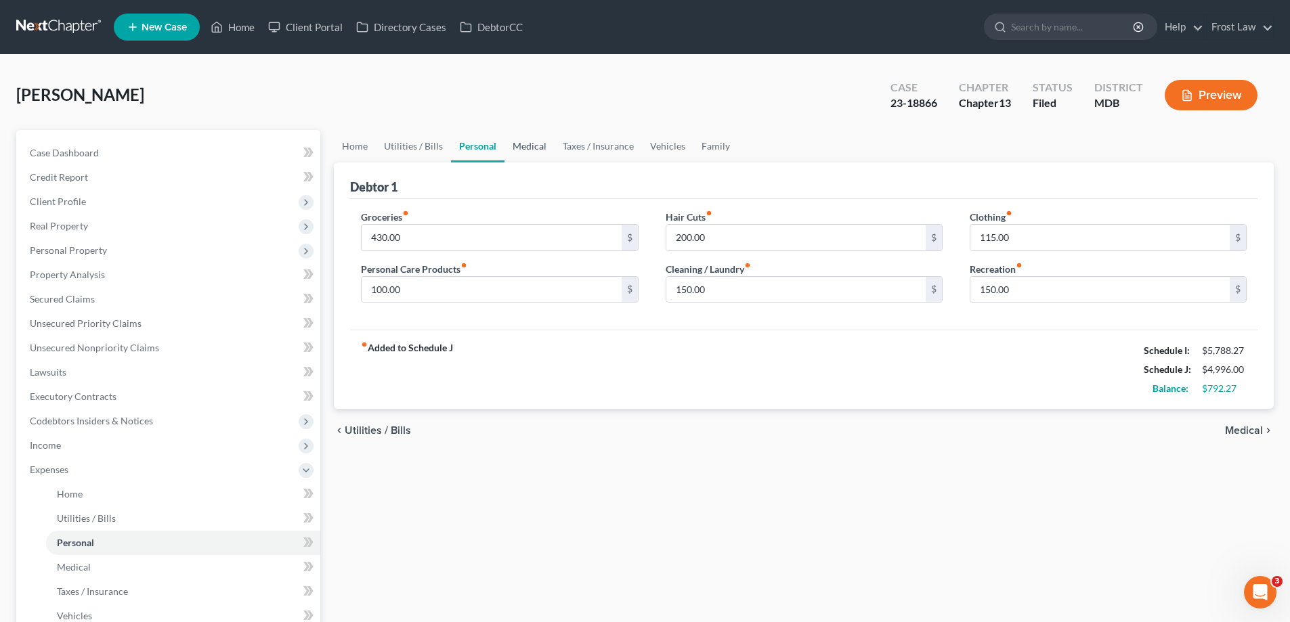
click at [515, 148] on link "Medical" at bounding box center [529, 146] width 50 height 32
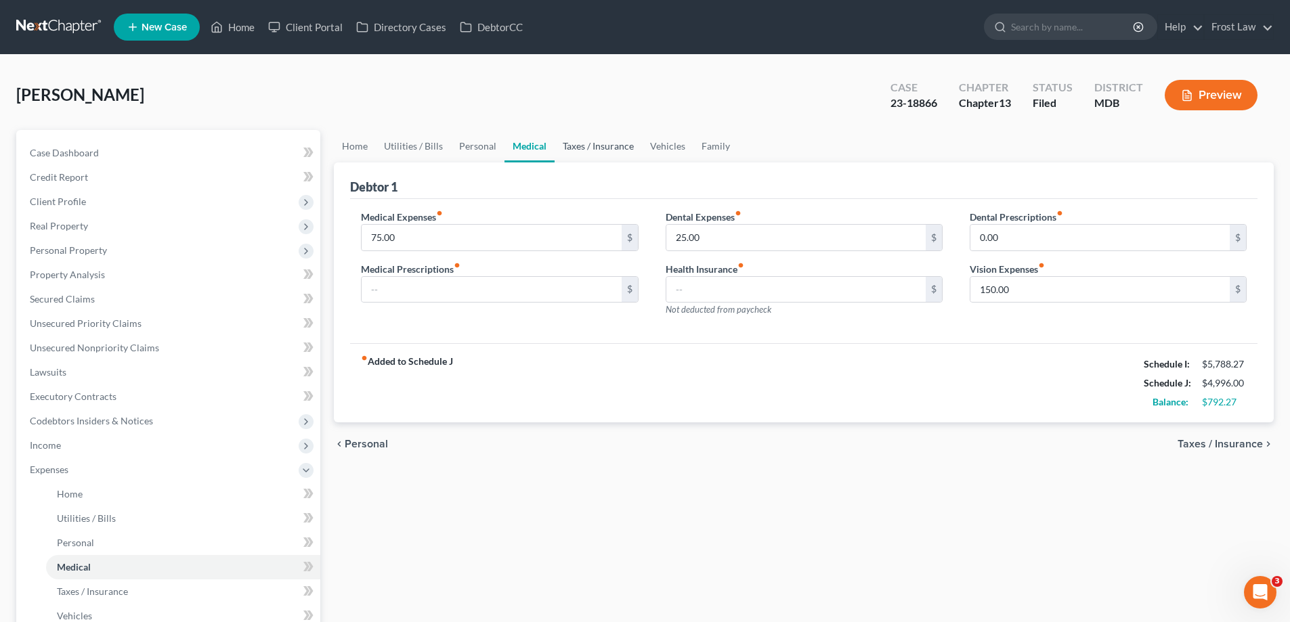
click at [580, 149] on link "Taxes / Insurance" at bounding box center [597, 146] width 87 height 32
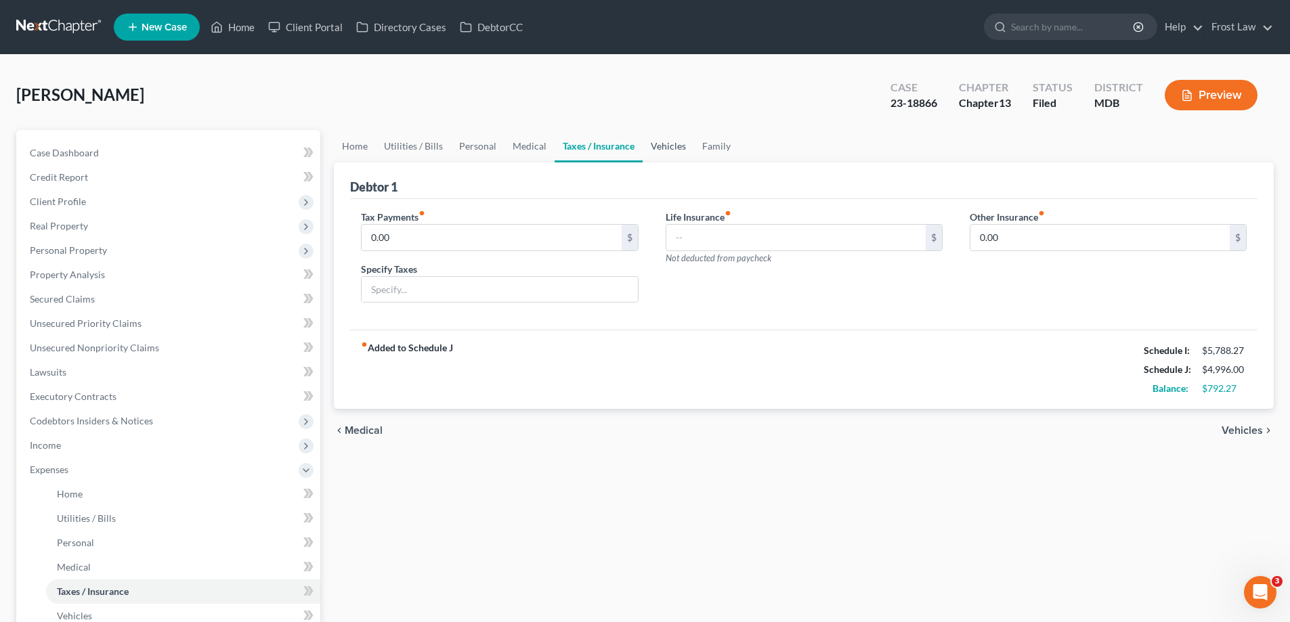
click at [665, 154] on link "Vehicles" at bounding box center [667, 146] width 51 height 32
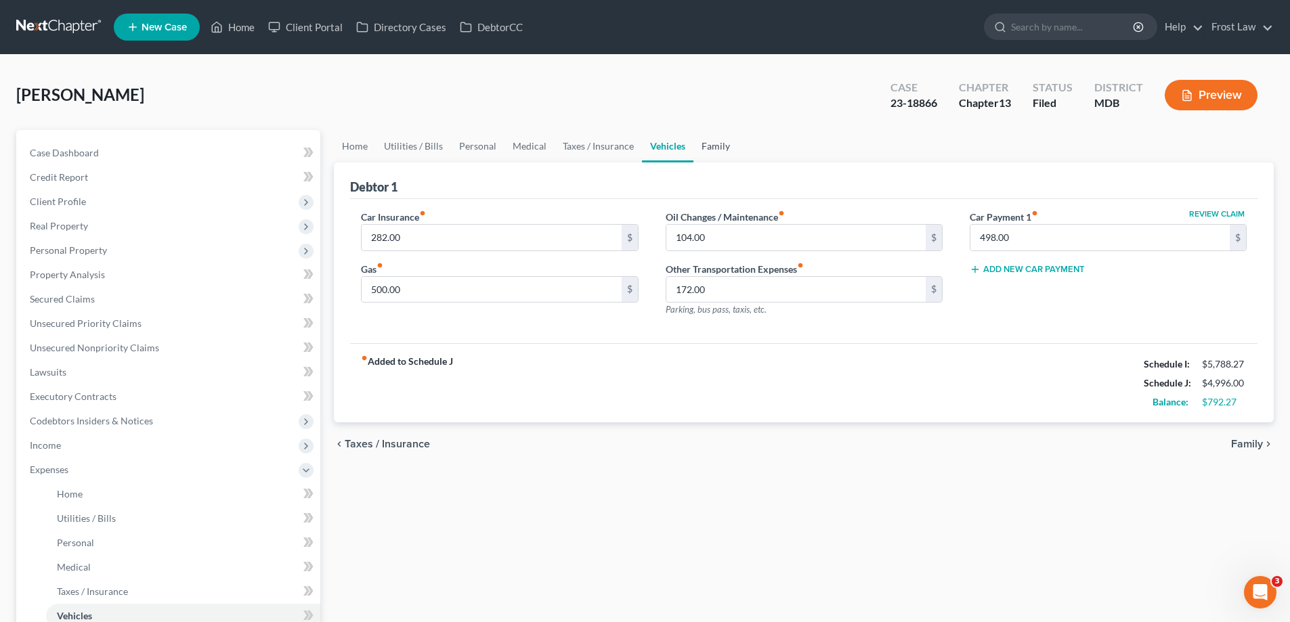
click at [722, 137] on link "Family" at bounding box center [715, 146] width 45 height 32
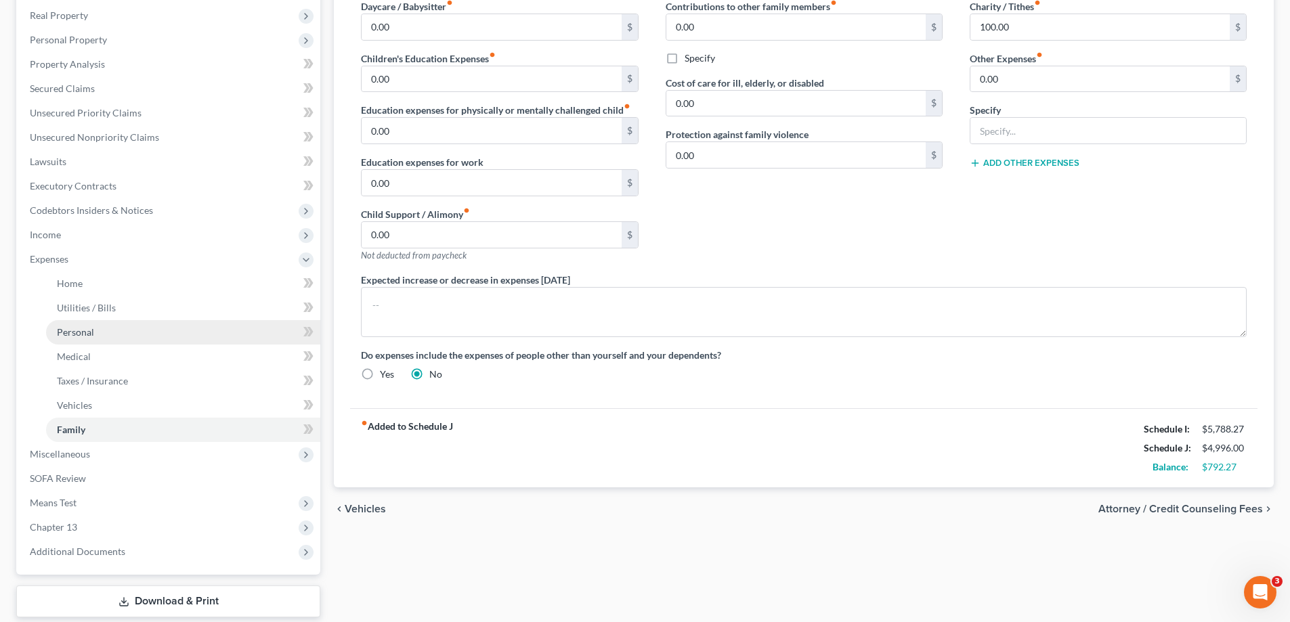
scroll to position [292, 0]
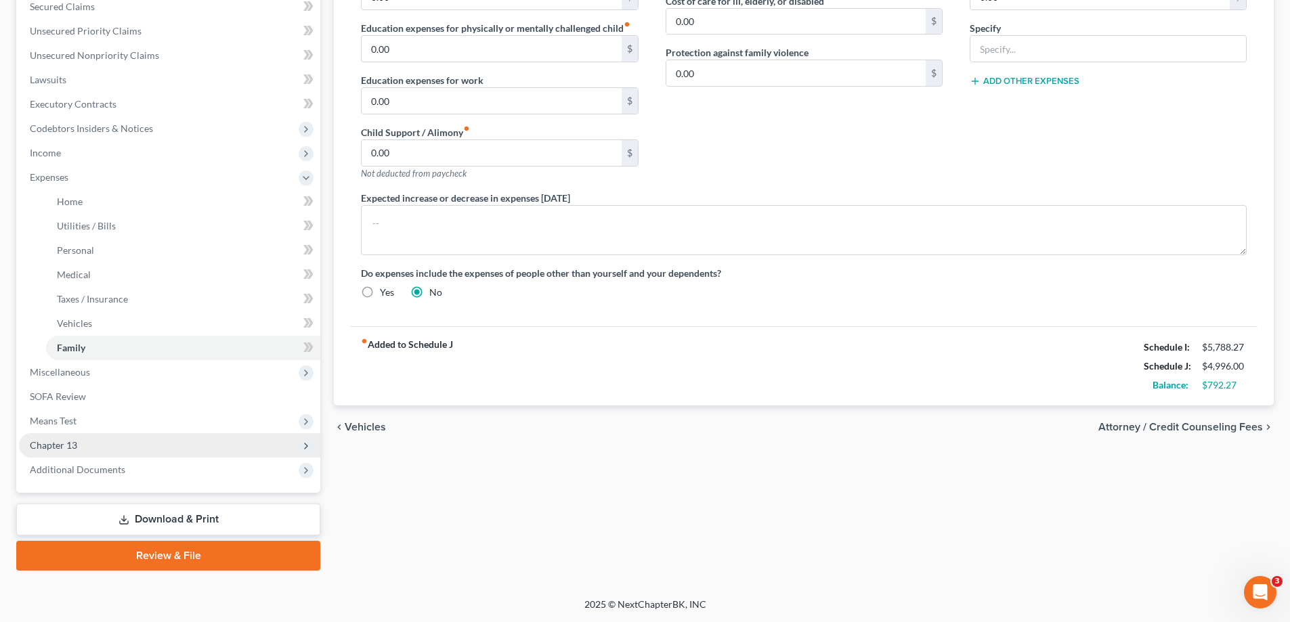
click at [62, 447] on span "Chapter 13" at bounding box center [53, 445] width 47 height 12
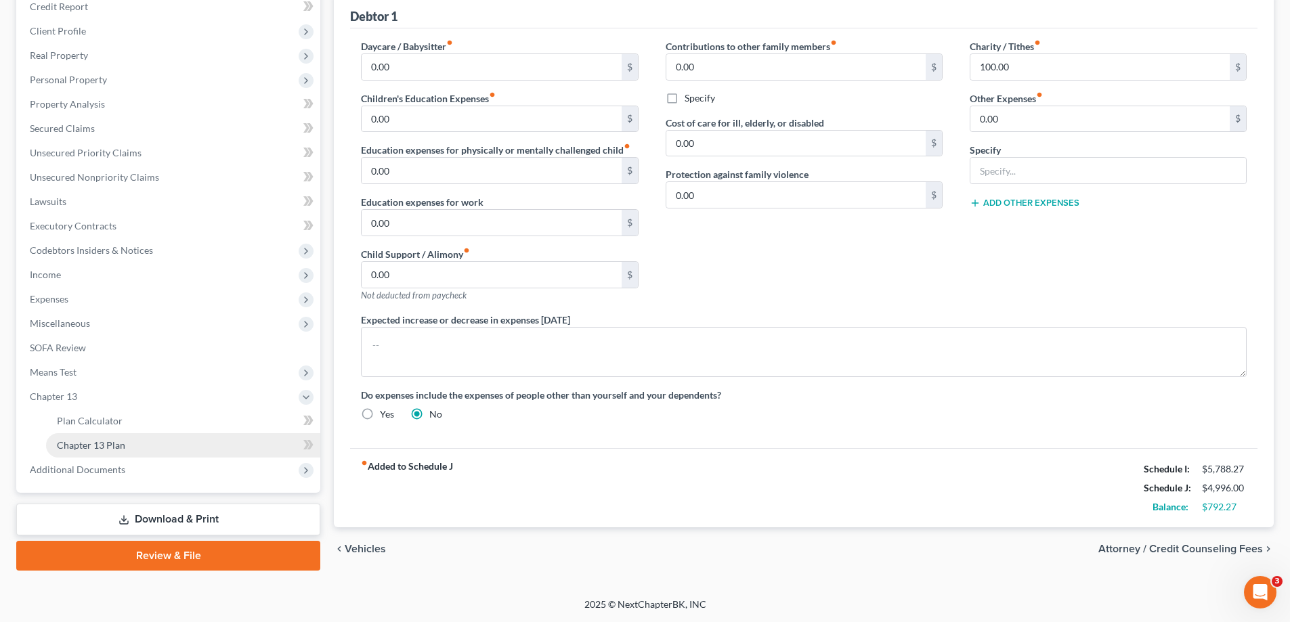
click at [91, 449] on span "Chapter 13 Plan" at bounding box center [91, 445] width 68 height 12
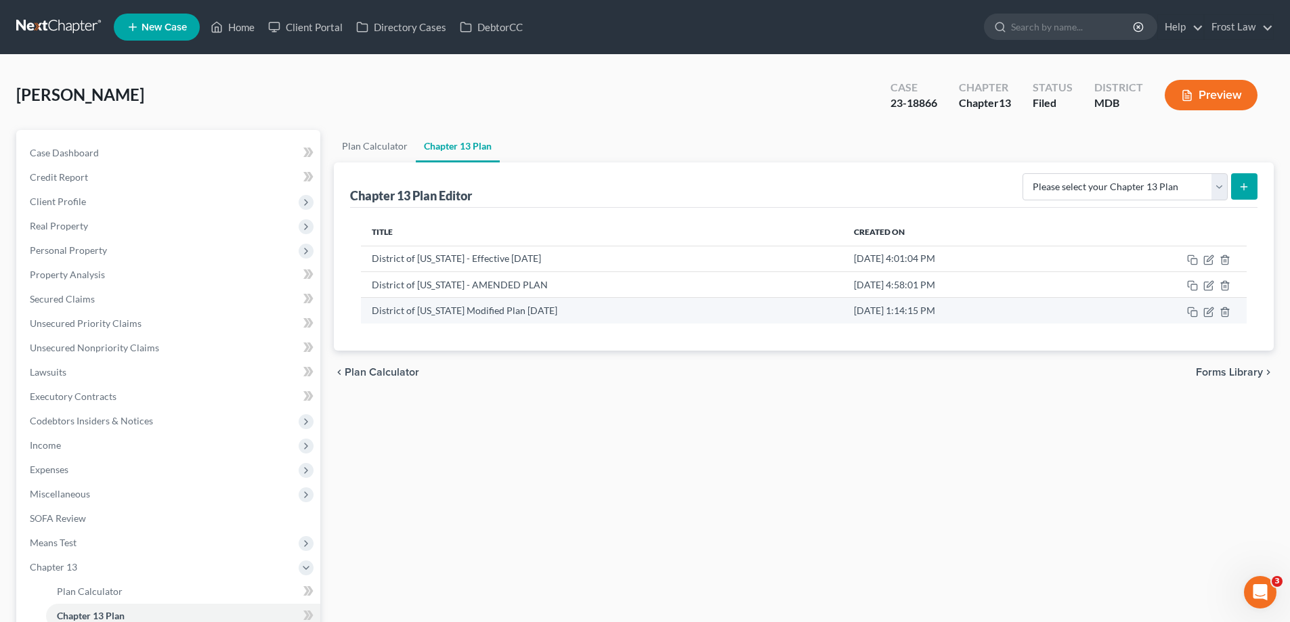
click at [1202, 311] on td at bounding box center [1164, 311] width 164 height 26
click at [1209, 314] on icon "button" at bounding box center [1208, 312] width 11 height 11
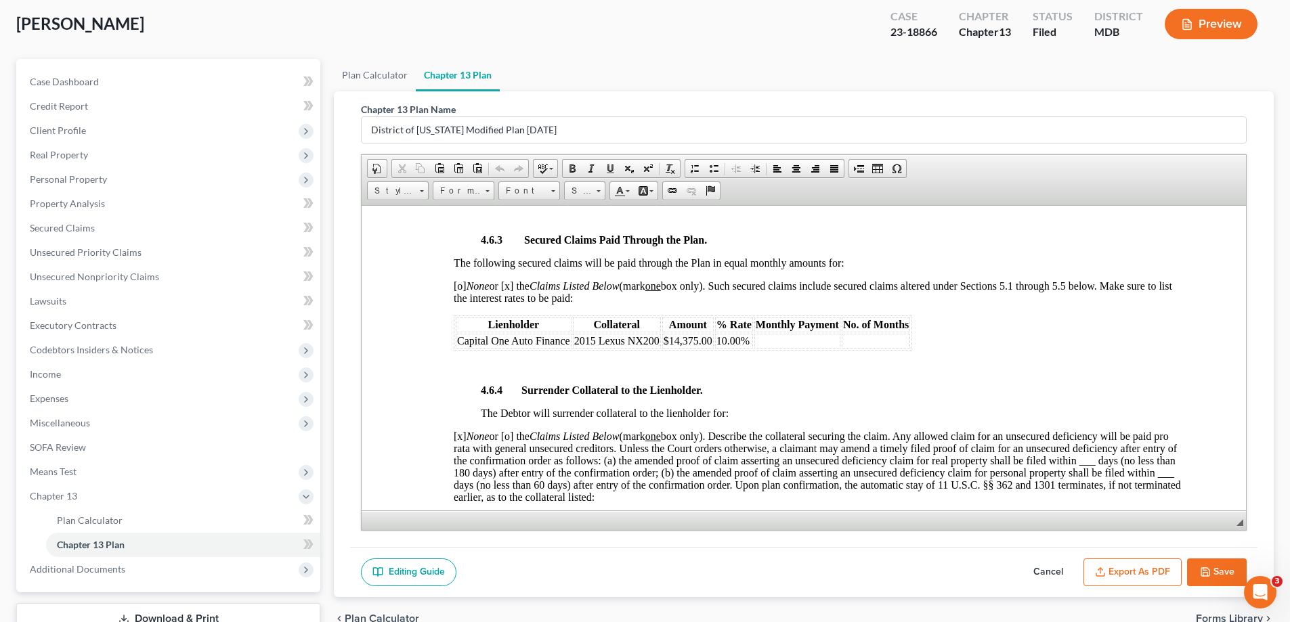
scroll to position [171, 0]
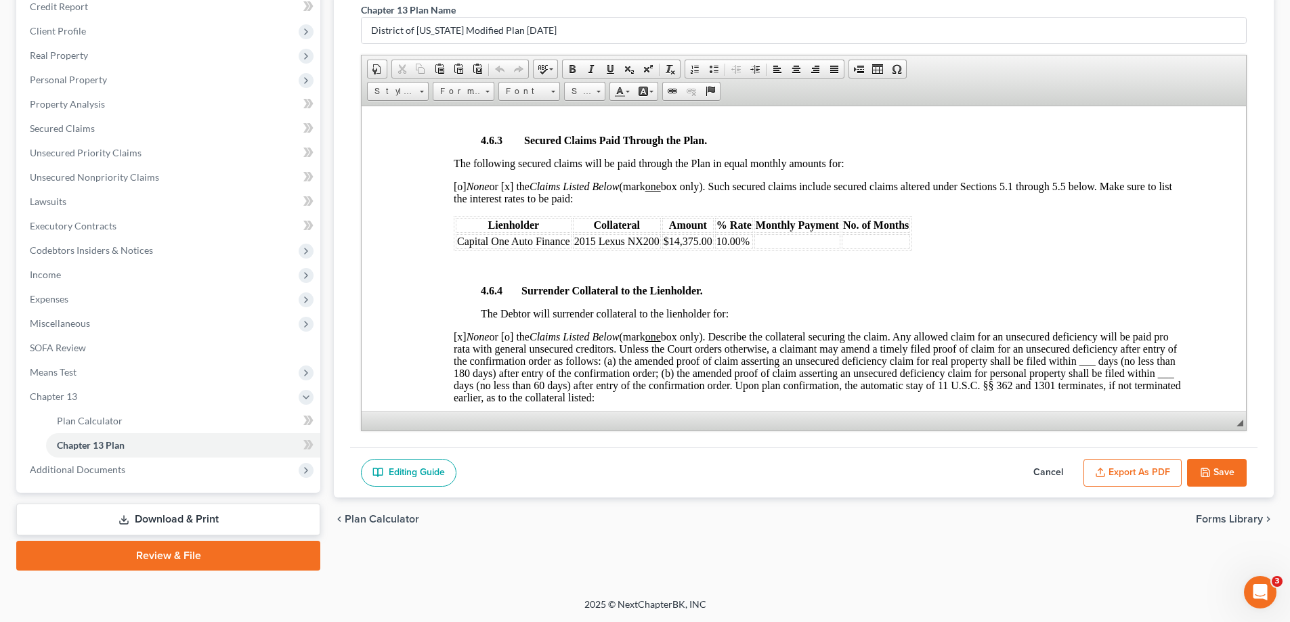
drag, startPoint x: 1051, startPoint y: 468, endPoint x: 1061, endPoint y: 467, distance: 10.9
click at [1052, 465] on button "Cancel" at bounding box center [1048, 473] width 60 height 28
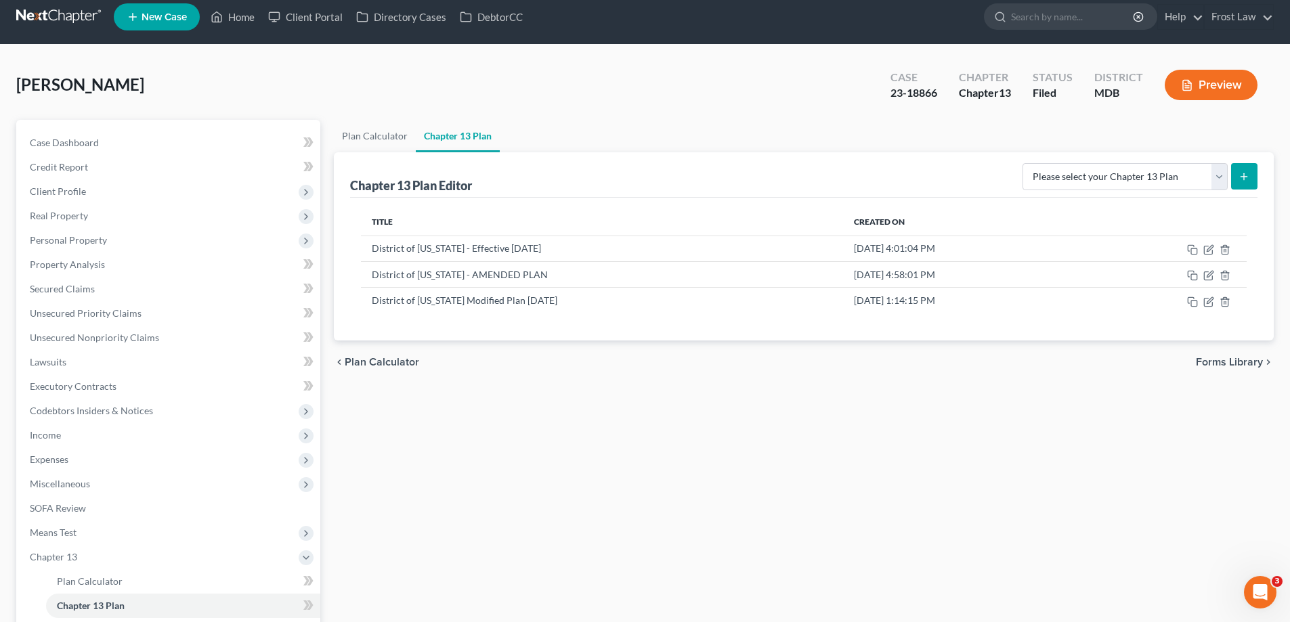
scroll to position [0, 0]
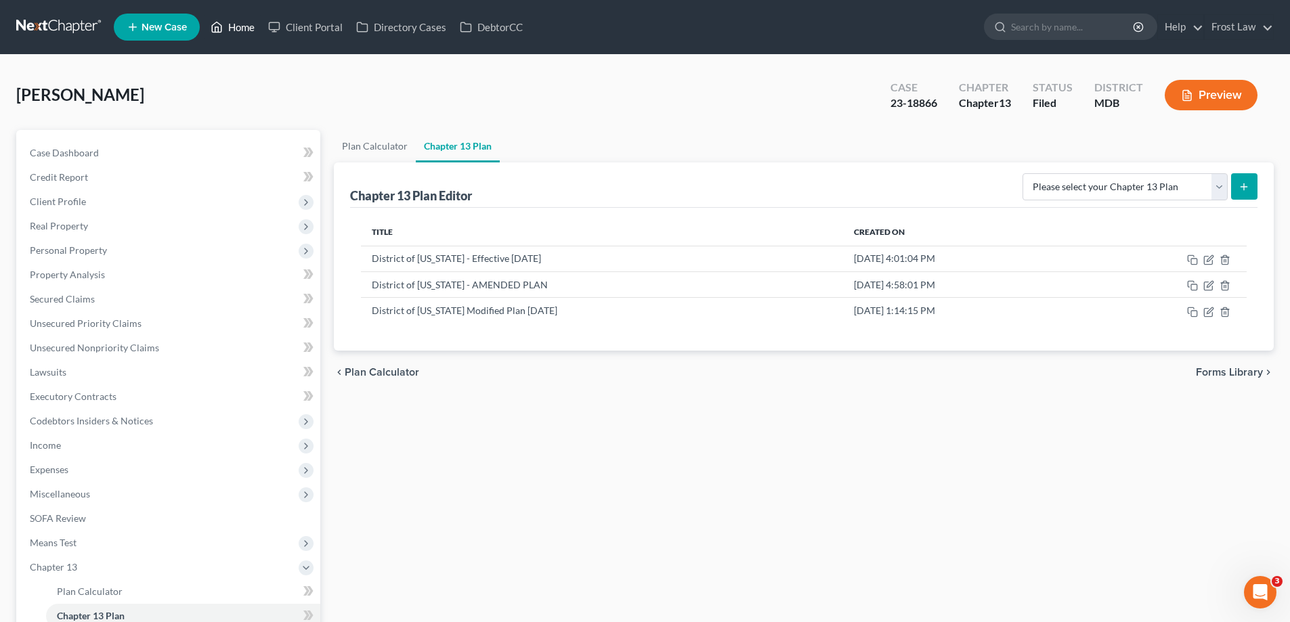
click at [252, 31] on link "Home" at bounding box center [233, 27] width 58 height 24
